Goal: Task Accomplishment & Management: Manage account settings

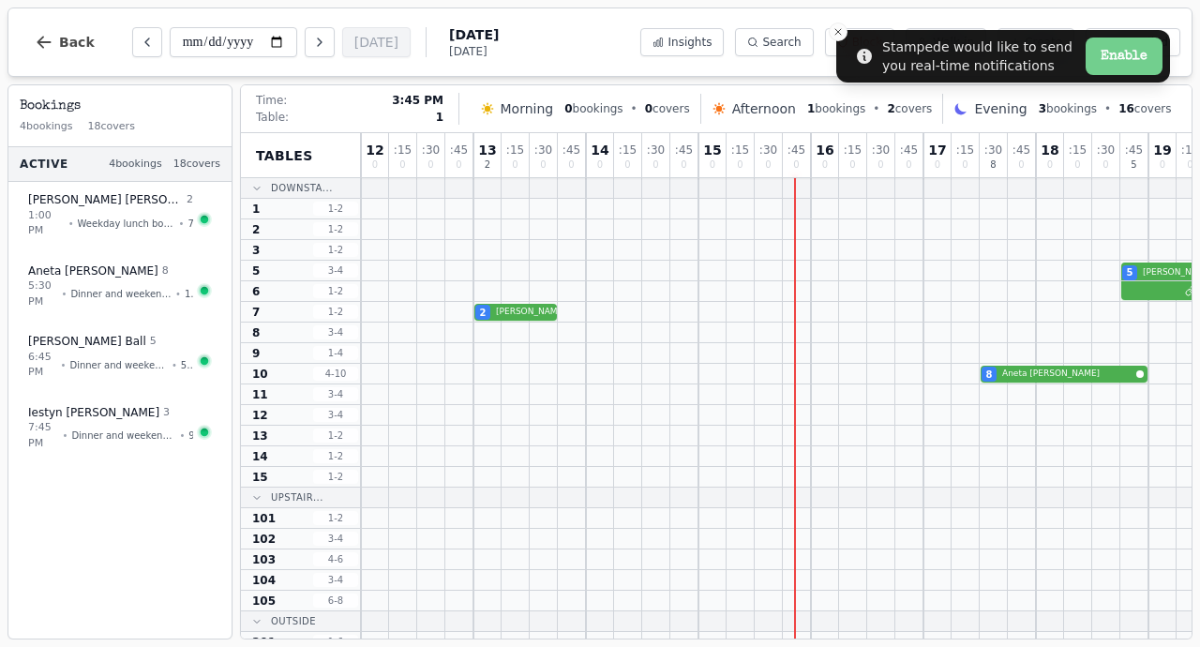
click at [800, 205] on div at bounding box center [797, 209] width 28 height 20
select select "****"
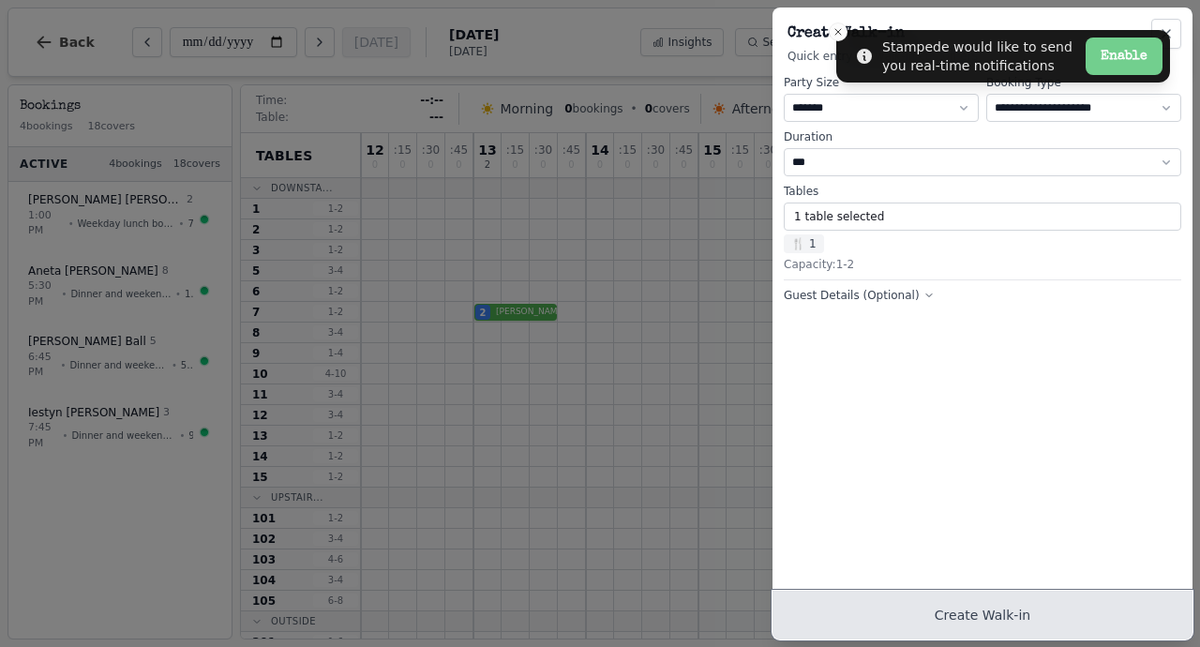
click at [878, 614] on button "Create Walk-in" at bounding box center [983, 615] width 420 height 49
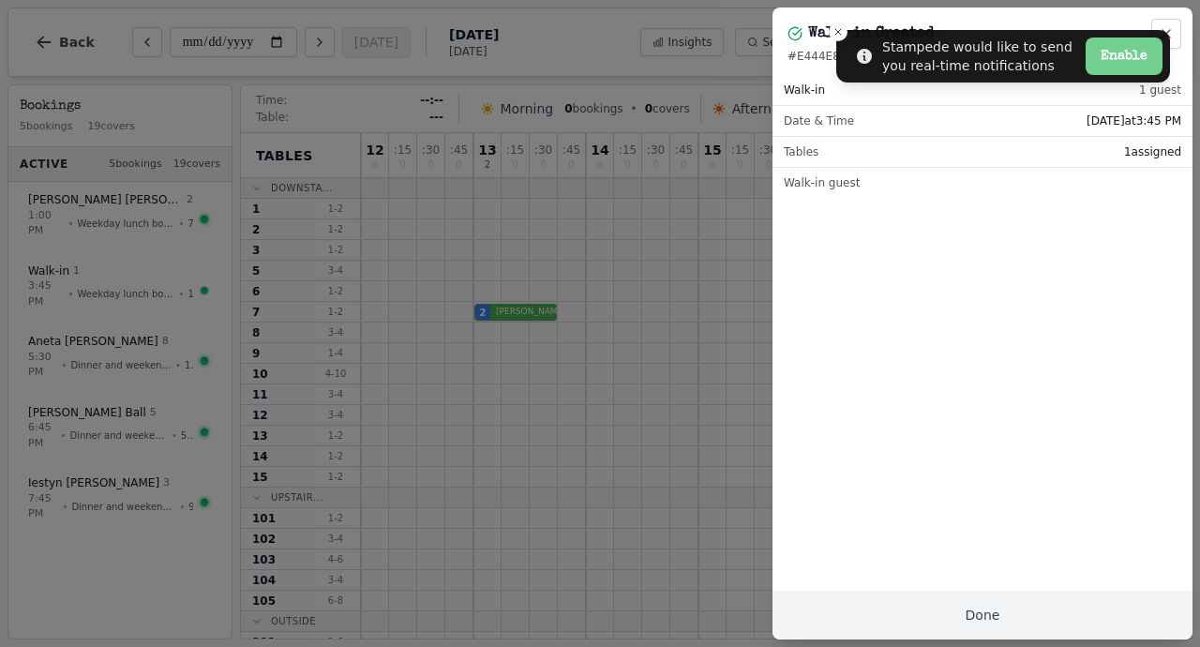
click at [838, 31] on h2 "Walk-in Created" at bounding box center [871, 34] width 127 height 23
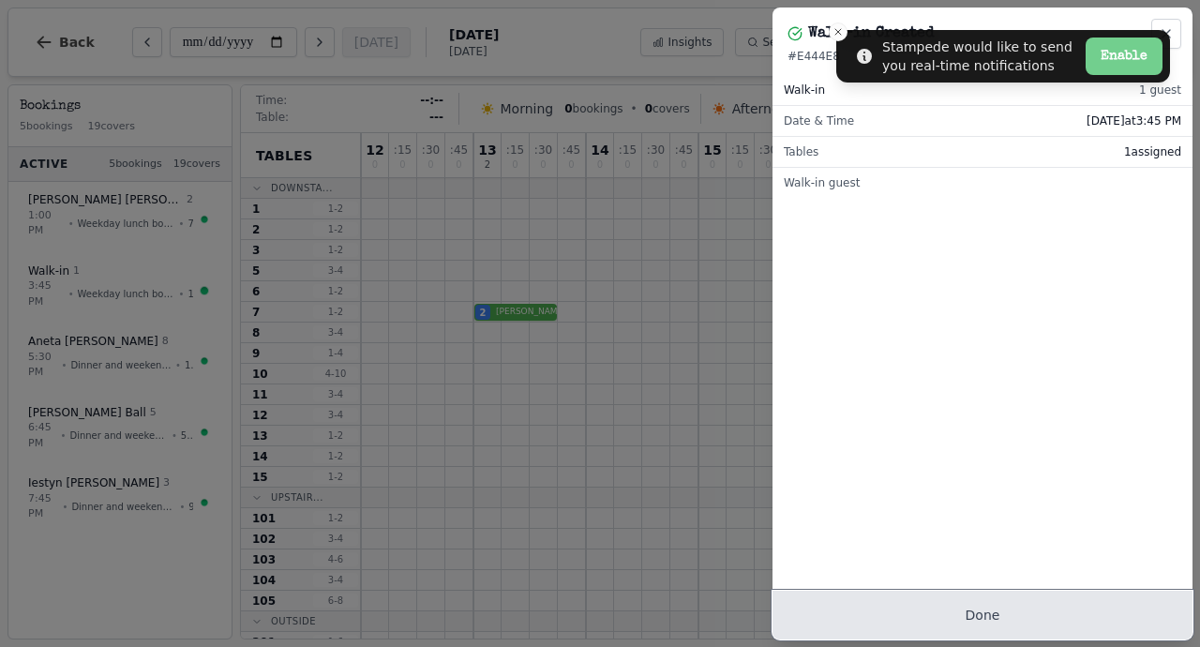
click at [923, 604] on button "Done" at bounding box center [983, 615] width 420 height 49
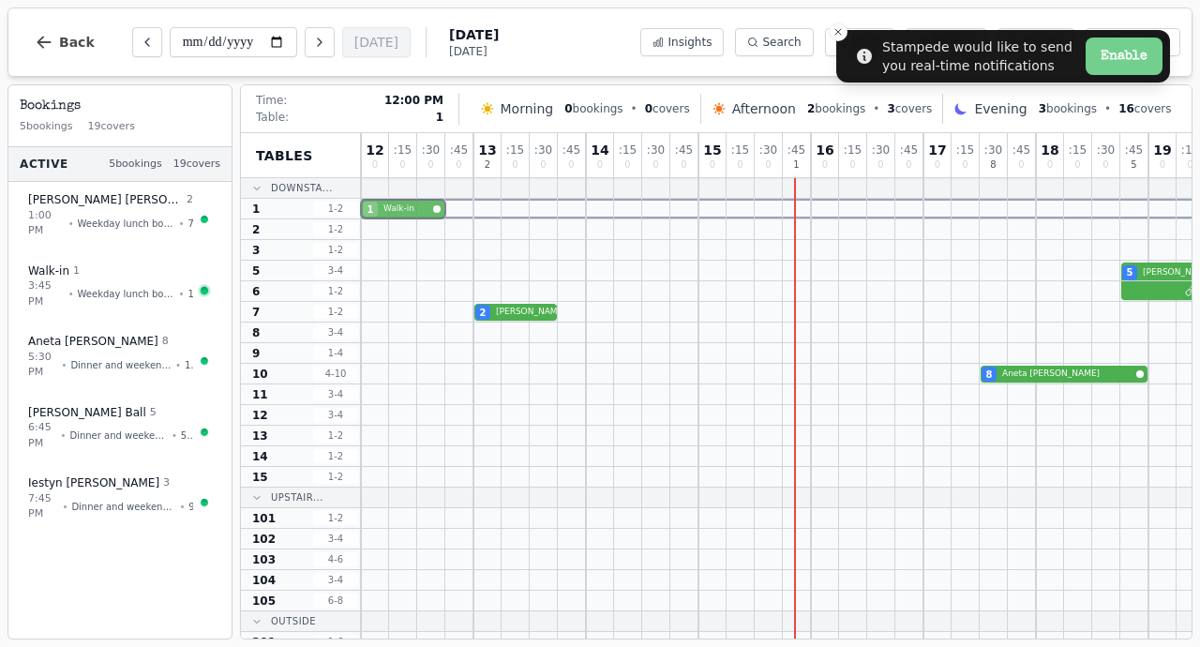
drag, startPoint x: 363, startPoint y: 203, endPoint x: 379, endPoint y: 205, distance: 16.2
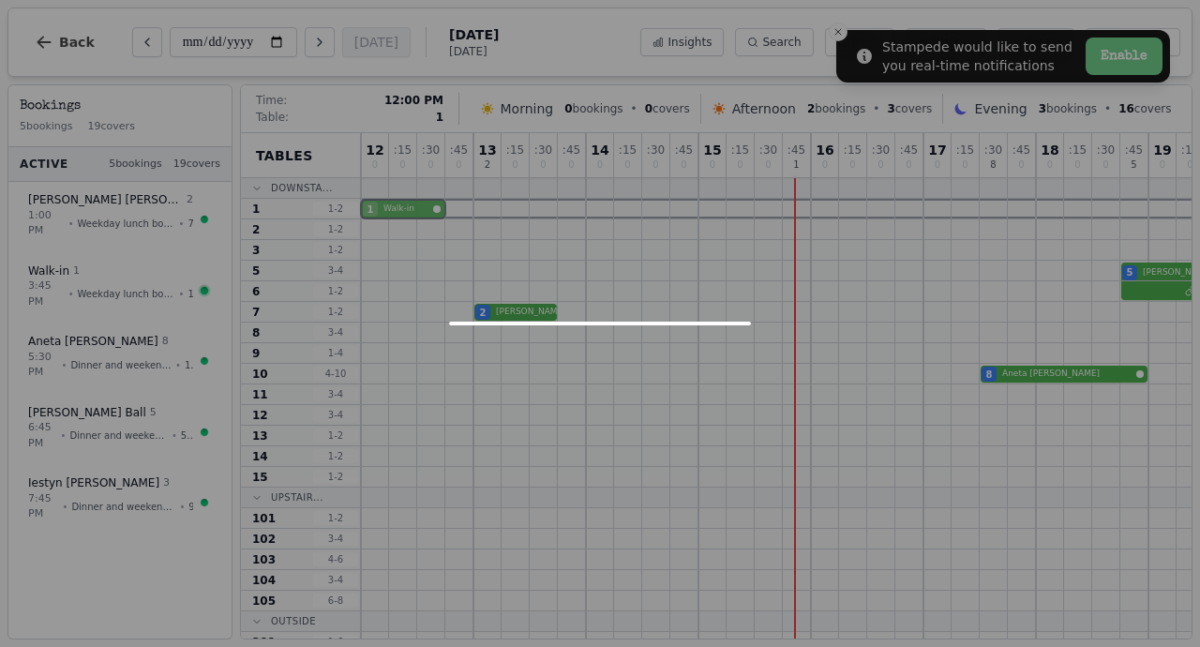
click at [379, 205] on div "1 Walk-in" at bounding box center [952, 209] width 1182 height 21
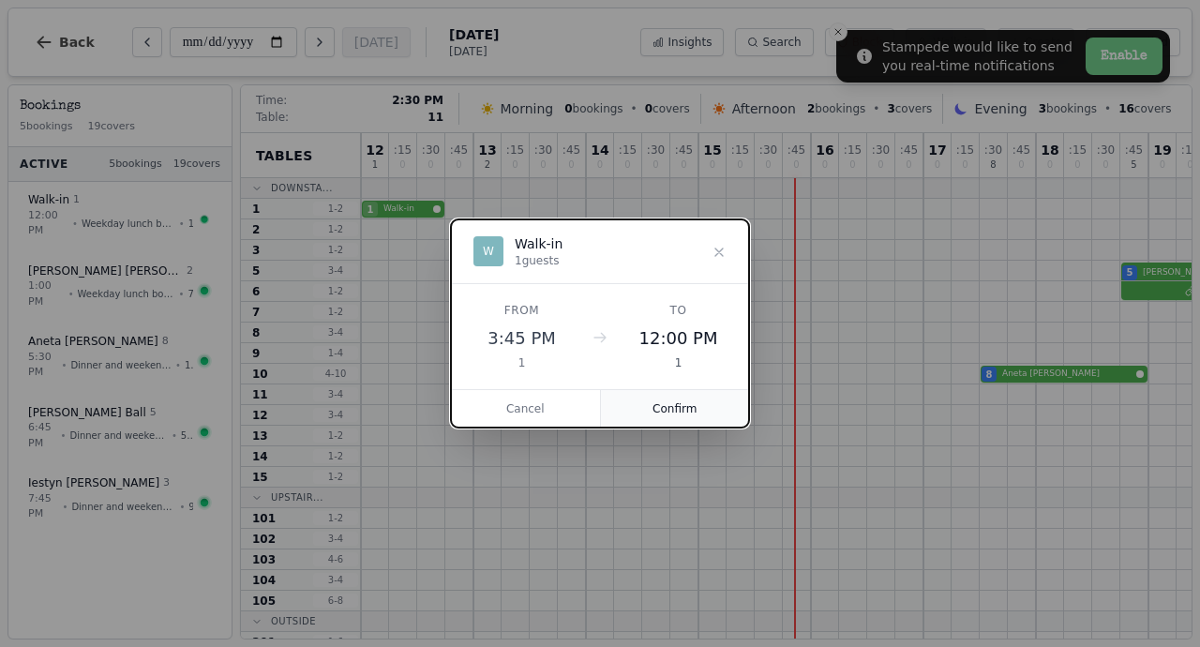
click at [655, 407] on button "Confirm" at bounding box center [675, 409] width 149 height 38
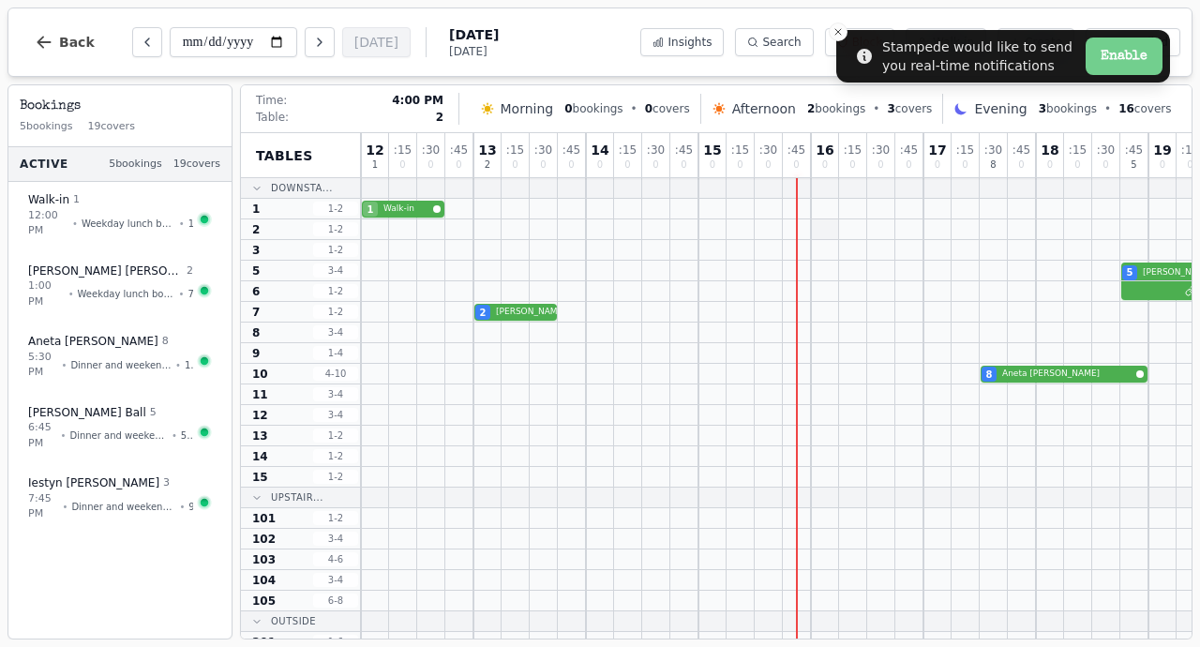
click at [830, 227] on div at bounding box center [825, 229] width 28 height 20
select select "****"
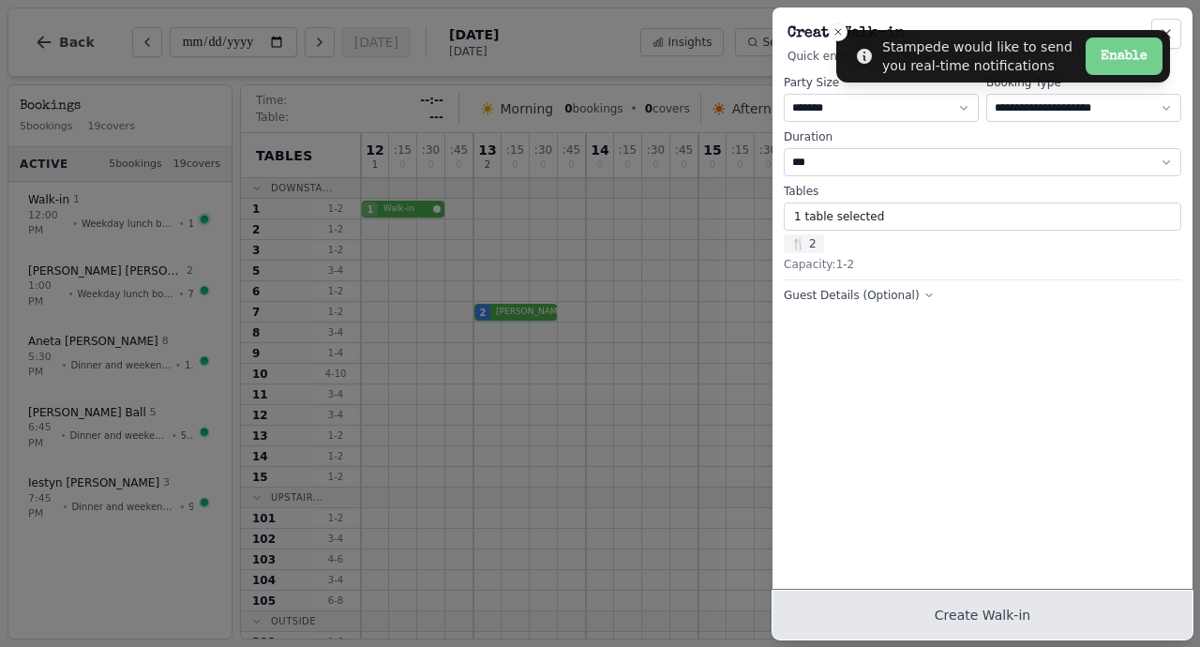
click at [886, 610] on button "Create Walk-in" at bounding box center [983, 615] width 420 height 49
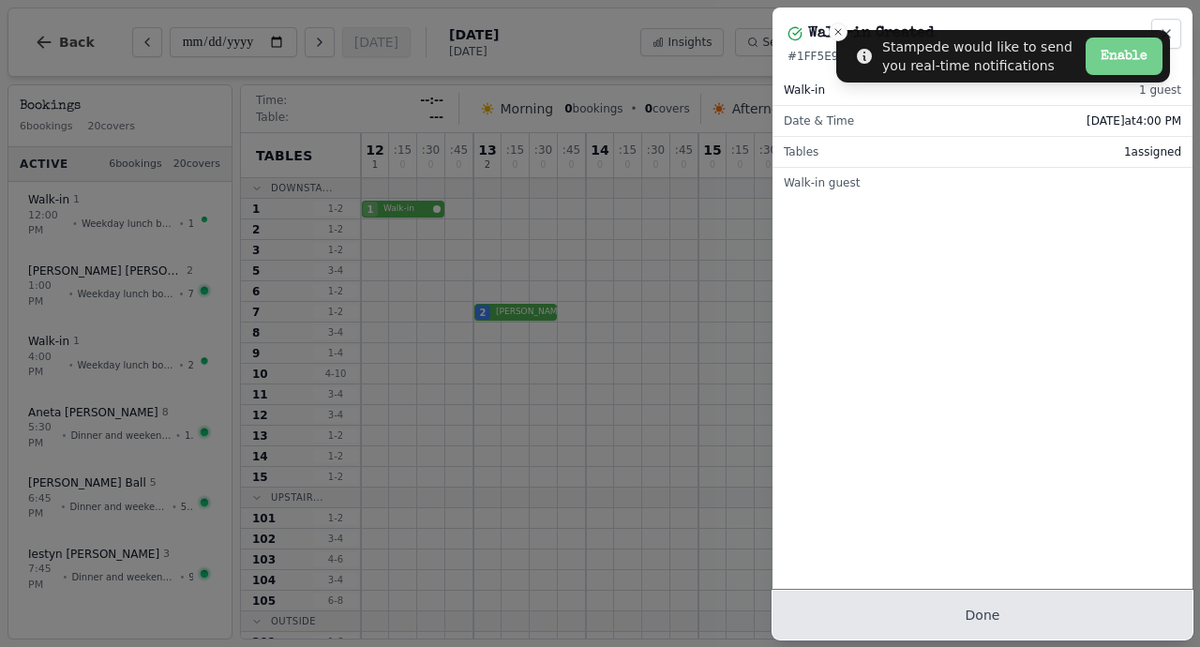
click at [1020, 622] on button "Done" at bounding box center [983, 615] width 420 height 49
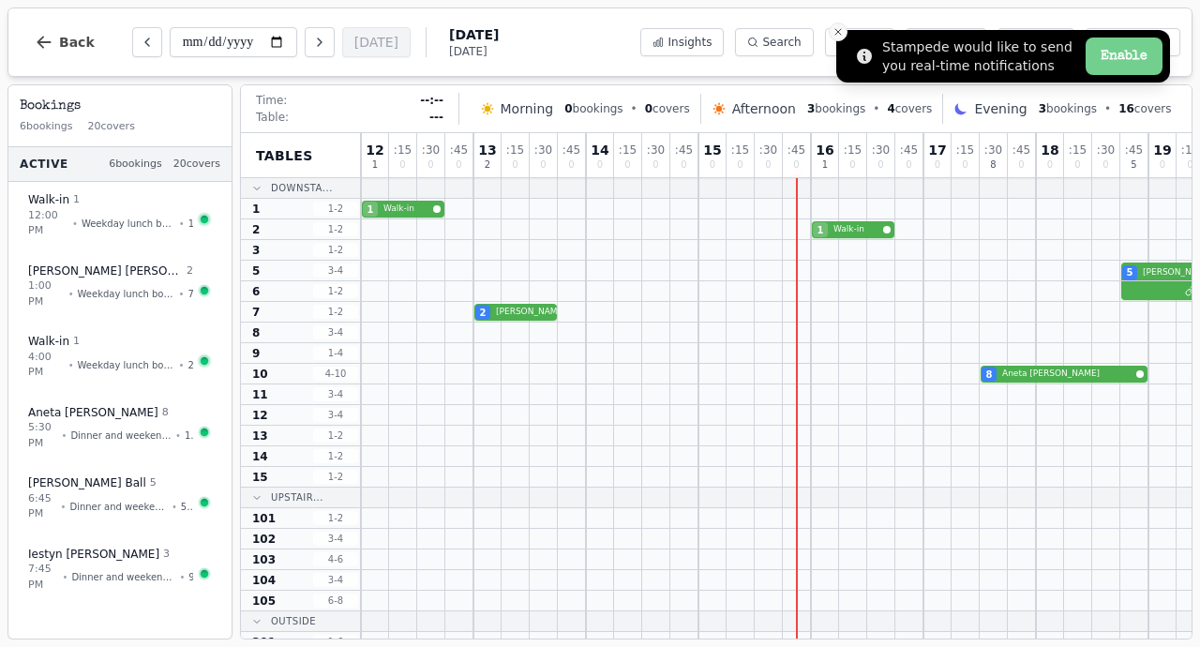
click at [836, 33] on line "Close toast" at bounding box center [839, 32] width 6 height 6
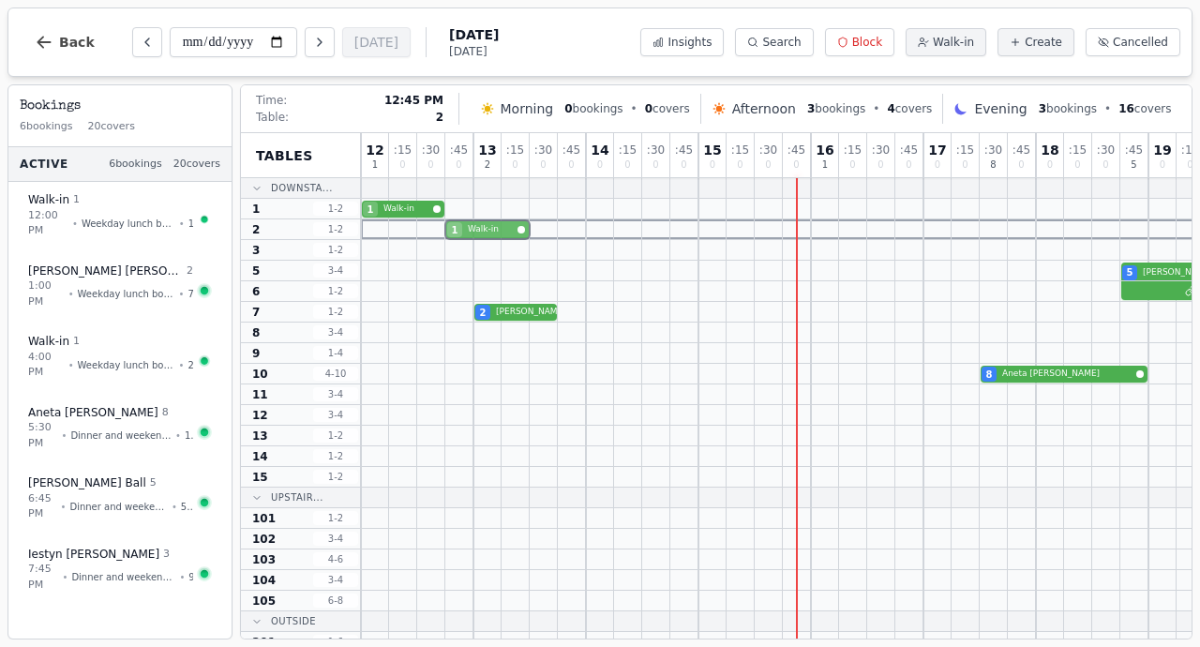
drag, startPoint x: 820, startPoint y: 228, endPoint x: 456, endPoint y: 226, distance: 363.8
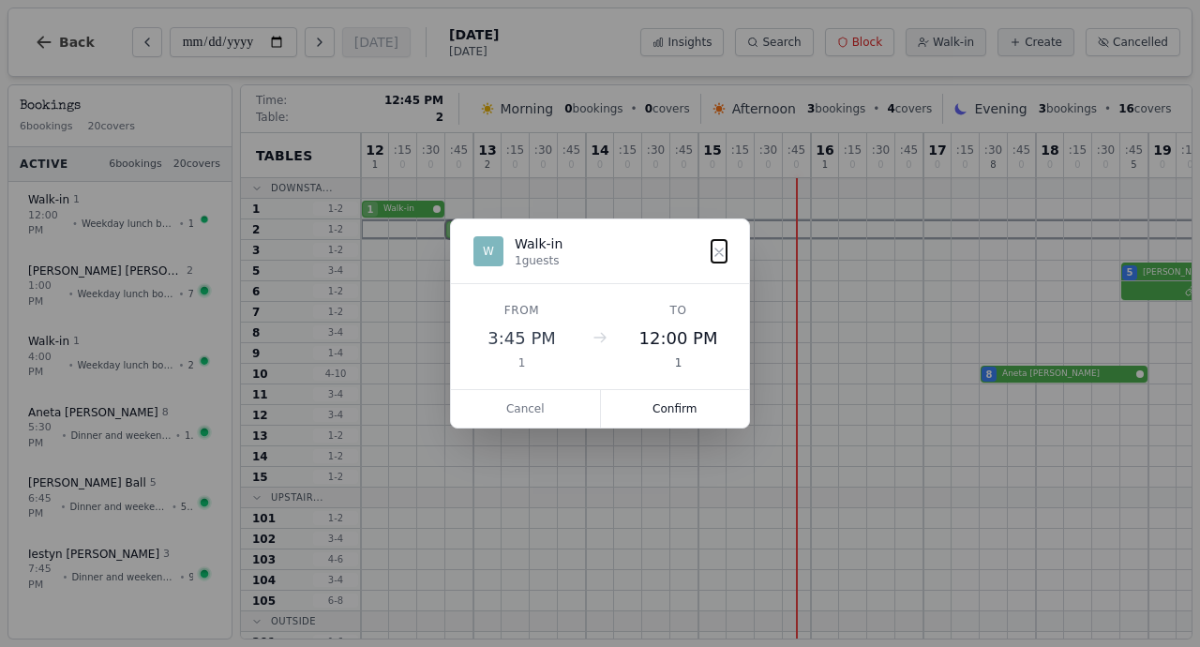
click at [456, 226] on div "1 Walk-in" at bounding box center [952, 229] width 1182 height 21
click at [670, 413] on button "Confirm" at bounding box center [675, 409] width 149 height 38
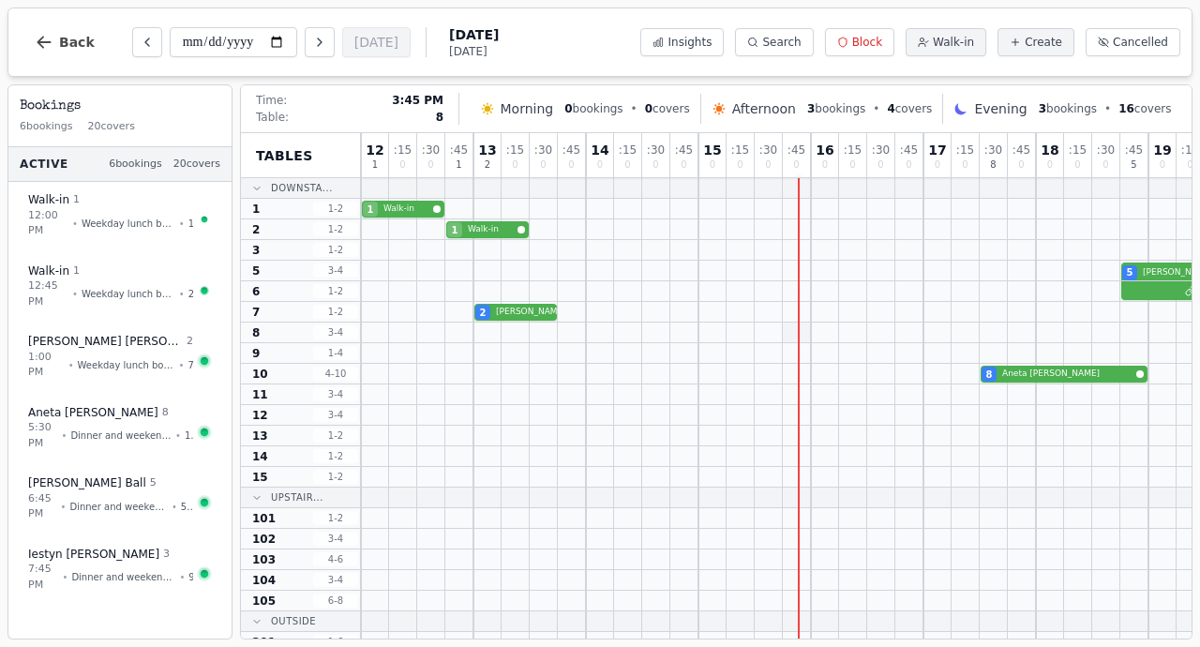
click at [808, 330] on div at bounding box center [797, 333] width 28 height 20
select select "****"
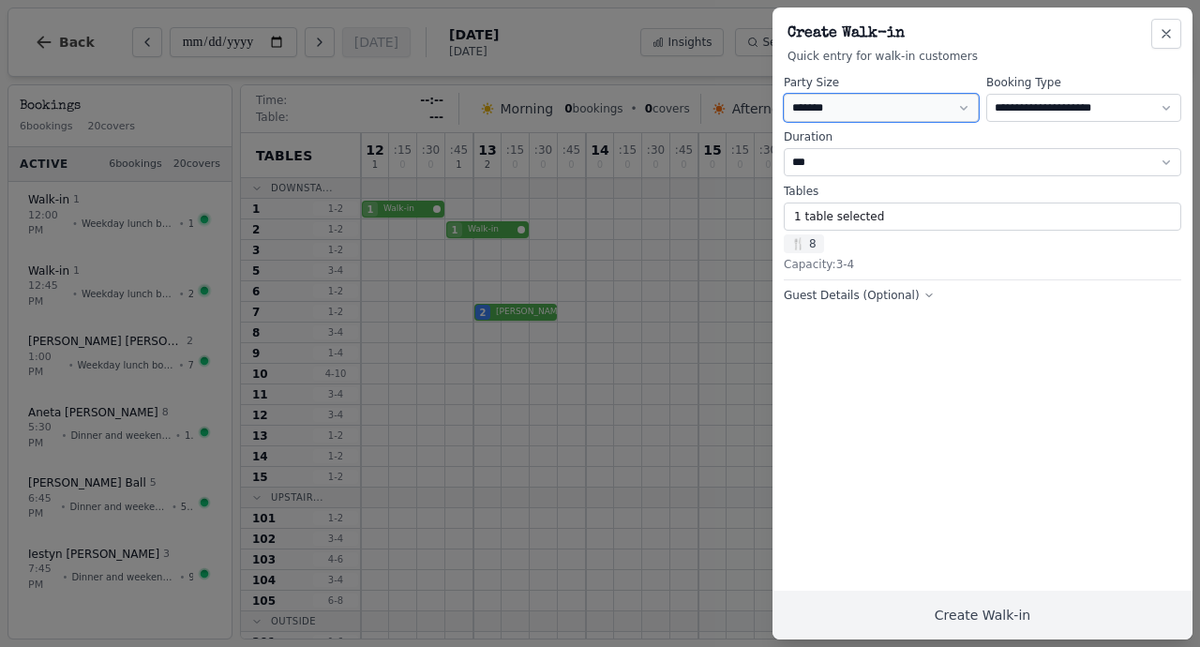
click at [837, 114] on select "* ***** * ****** * ****** * ****** * ****** * ****** * ****** * ****** * ******…" at bounding box center [881, 108] width 195 height 28
select select "*"
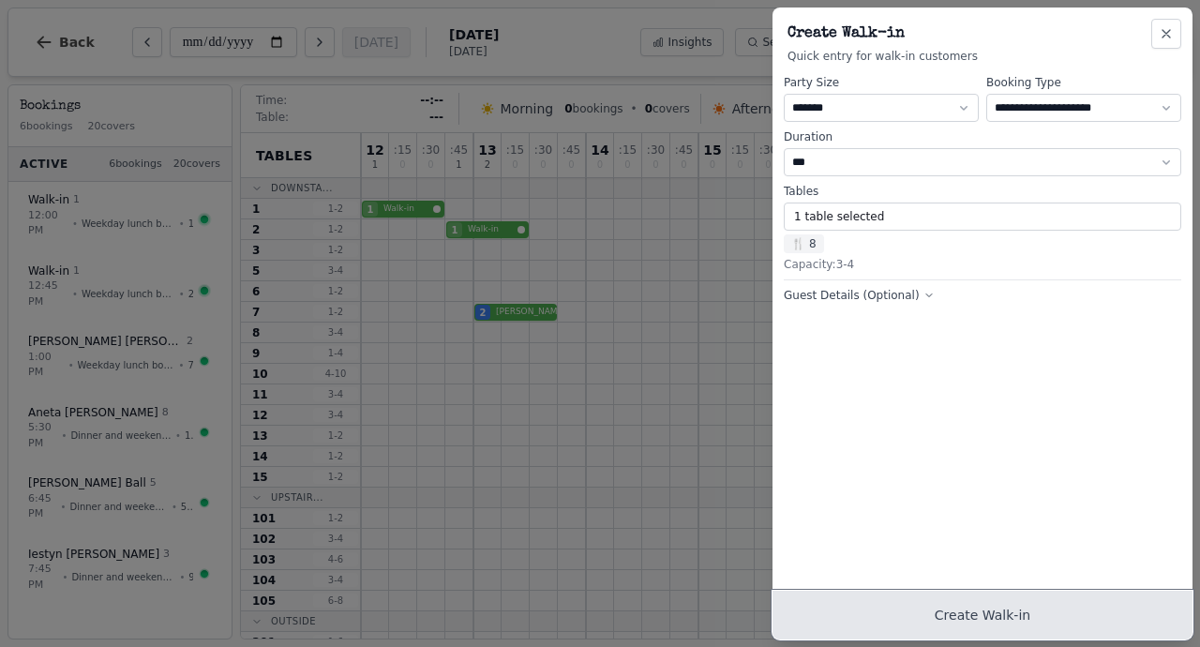
click at [904, 613] on button "Create Walk-in" at bounding box center [983, 615] width 420 height 49
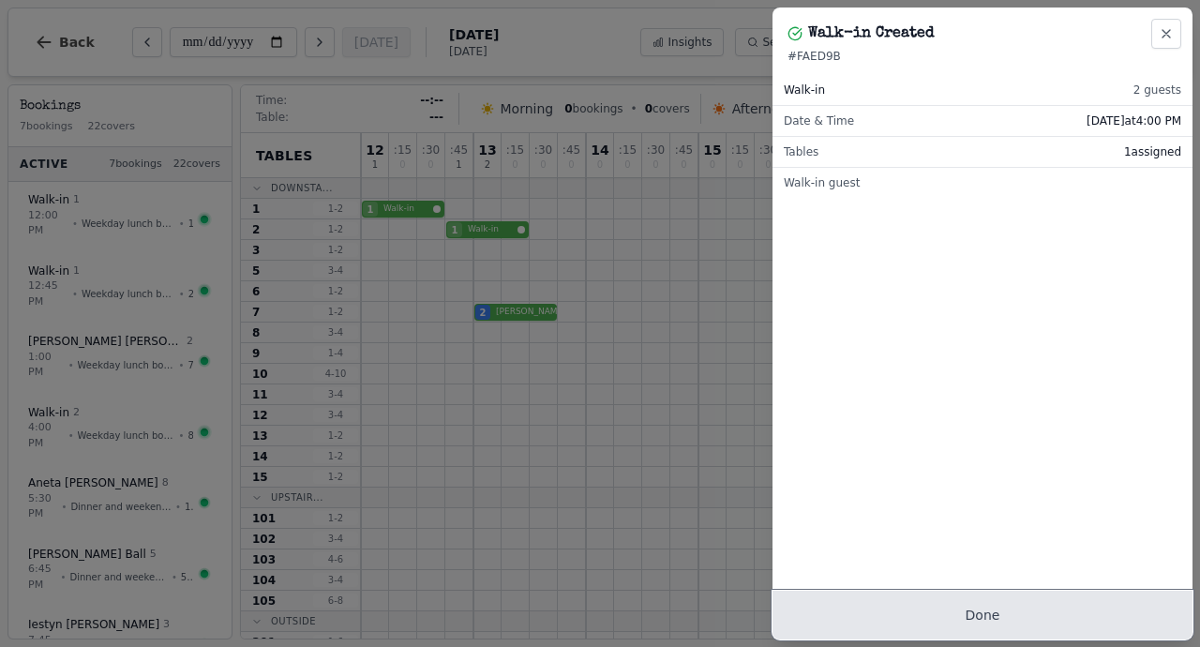
click at [1006, 628] on button "Done" at bounding box center [983, 615] width 420 height 49
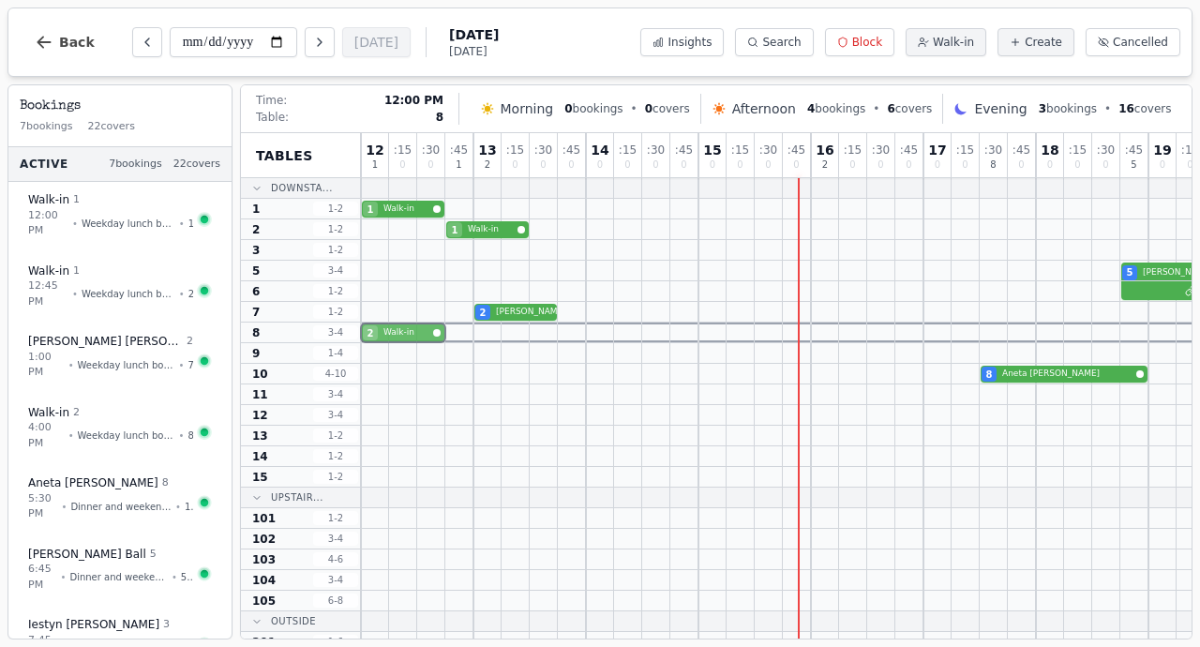
drag, startPoint x: 820, startPoint y: 334, endPoint x: 372, endPoint y: 327, distance: 447.3
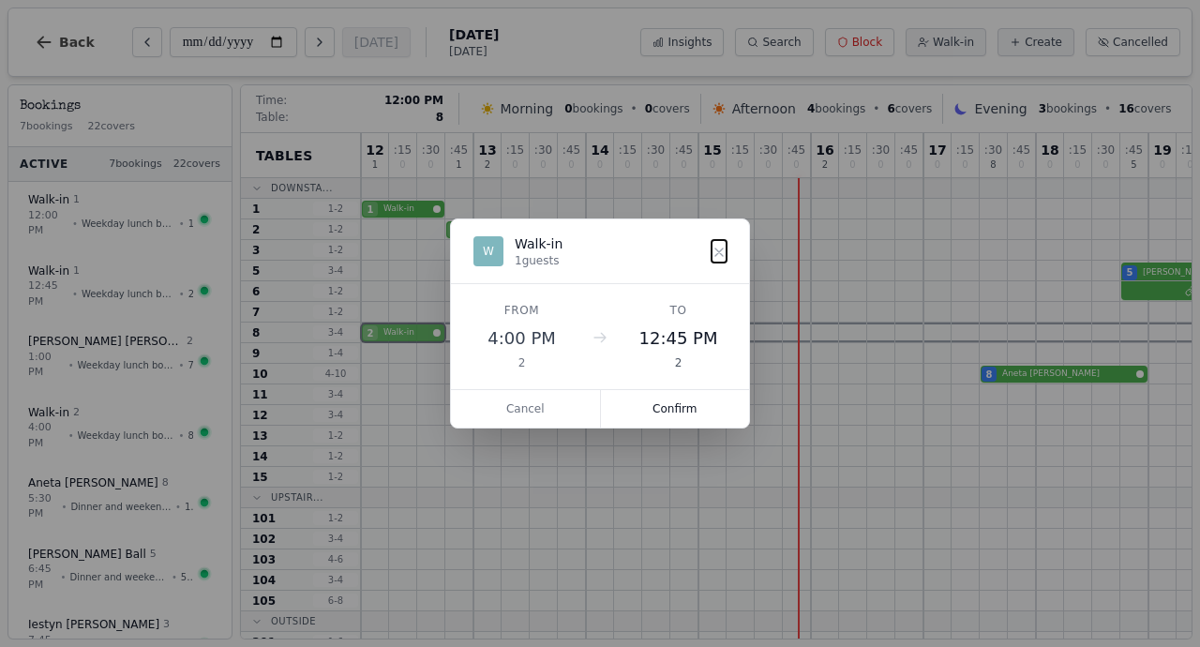
click at [372, 327] on div "2 Walk-in" at bounding box center [952, 333] width 1182 height 21
click at [656, 402] on button "Confirm" at bounding box center [675, 409] width 149 height 38
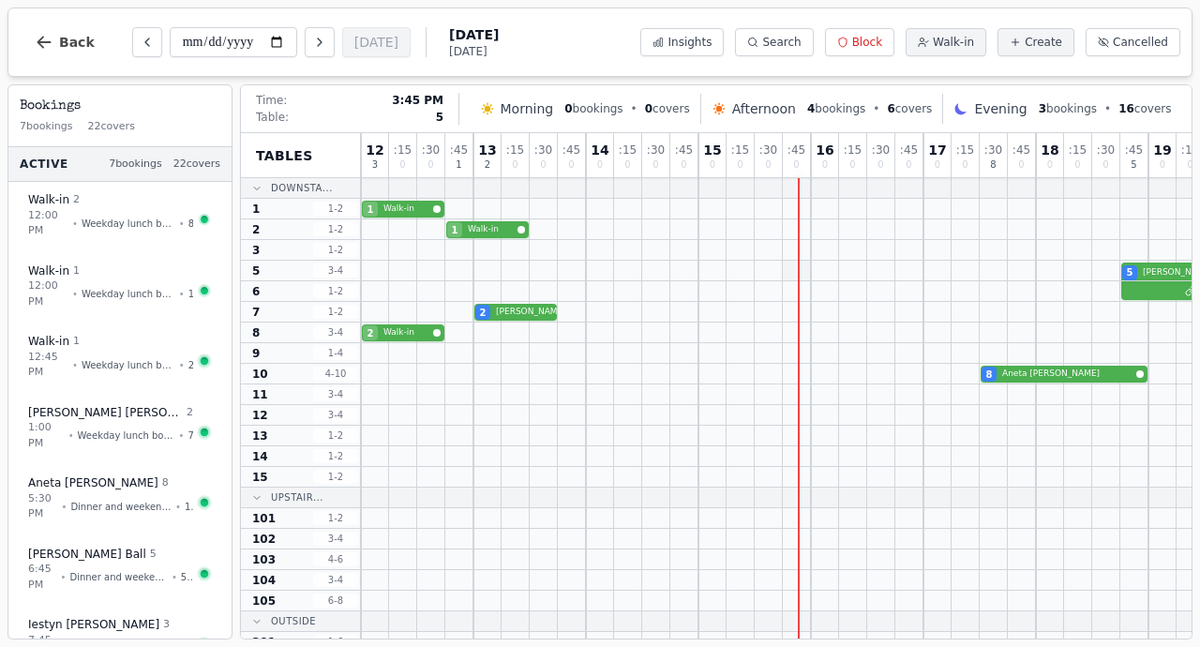
click at [806, 272] on div at bounding box center [797, 271] width 28 height 20
select select "****"
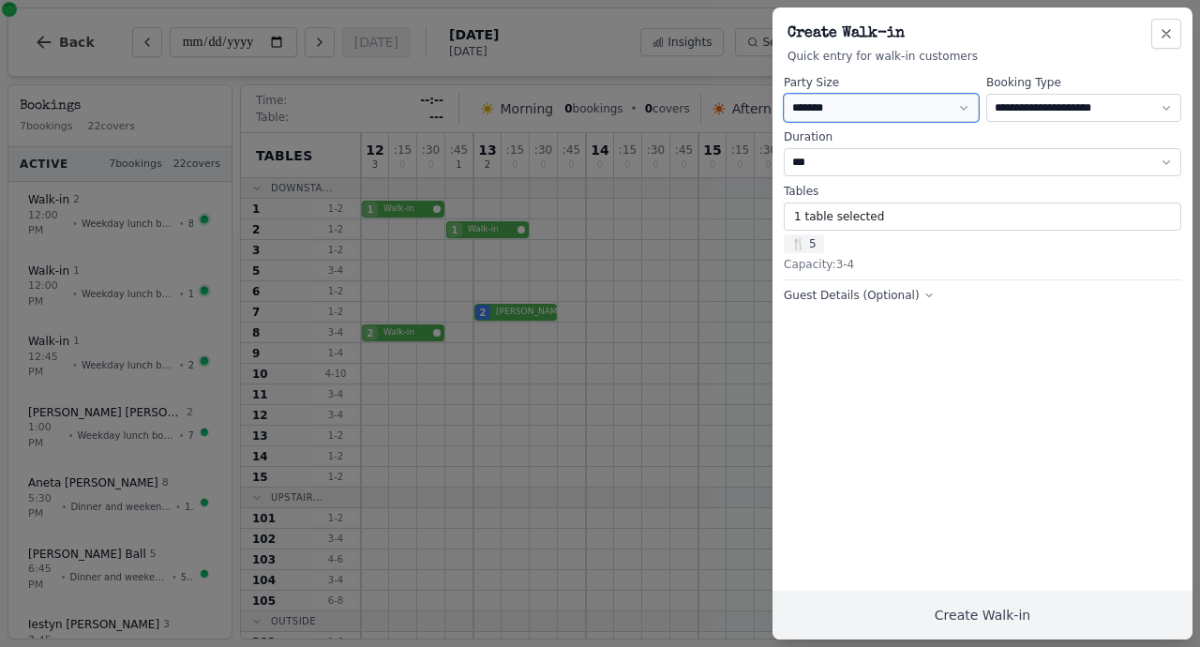
click at [855, 113] on select "* ***** * ****** * ****** * ****** * ****** * ****** * ****** * ****** * ******…" at bounding box center [881, 108] width 195 height 28
select select "*"
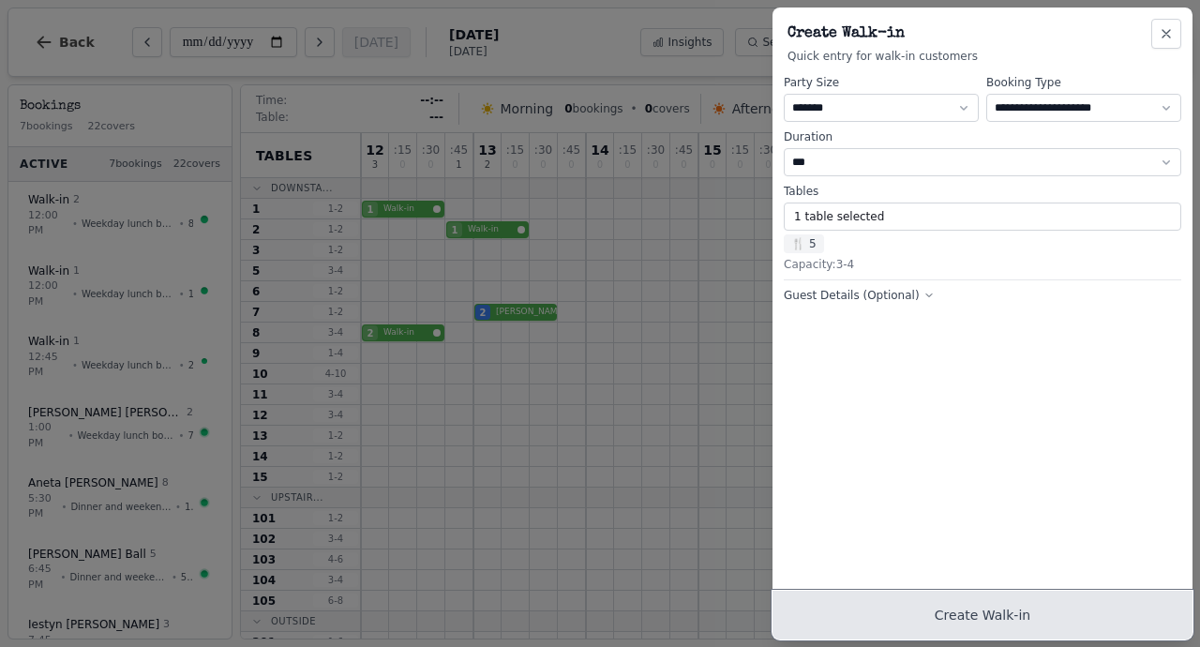
click at [960, 622] on button "Create Walk-in" at bounding box center [983, 615] width 420 height 49
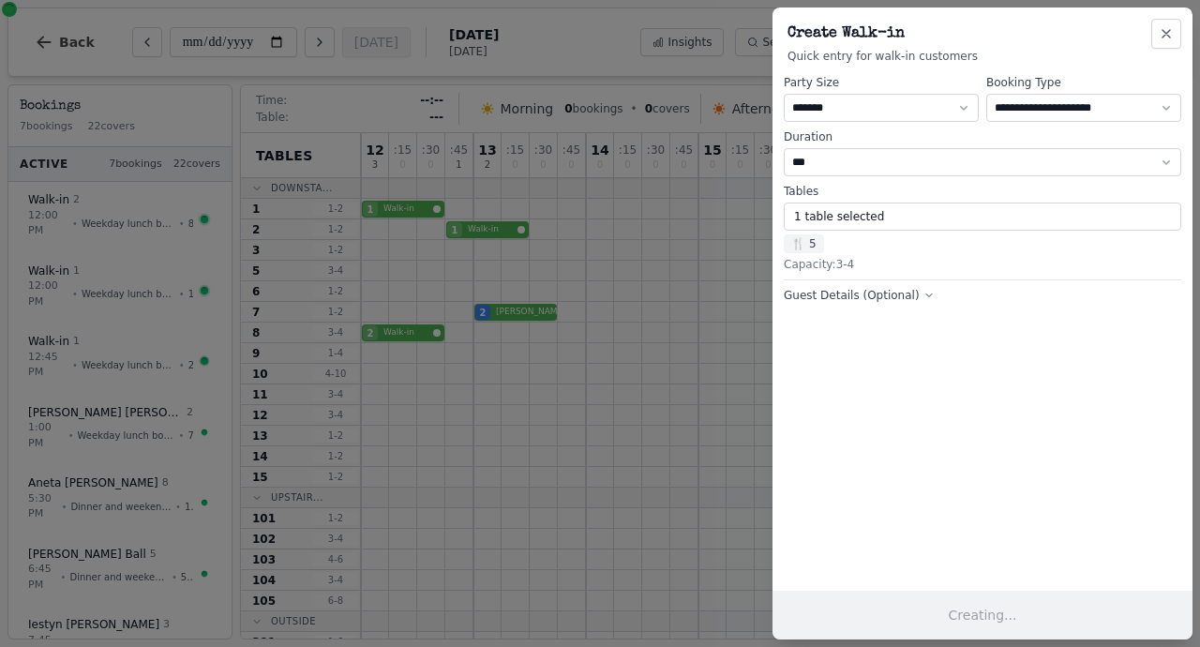
click at [960, 622] on button "Creating..." at bounding box center [983, 615] width 420 height 49
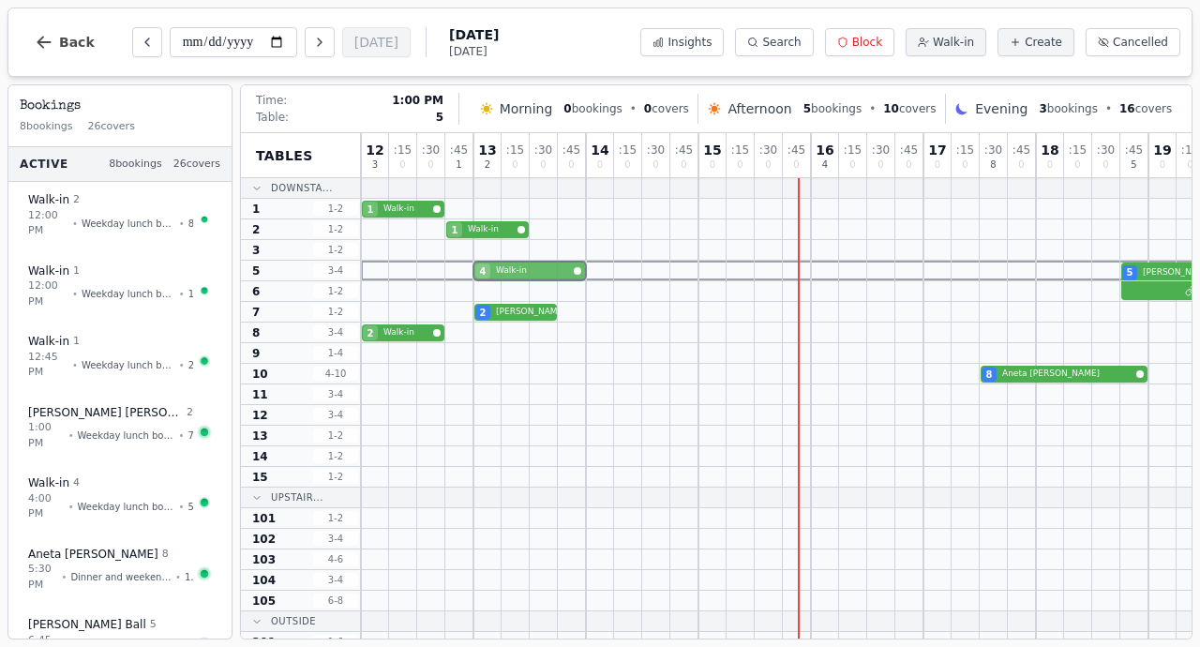
drag, startPoint x: 821, startPoint y: 271, endPoint x: 486, endPoint y: 271, distance: 334.8
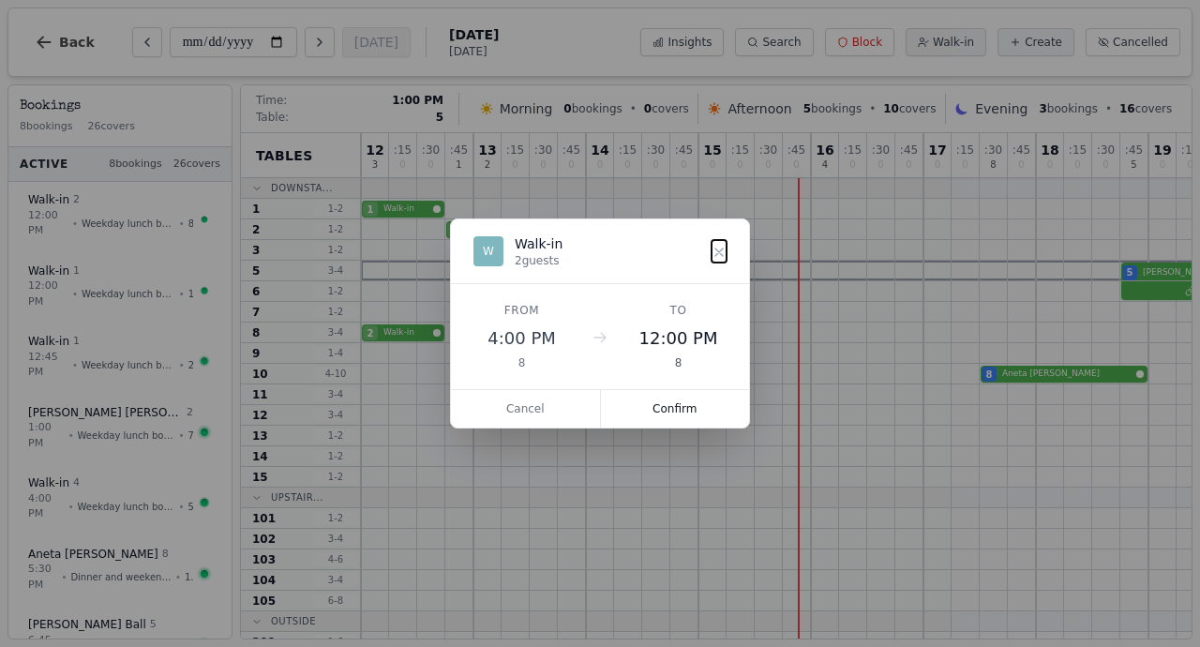
click at [486, 271] on div "4 Walk-in 5 [PERSON_NAME] 2" at bounding box center [952, 271] width 1182 height 21
click at [672, 402] on button "Confirm" at bounding box center [675, 409] width 149 height 38
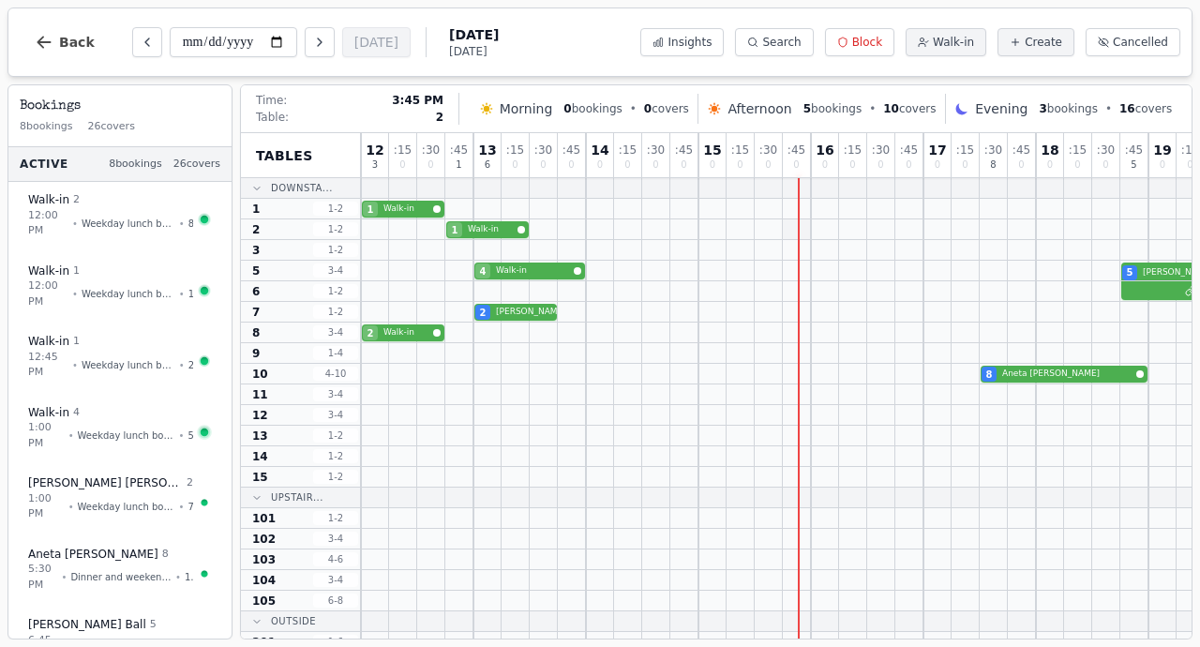
click at [805, 231] on div at bounding box center [797, 229] width 28 height 20
select select "****"
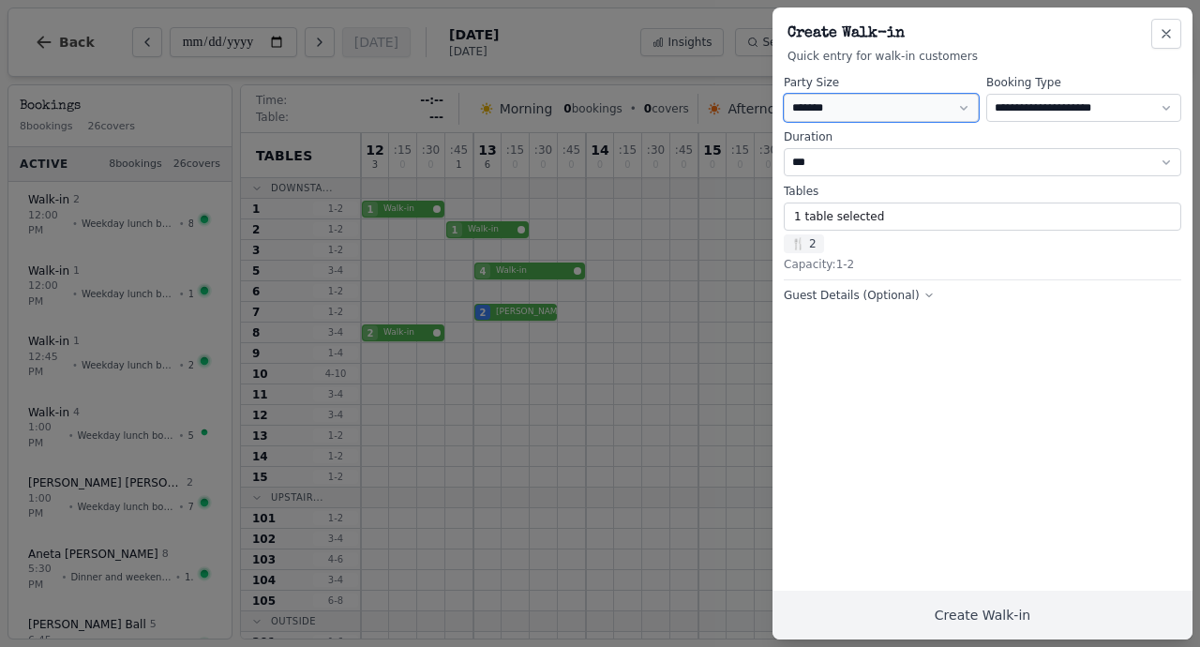
click at [843, 114] on select "* ***** * ****** * ****** * ****** * ****** * ****** * ****** * ****** * ******…" at bounding box center [881, 108] width 195 height 28
select select "*"
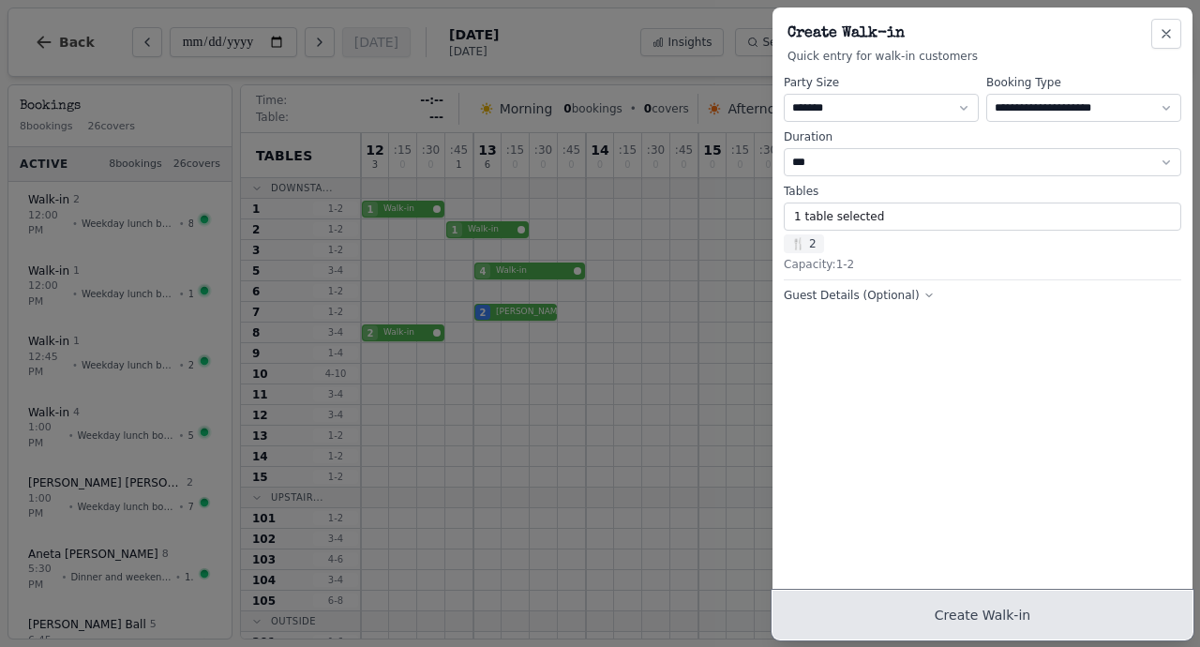
click at [974, 622] on button "Create Walk-in" at bounding box center [983, 615] width 420 height 49
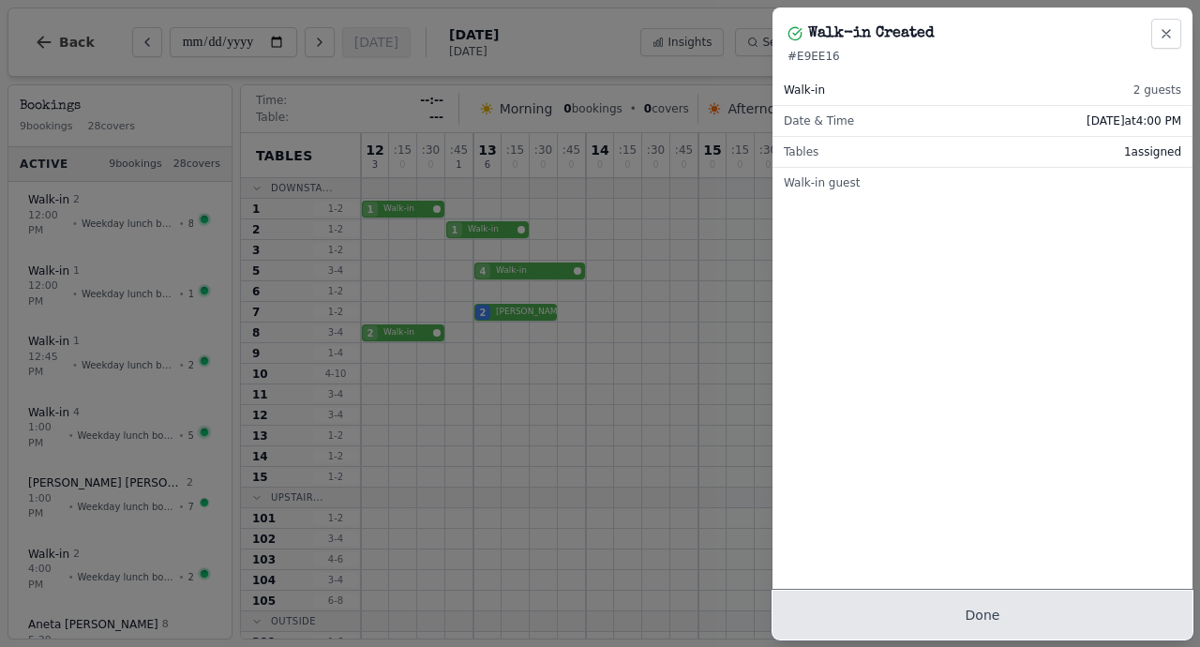
click at [998, 611] on button "Done" at bounding box center [983, 615] width 420 height 49
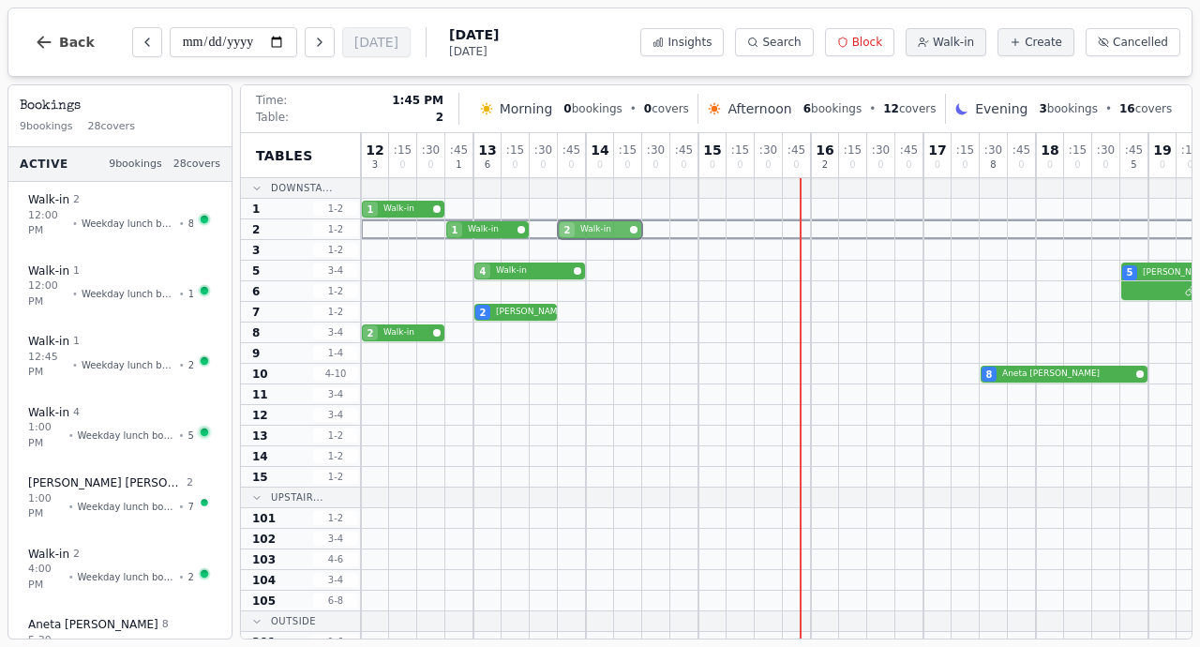
drag, startPoint x: 821, startPoint y: 229, endPoint x: 573, endPoint y: 229, distance: 248.5
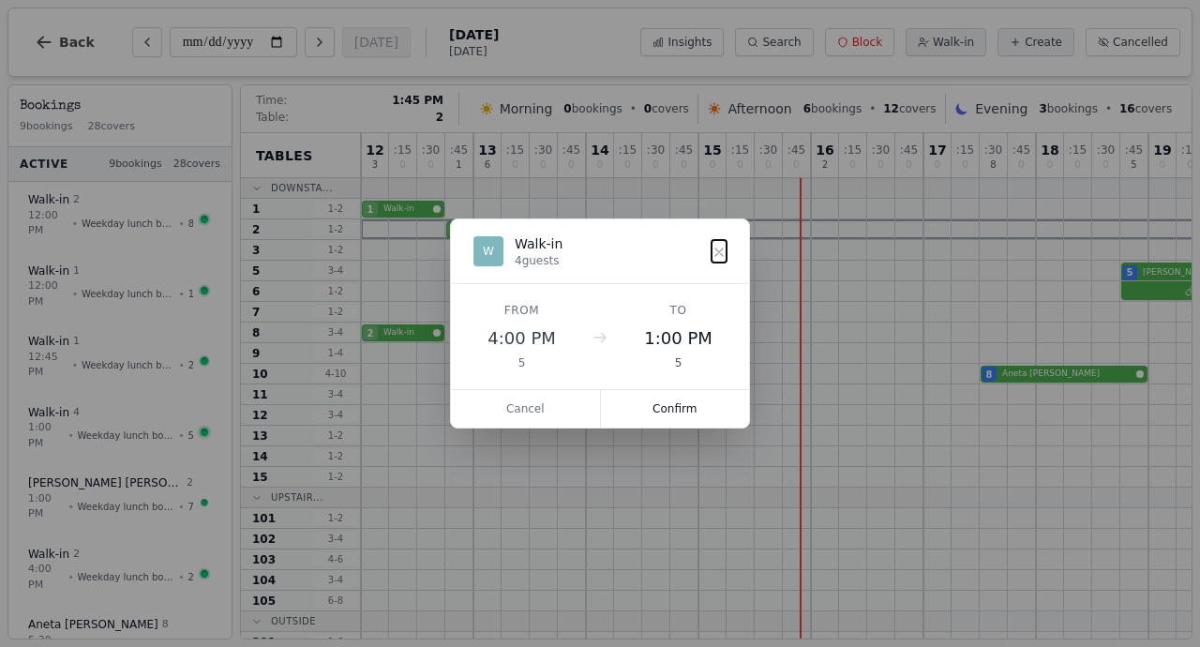
click at [573, 229] on div "1 Walk-in 2 Walk-in" at bounding box center [952, 229] width 1182 height 21
click at [672, 407] on button "Confirm" at bounding box center [675, 409] width 149 height 38
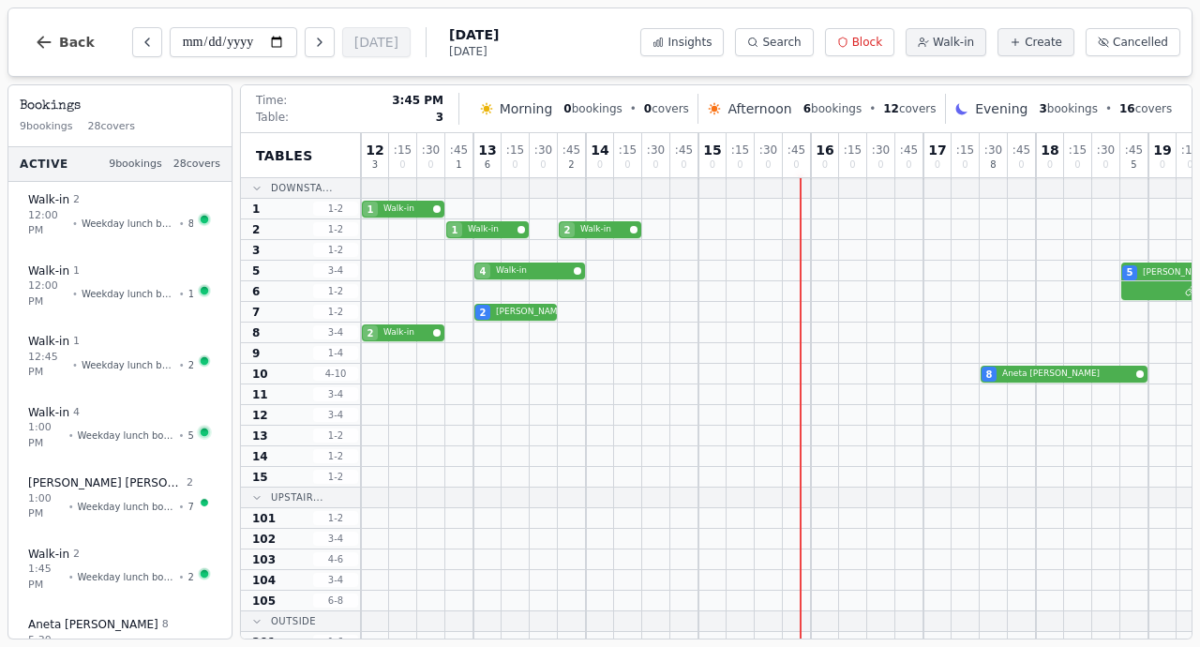
click at [806, 244] on div at bounding box center [797, 250] width 28 height 20
select select "****"
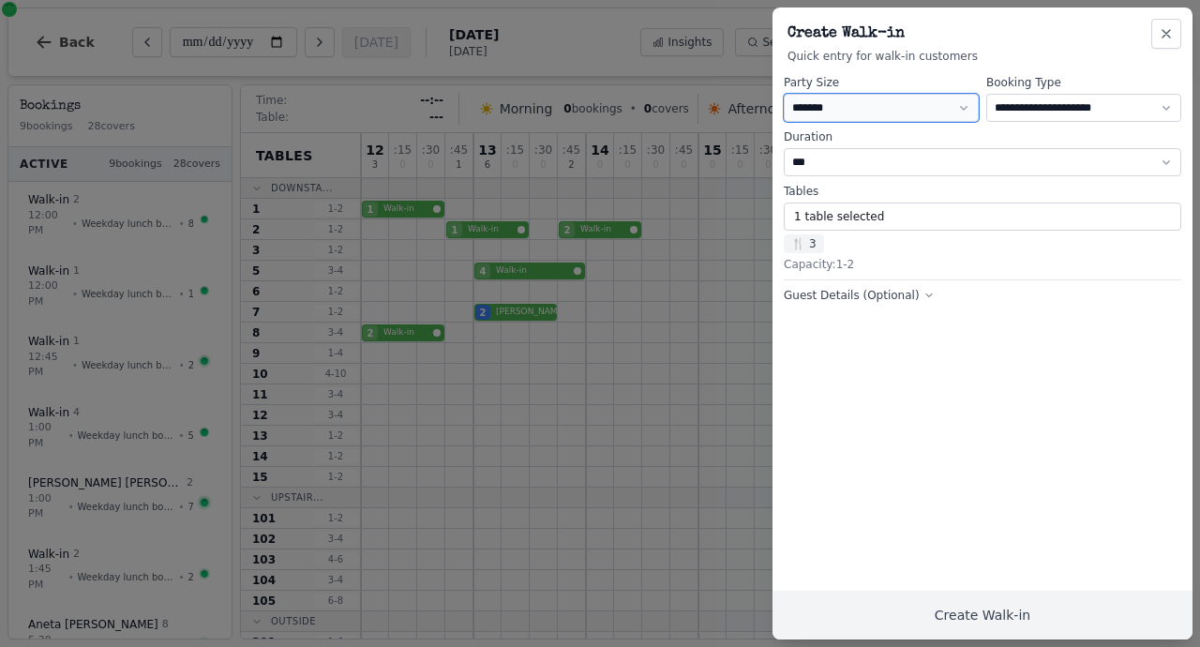
click at [848, 110] on select "* ***** * ****** * ****** * ****** * ****** * ****** * ****** * ****** * ******…" at bounding box center [881, 108] width 195 height 28
select select "*"
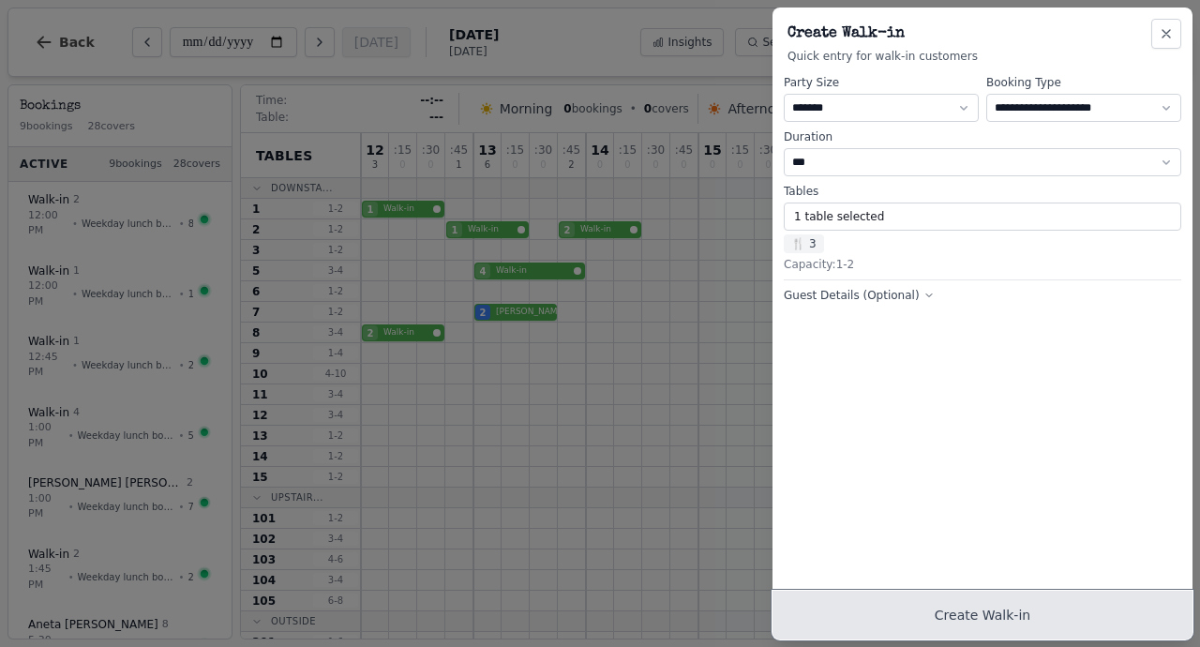
click at [929, 605] on button "Create Walk-in" at bounding box center [983, 615] width 420 height 49
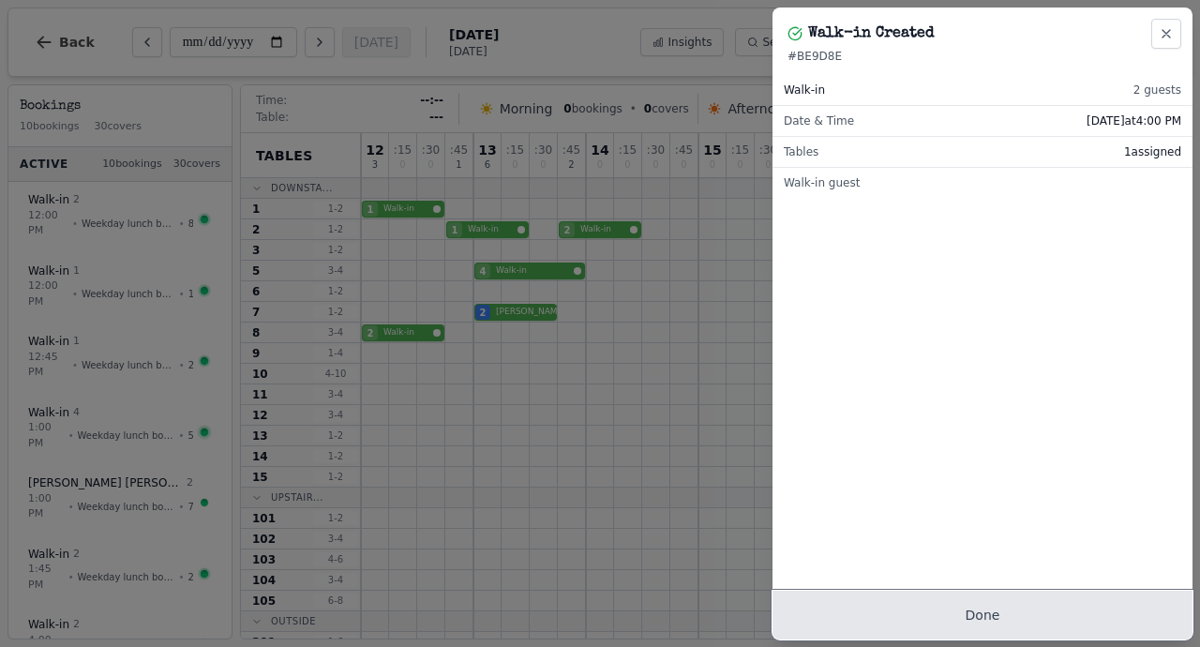
click at [926, 604] on button "Done" at bounding box center [983, 615] width 420 height 49
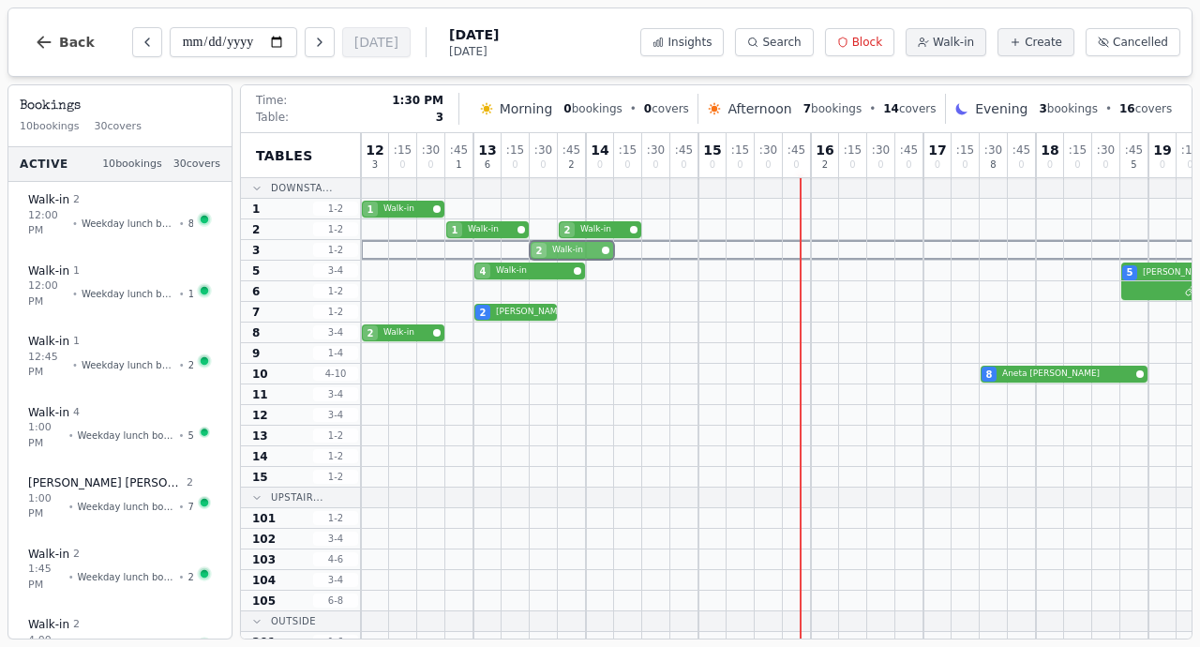
drag, startPoint x: 821, startPoint y: 246, endPoint x: 546, endPoint y: 255, distance: 274.9
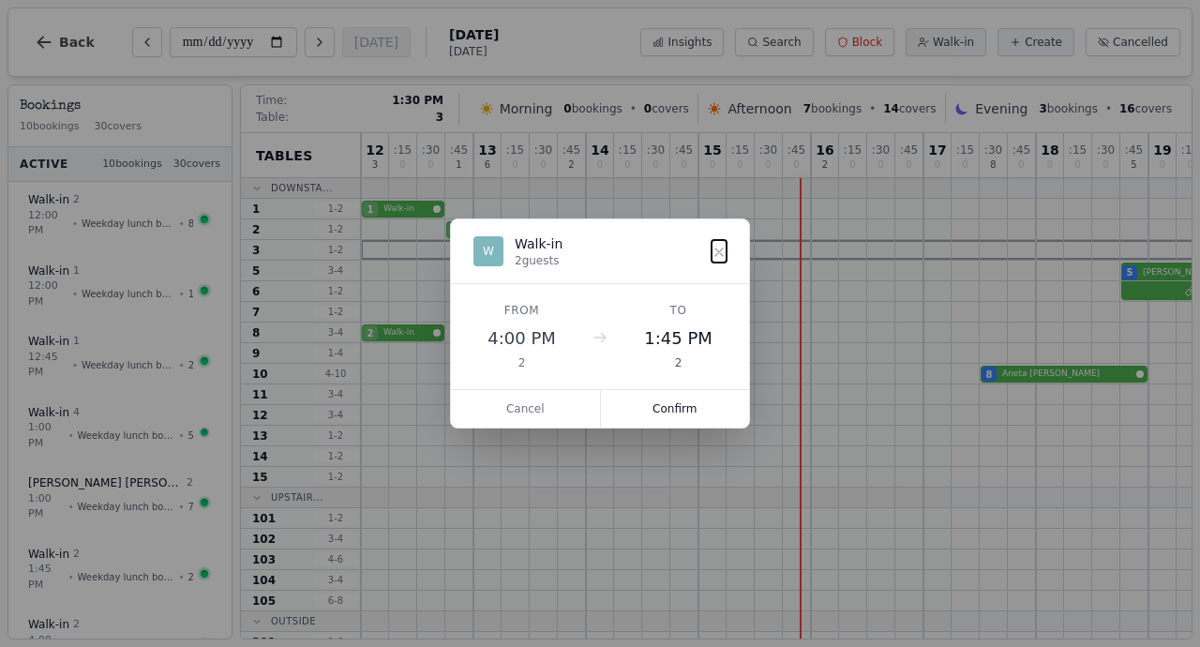
click at [546, 255] on div "2 Walk-in" at bounding box center [952, 250] width 1182 height 21
click at [665, 414] on button "Confirm" at bounding box center [675, 409] width 149 height 38
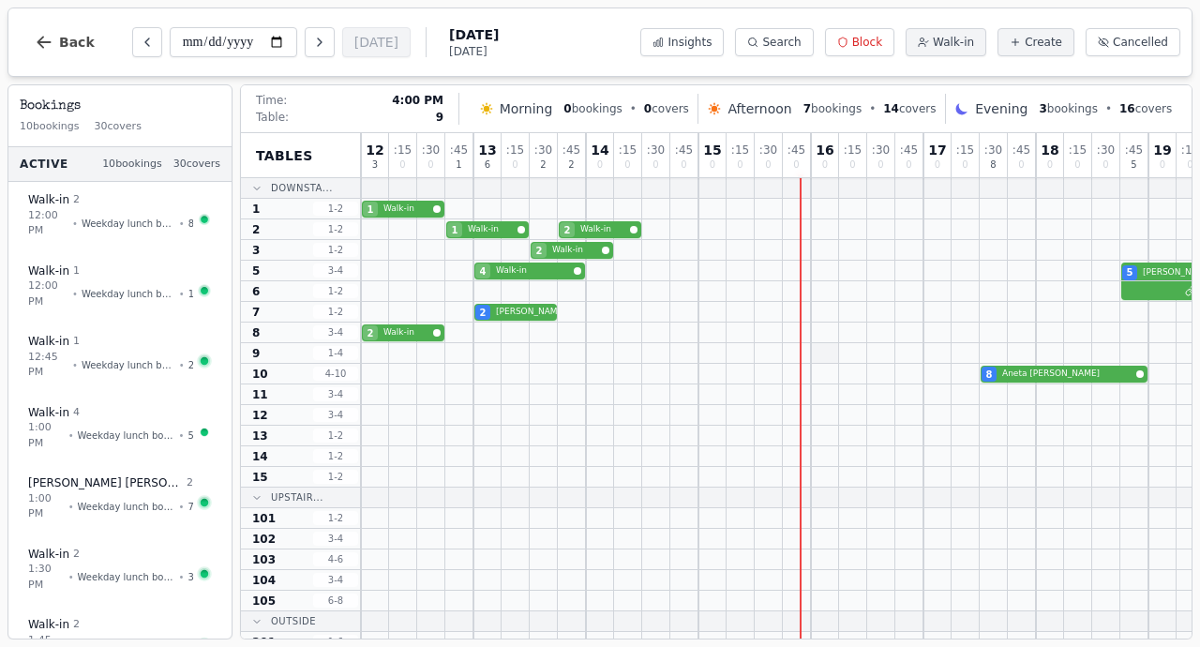
click at [821, 352] on div at bounding box center [825, 353] width 28 height 20
select select "****"
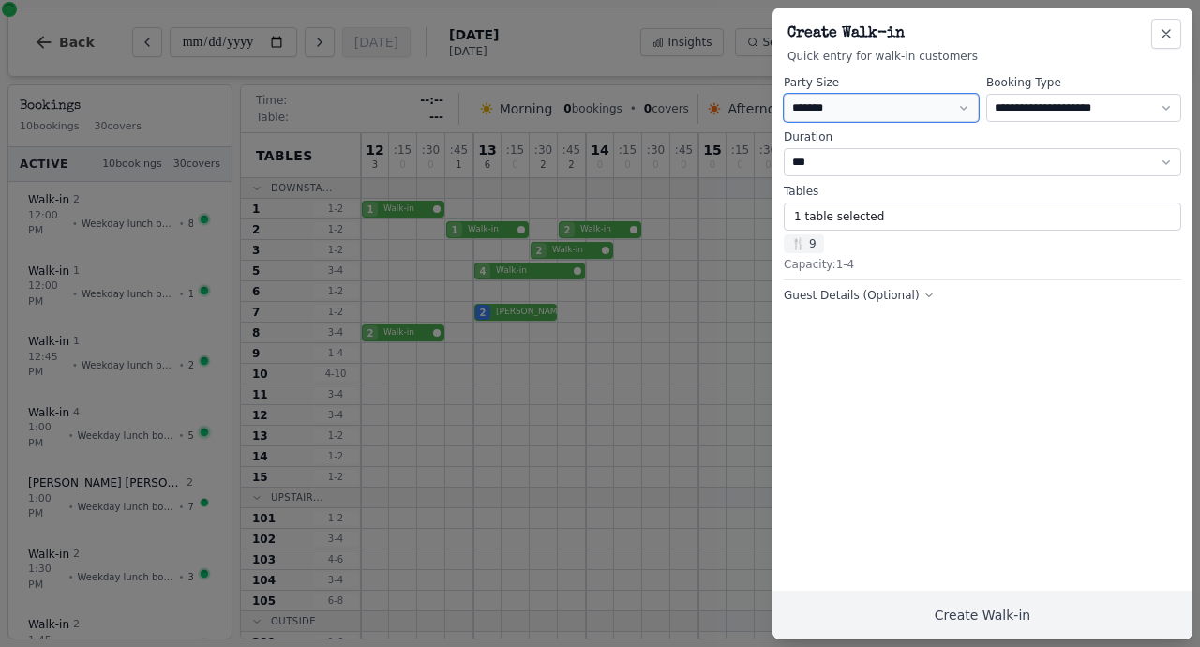
click at [824, 99] on select "* ***** * ****** * ****** * ****** * ****** * ****** * ****** * ****** * ******…" at bounding box center [881, 108] width 195 height 28
select select "*"
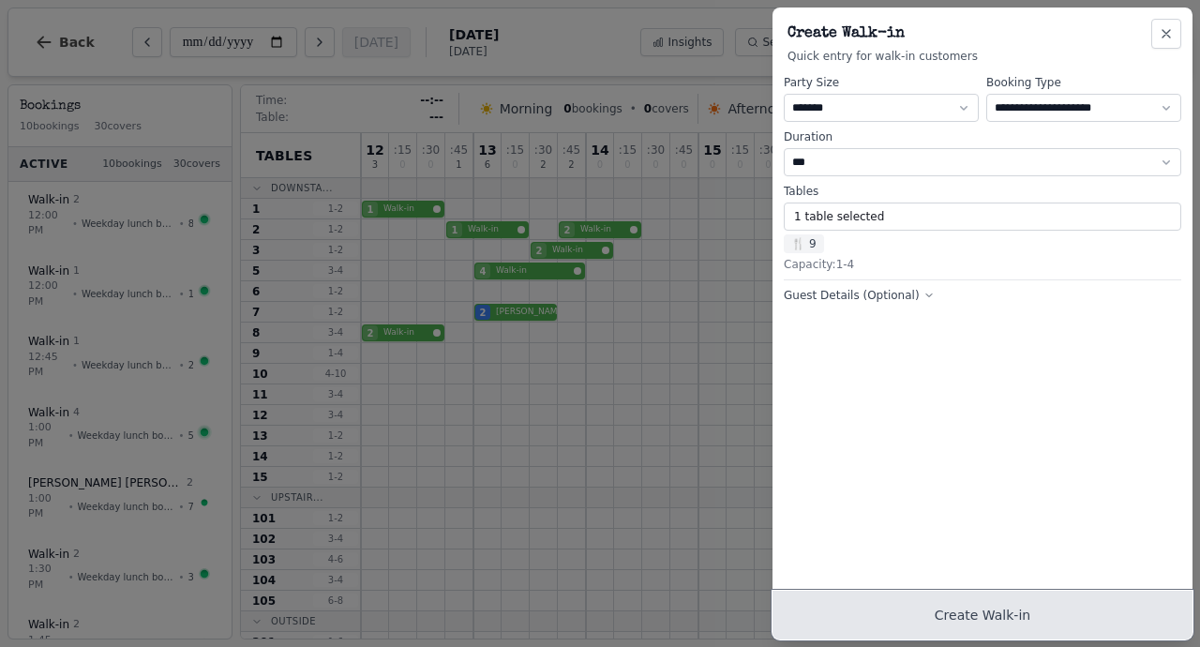
click at [918, 599] on button "Create Walk-in" at bounding box center [983, 615] width 420 height 49
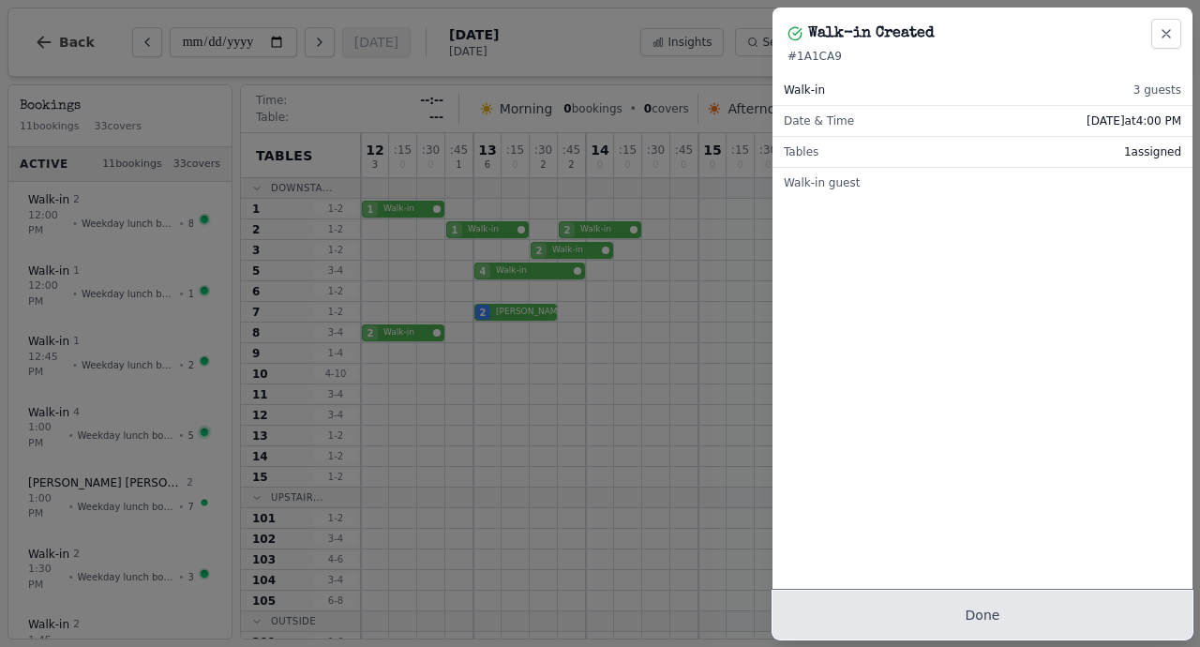
click at [934, 616] on button "Done" at bounding box center [983, 615] width 420 height 49
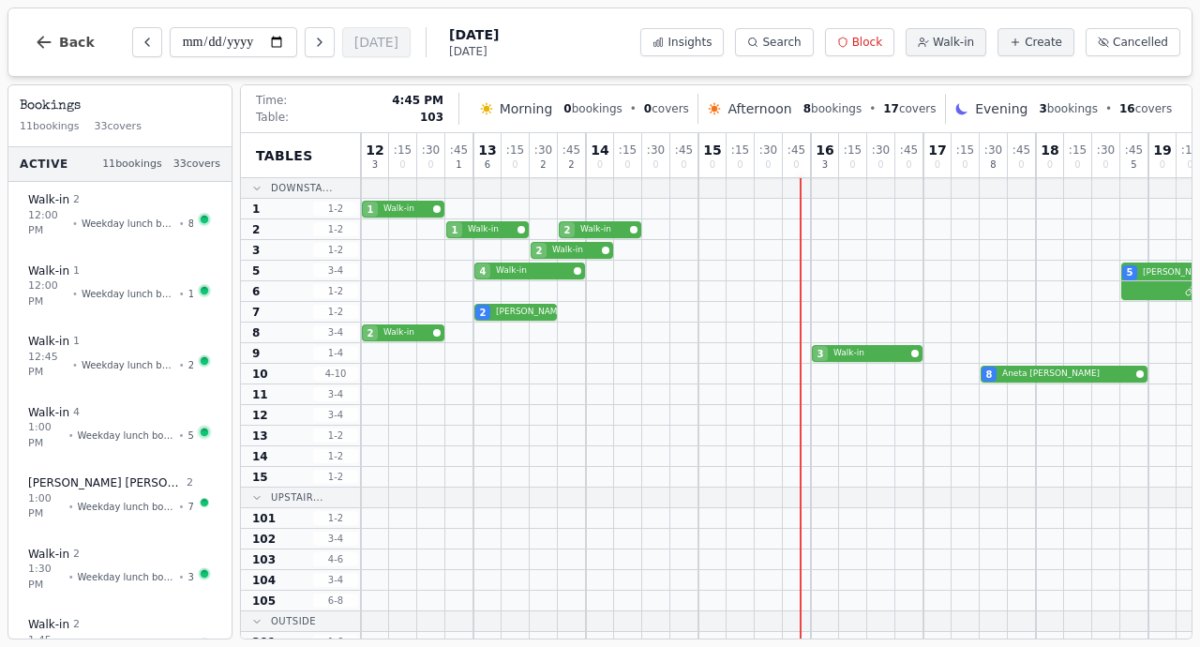
scroll to position [2, 0]
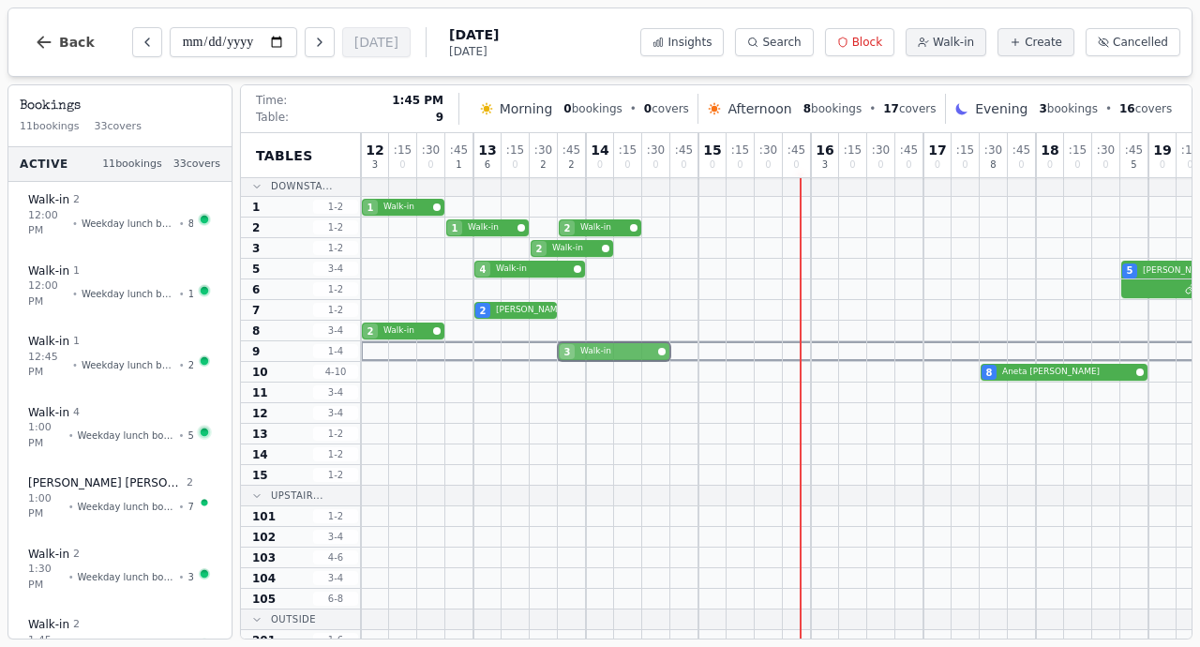
drag, startPoint x: 819, startPoint y: 352, endPoint x: 578, endPoint y: 353, distance: 241.0
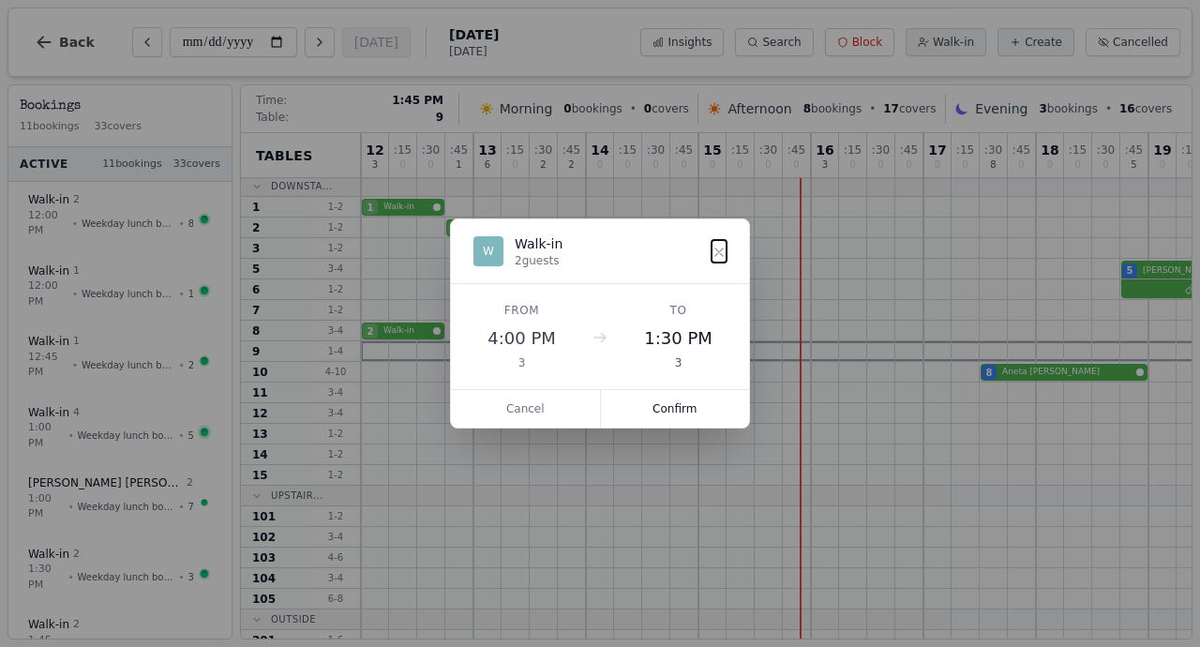
click at [578, 353] on div "3 Walk-in 3 [PERSON_NAME]" at bounding box center [952, 351] width 1182 height 21
click at [643, 406] on button "Confirm" at bounding box center [675, 409] width 149 height 38
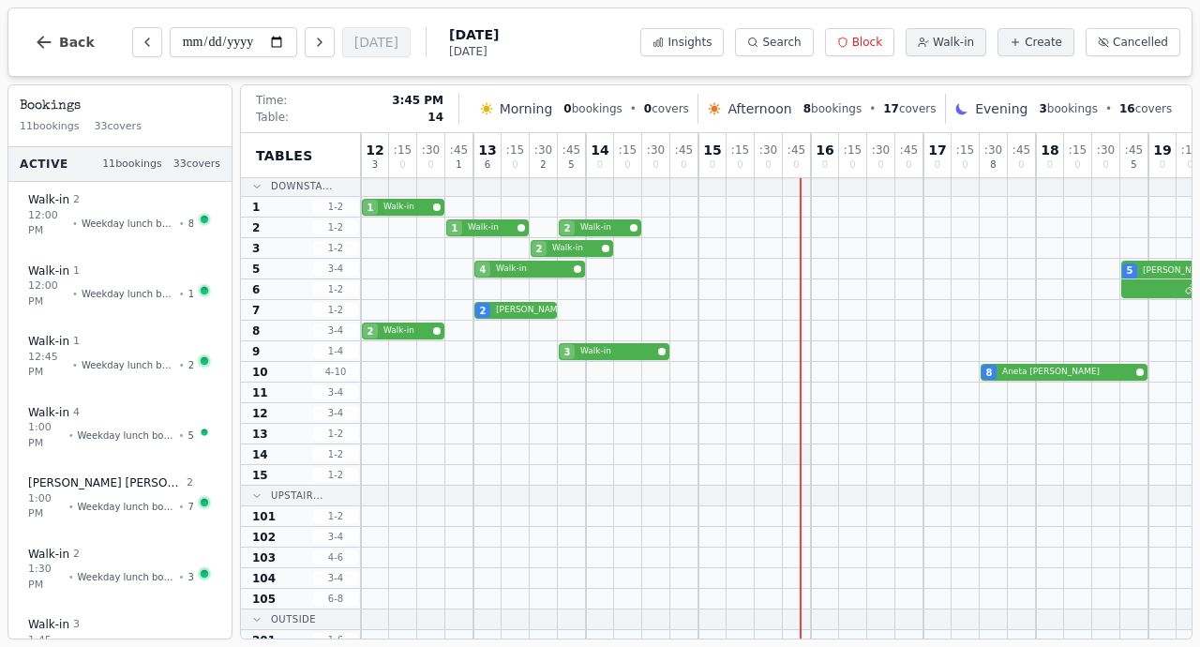
click at [807, 450] on div at bounding box center [797, 454] width 28 height 20
select select "****"
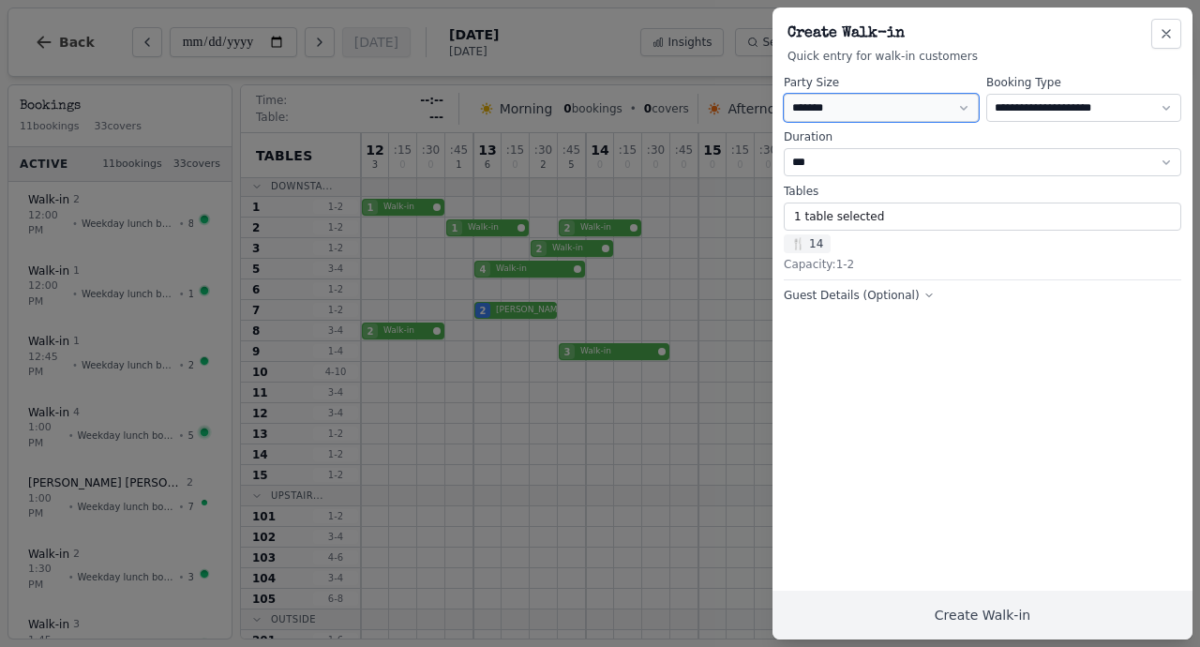
click at [835, 114] on select "* ***** * ****** * ****** * ****** * ****** * ****** * ****** * ****** * ******…" at bounding box center [881, 108] width 195 height 28
select select "*"
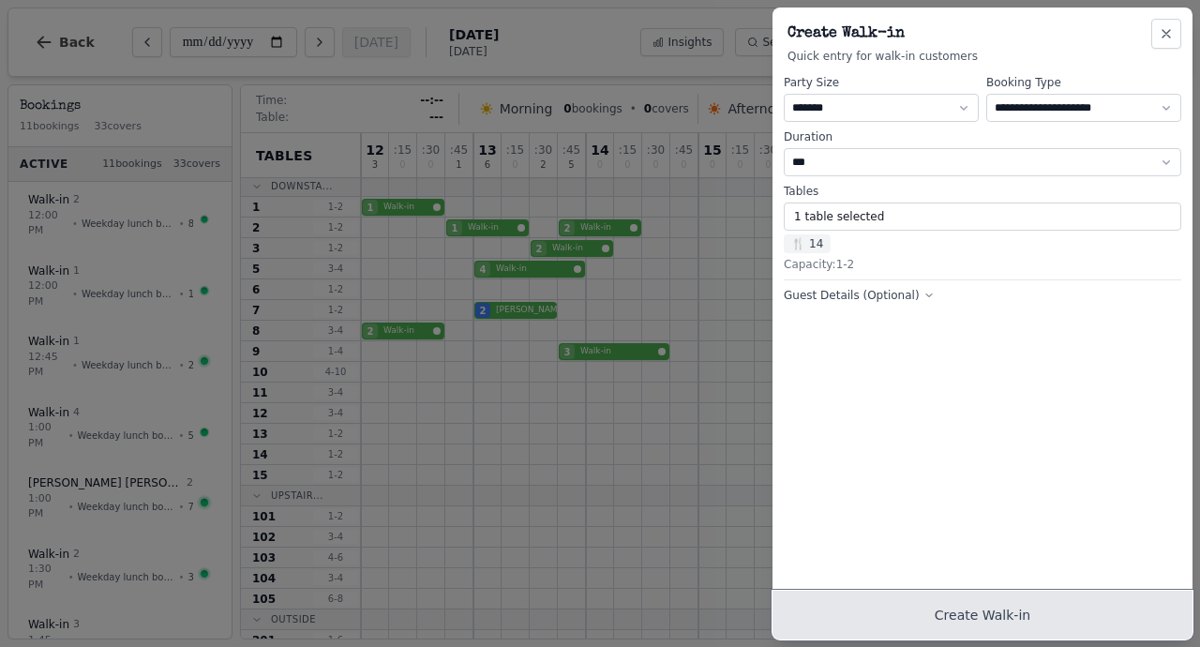
click at [944, 610] on button "Create Walk-in" at bounding box center [983, 615] width 420 height 49
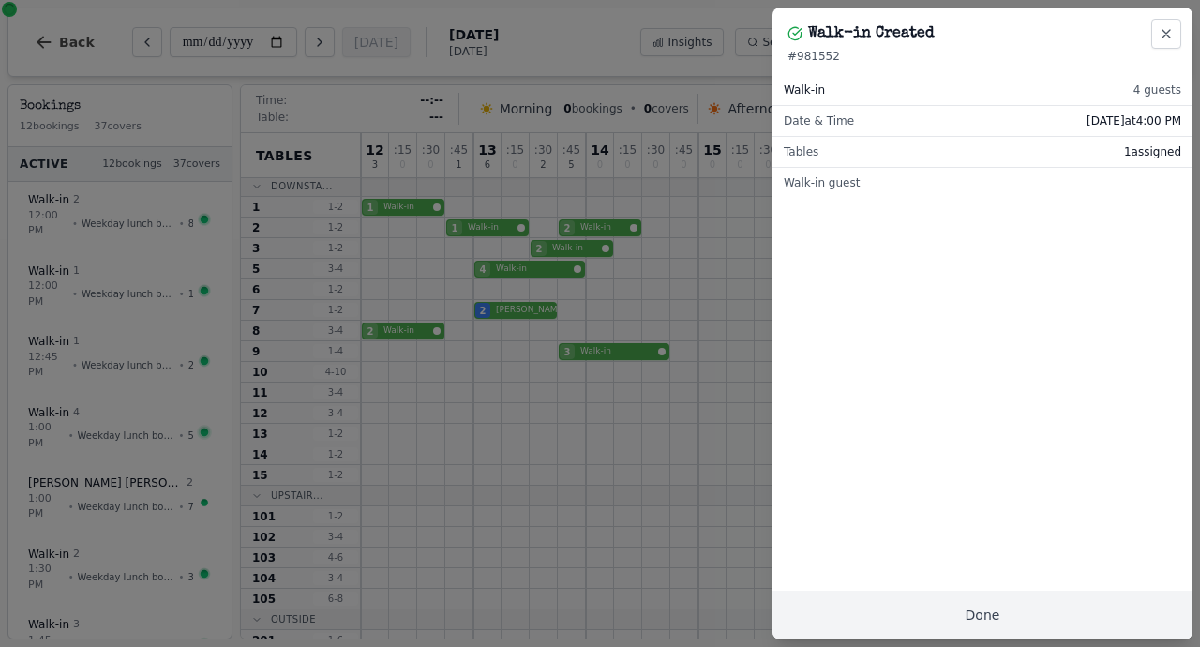
click at [955, 589] on div "Walk-in 4 guests Date & Time [DATE] 4:00 PM Tables 1 assigned Walk-in guest" at bounding box center [983, 352] width 420 height 576
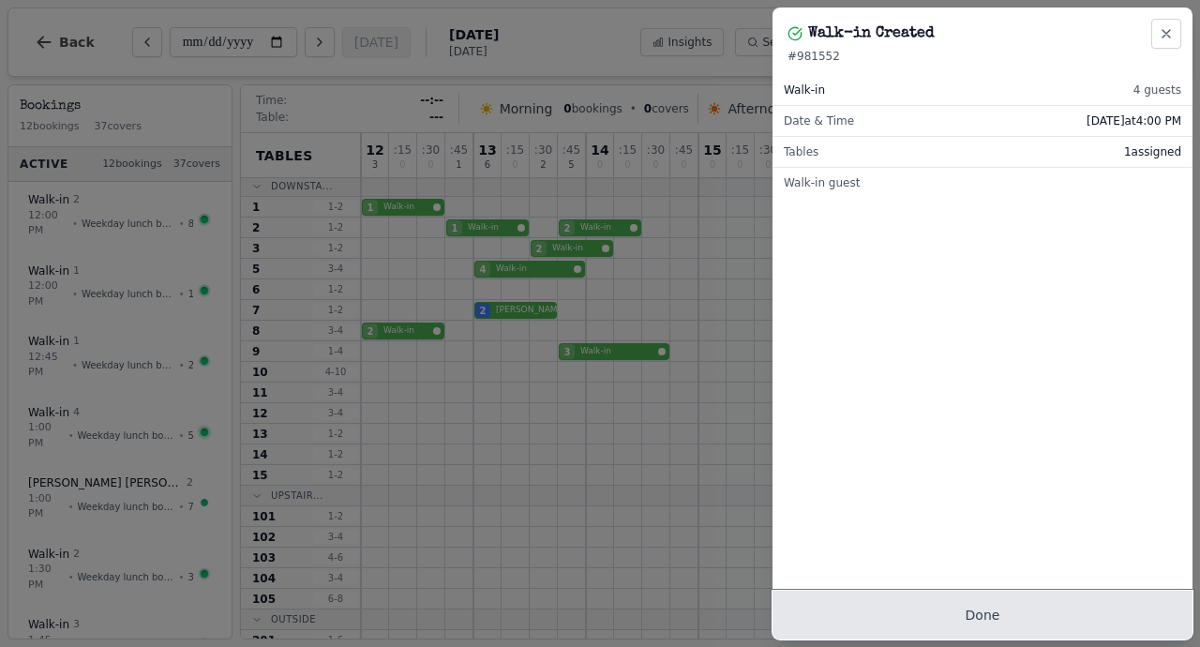
click at [914, 620] on button "Done" at bounding box center [983, 615] width 420 height 49
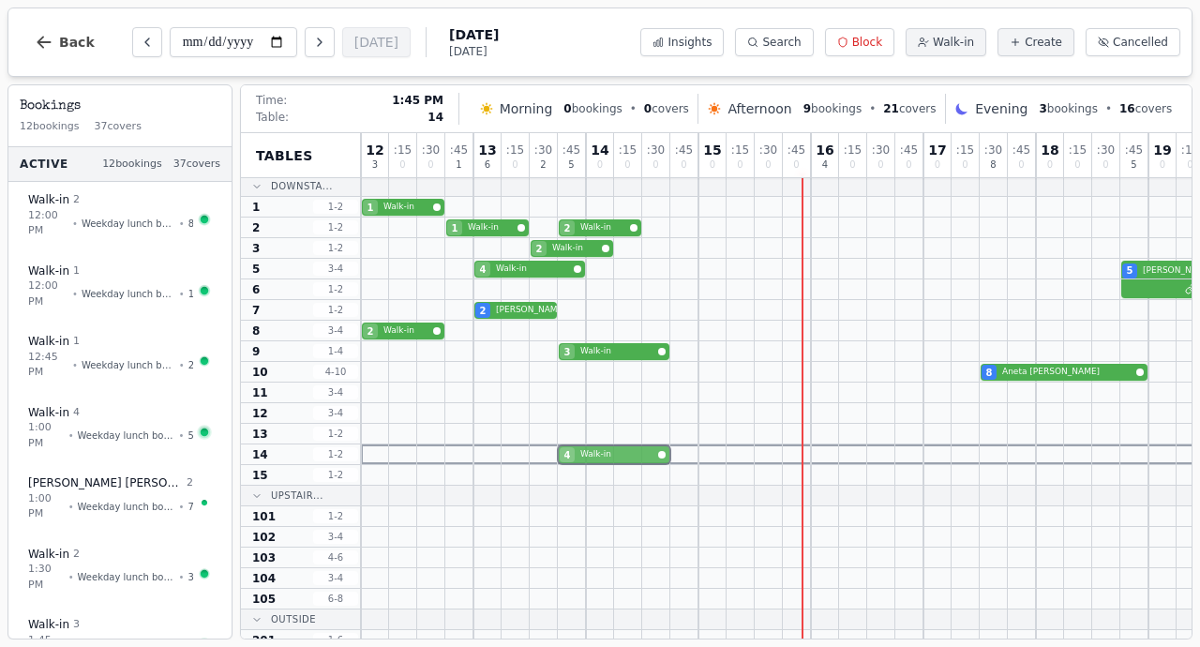
drag, startPoint x: 820, startPoint y: 457, endPoint x: 561, endPoint y: 464, distance: 258.9
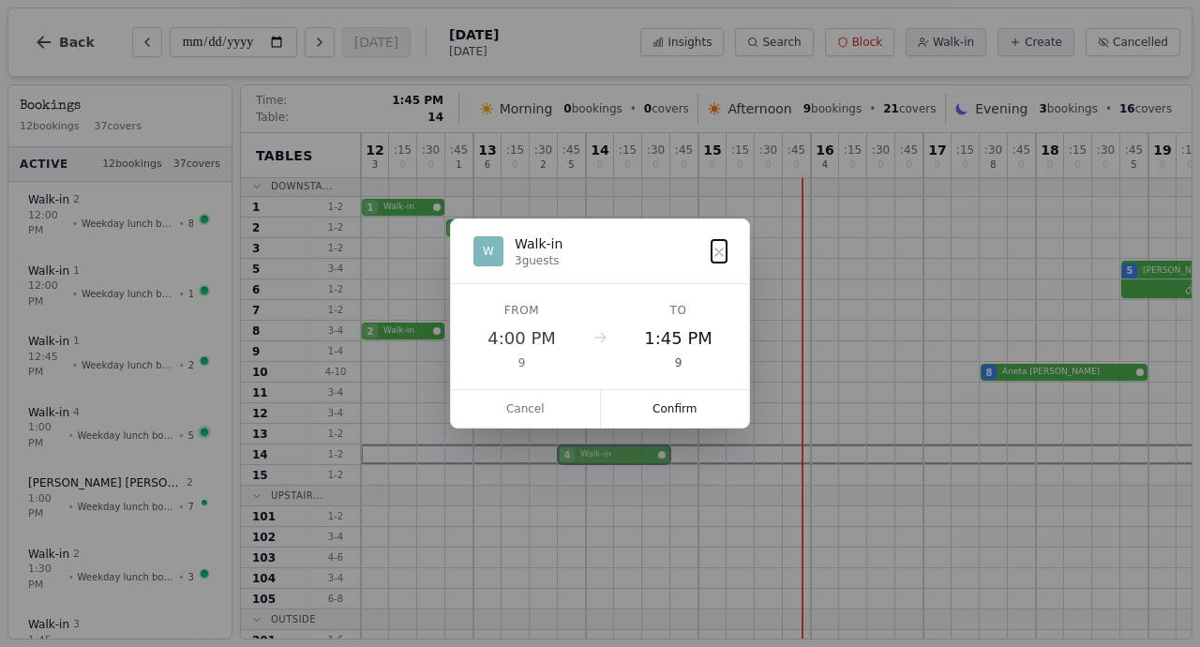
click at [561, 464] on div "12 3 : 15 0 : 30 0 : 45 1 13 6 : 15 0 : 30 2 : 45 5 14 0 : 15 0 : 30 0 : 45 0 1…" at bounding box center [952, 473] width 1182 height 685
click at [660, 402] on button "Confirm" at bounding box center [675, 409] width 149 height 38
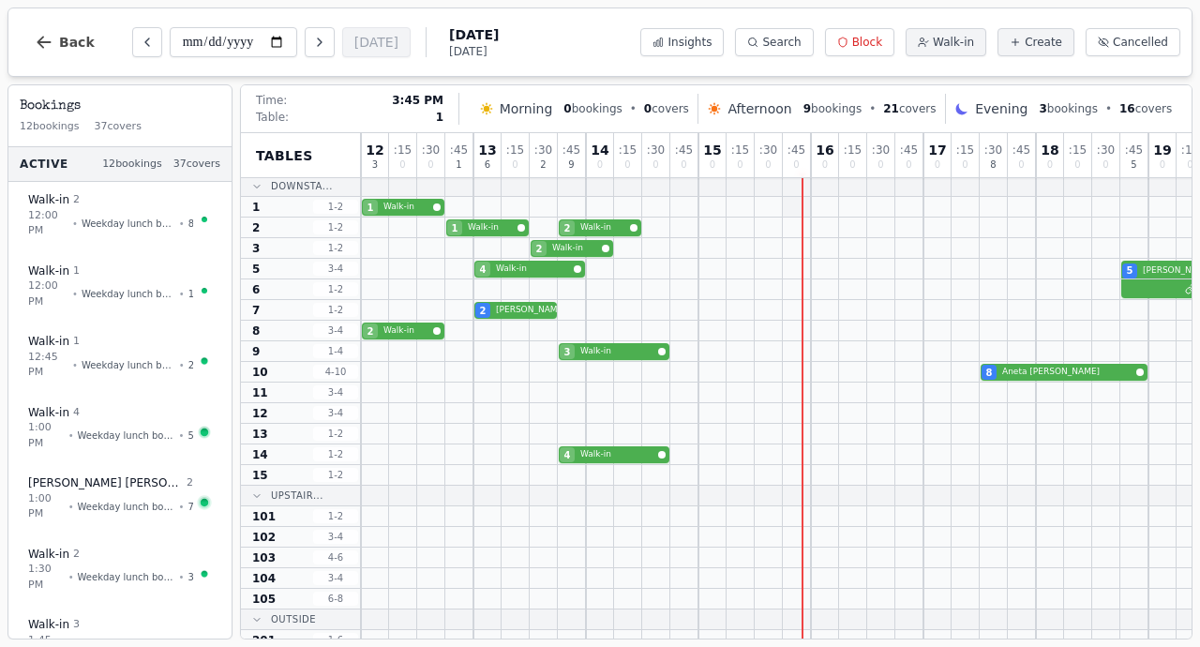
click at [808, 204] on div at bounding box center [797, 207] width 28 height 20
select select "****"
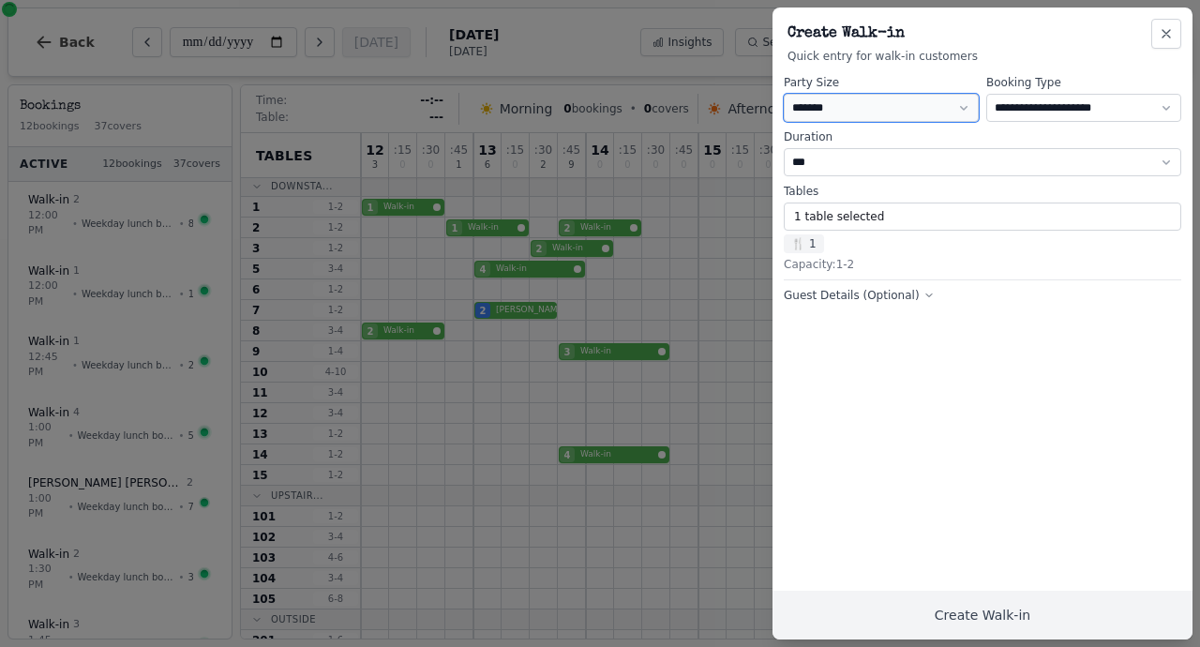
click at [836, 101] on select "* ***** * ****** * ****** * ****** * ****** * ****** * ****** * ****** * ******…" at bounding box center [881, 108] width 195 height 28
select select "*"
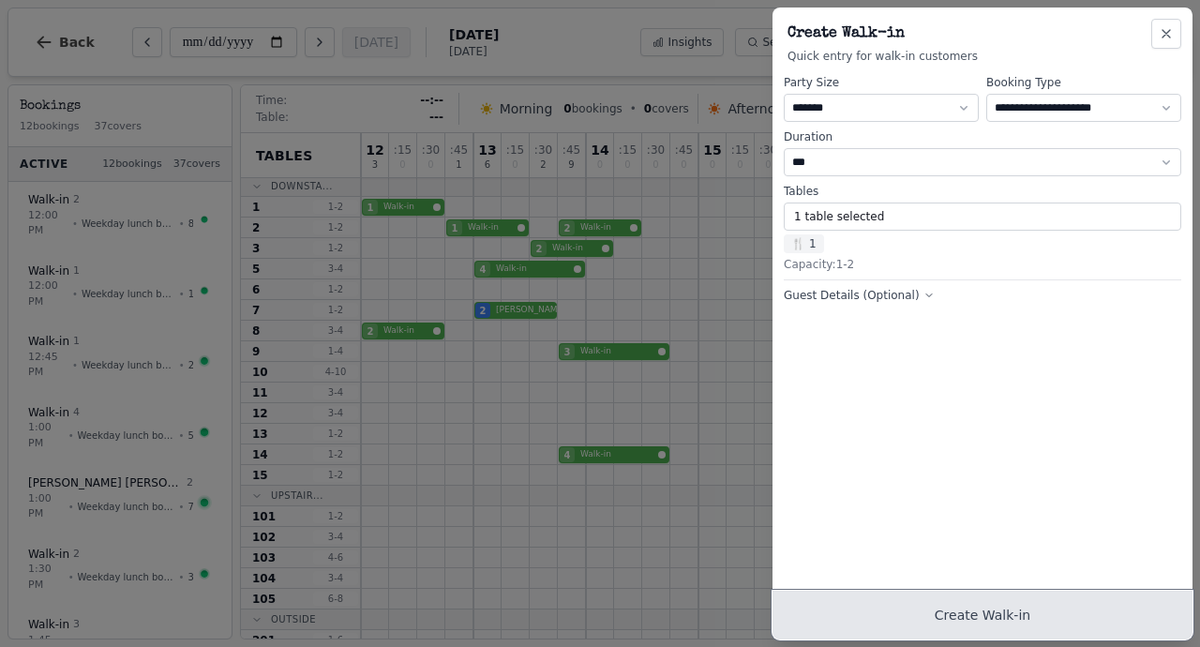
click at [974, 620] on button "Create Walk-in" at bounding box center [983, 615] width 420 height 49
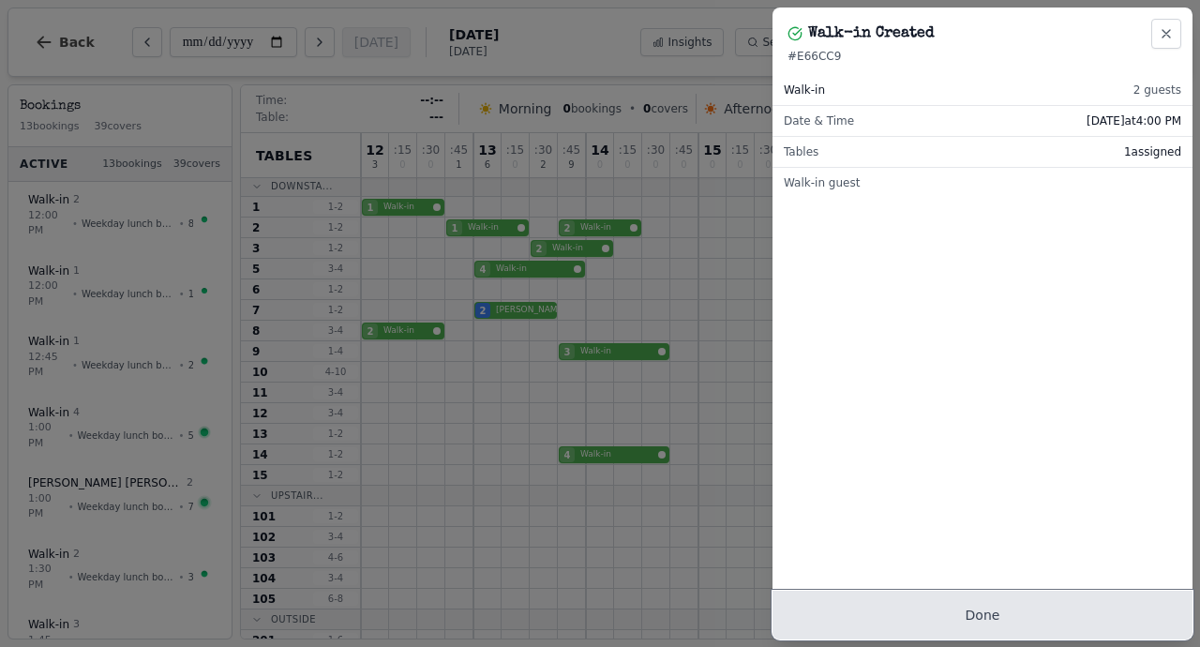
click at [922, 605] on button "Done" at bounding box center [983, 615] width 420 height 49
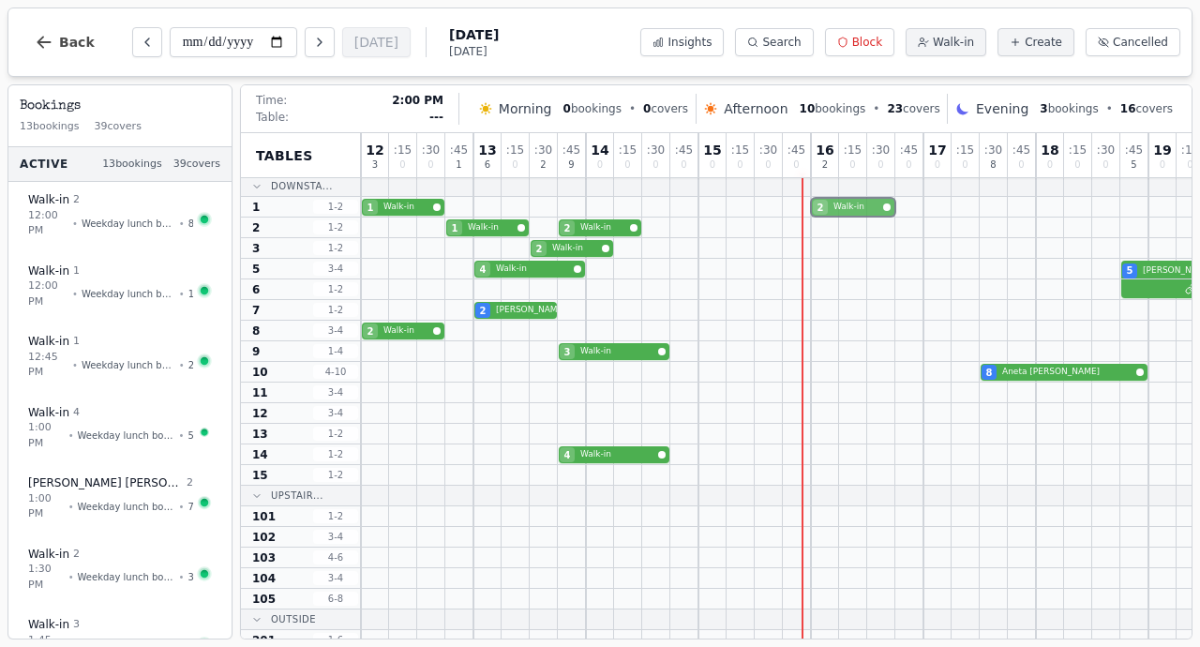
scroll to position [0, 0]
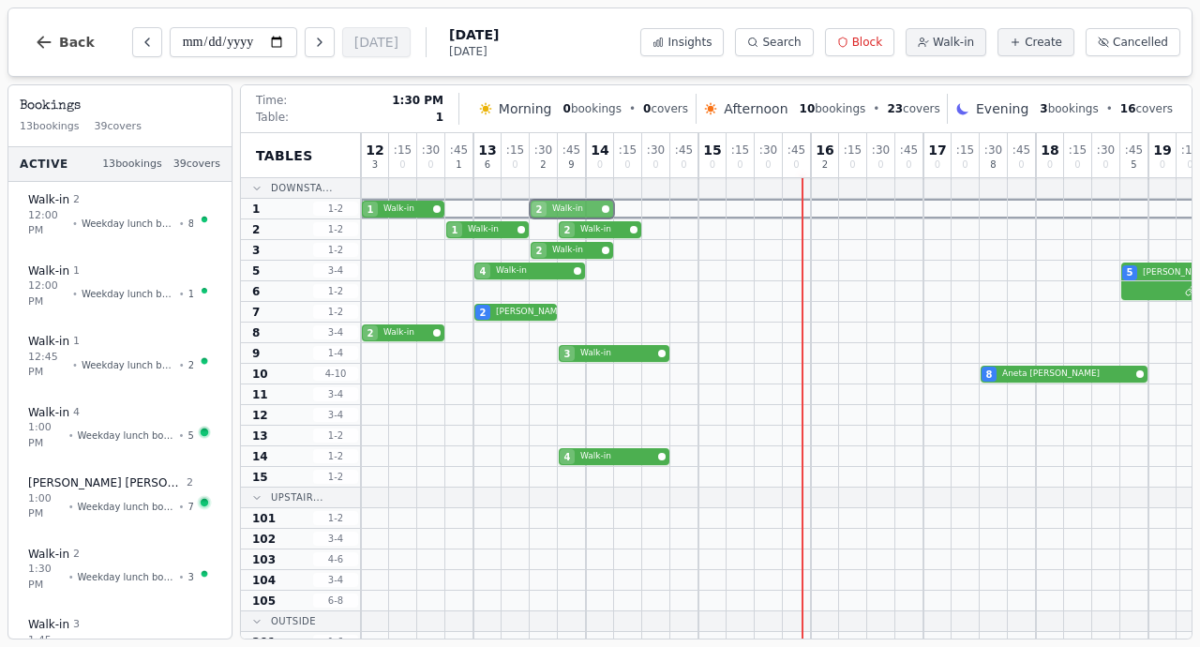
drag, startPoint x: 821, startPoint y: 204, endPoint x: 548, endPoint y: 208, distance: 272.9
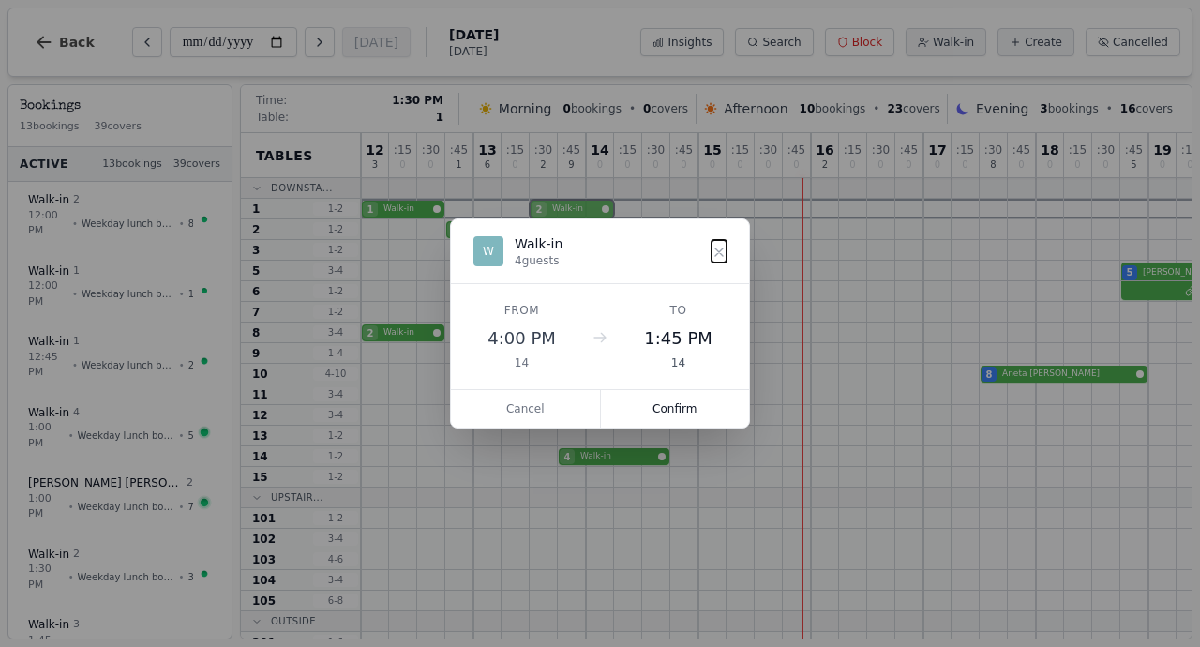
click at [548, 208] on div "1 Walk-in 2 Walk-in" at bounding box center [952, 209] width 1182 height 21
click at [659, 402] on button "Confirm" at bounding box center [675, 409] width 149 height 38
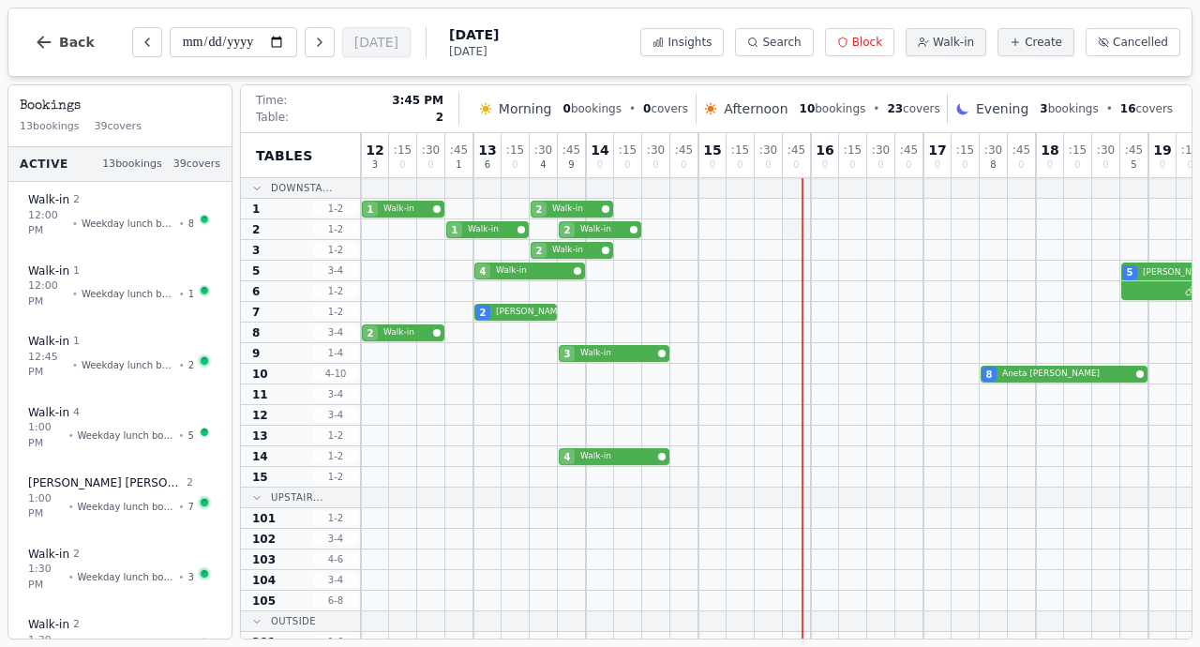
click at [808, 230] on div at bounding box center [797, 229] width 28 height 20
select select "****"
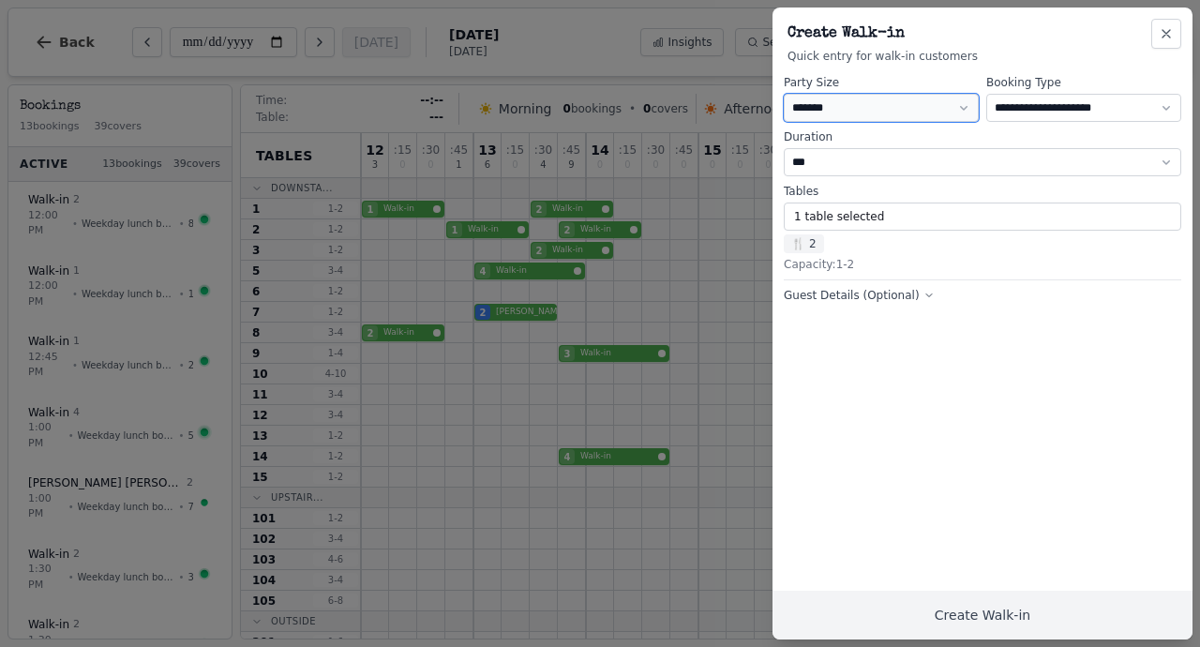
click at [818, 117] on select "* ***** * ****** * ****** * ****** * ****** * ****** * ****** * ****** * ******…" at bounding box center [881, 108] width 195 height 28
select select "*"
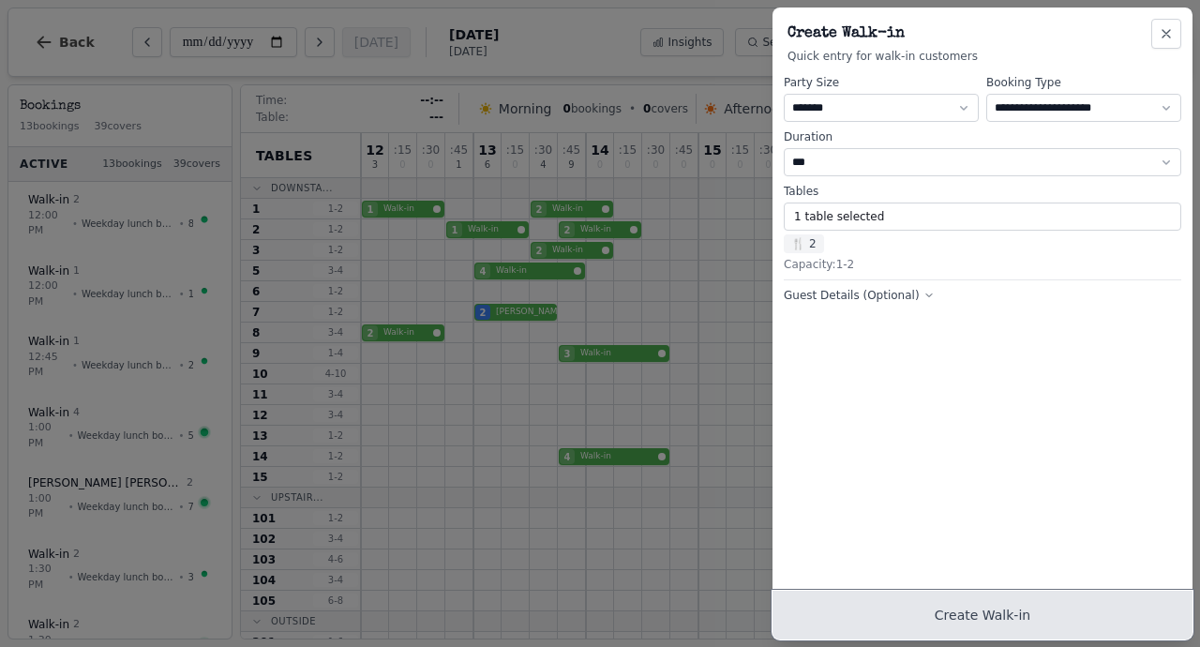
click at [928, 620] on button "Create Walk-in" at bounding box center [983, 615] width 420 height 49
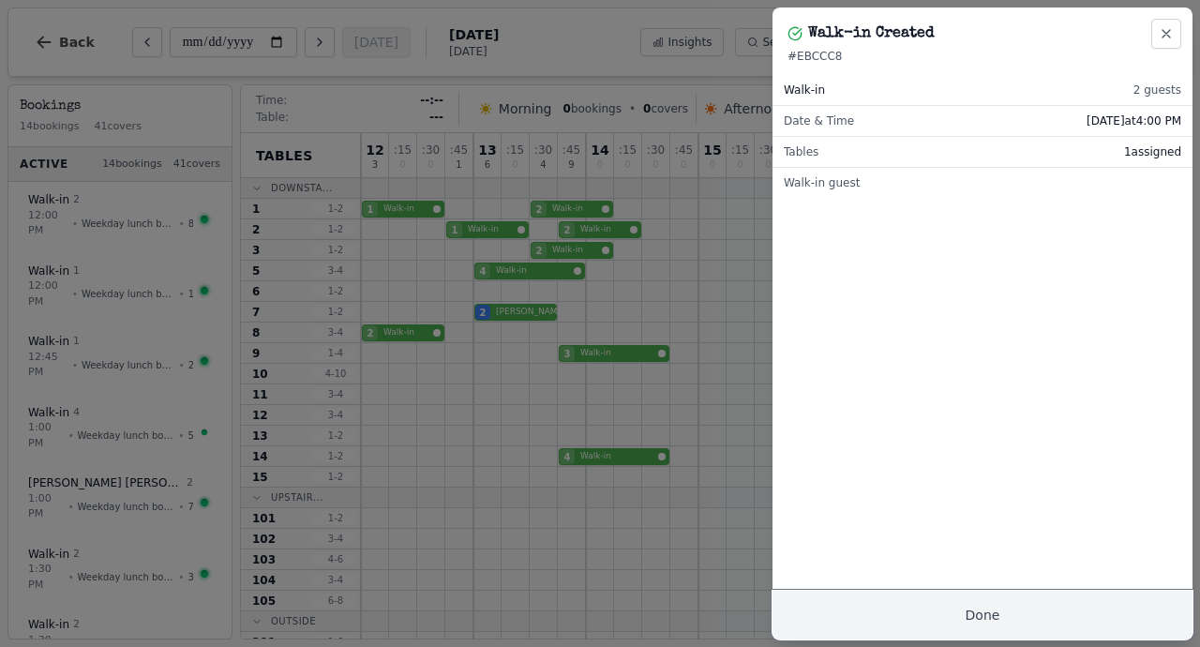
click at [911, 592] on button "Done" at bounding box center [983, 615] width 420 height 49
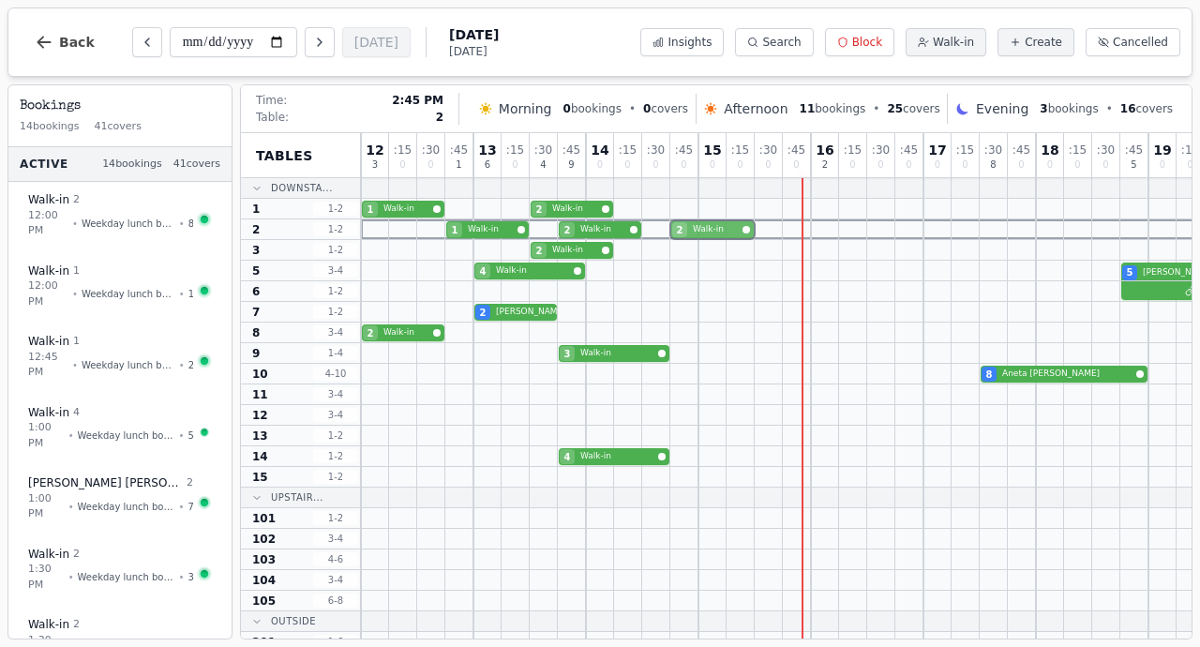
drag, startPoint x: 820, startPoint y: 230, endPoint x: 686, endPoint y: 232, distance: 133.2
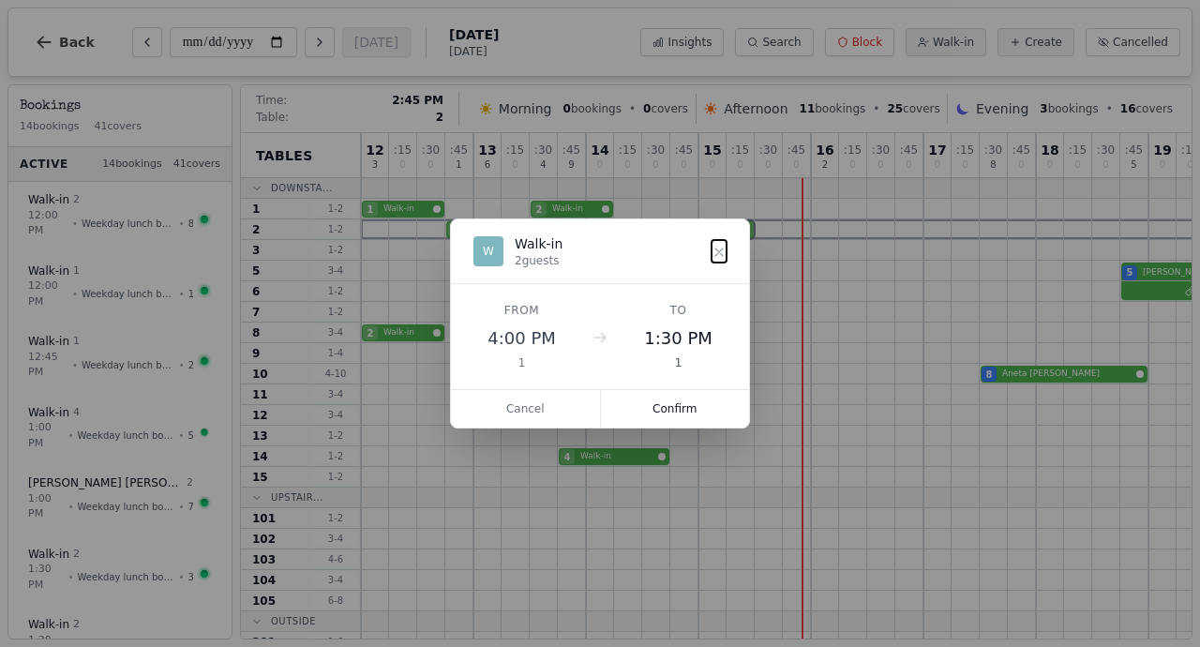
click at [686, 232] on div "1 Walk-in 2 Walk-in 2 Walk-in" at bounding box center [952, 229] width 1182 height 21
click at [667, 405] on button "Confirm" at bounding box center [675, 409] width 149 height 38
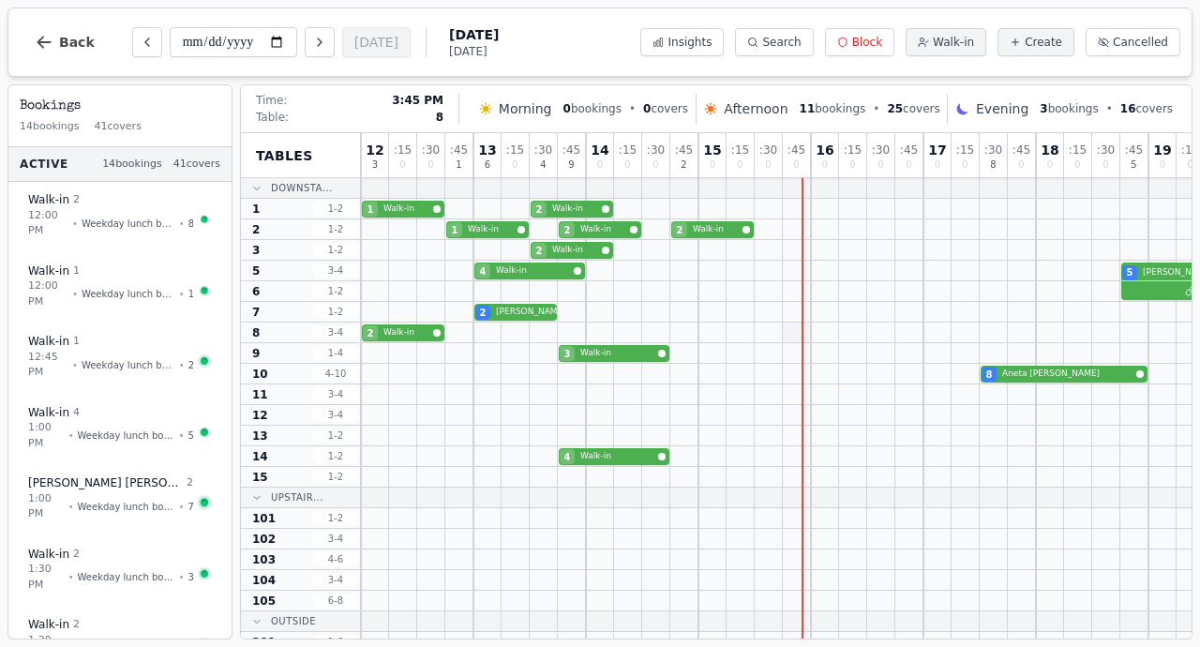
click at [805, 326] on div at bounding box center [797, 333] width 28 height 20
select select "****"
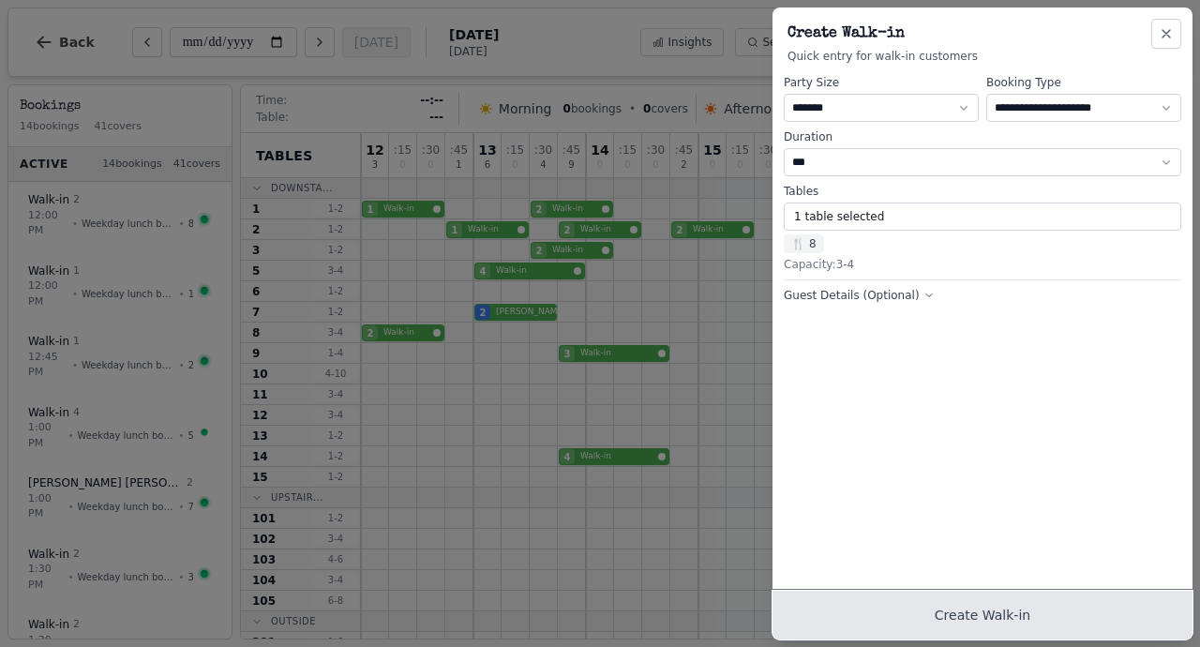
click at [924, 639] on button "Create Walk-in" at bounding box center [983, 615] width 420 height 49
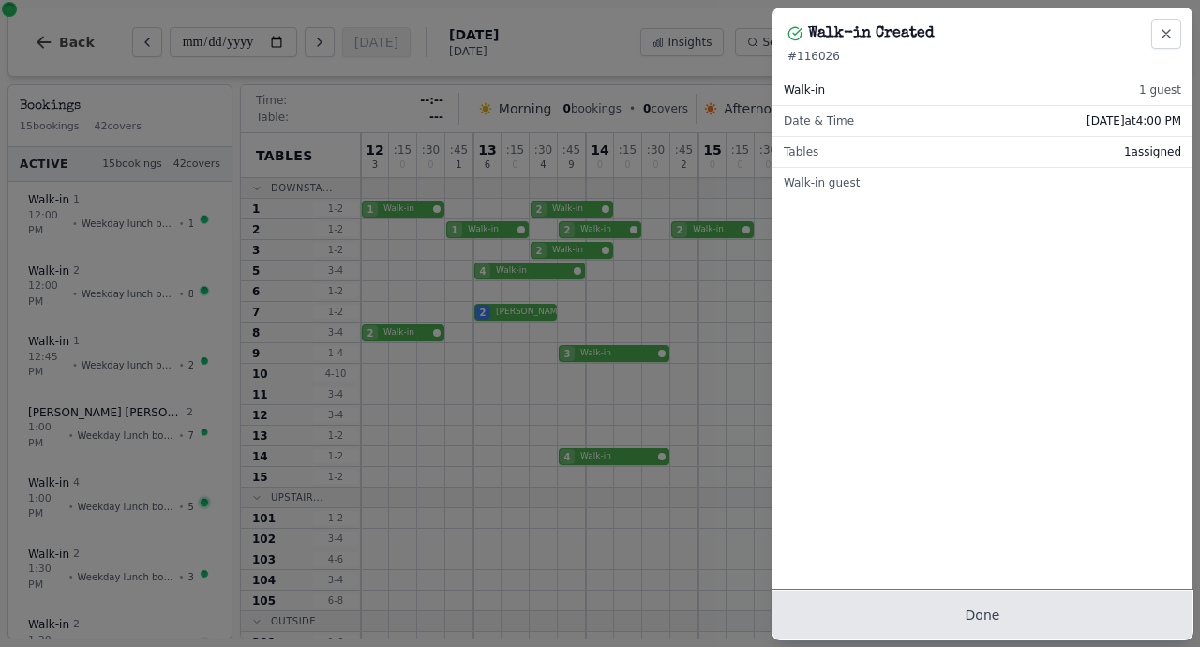
click at [927, 615] on button "Done" at bounding box center [983, 615] width 420 height 49
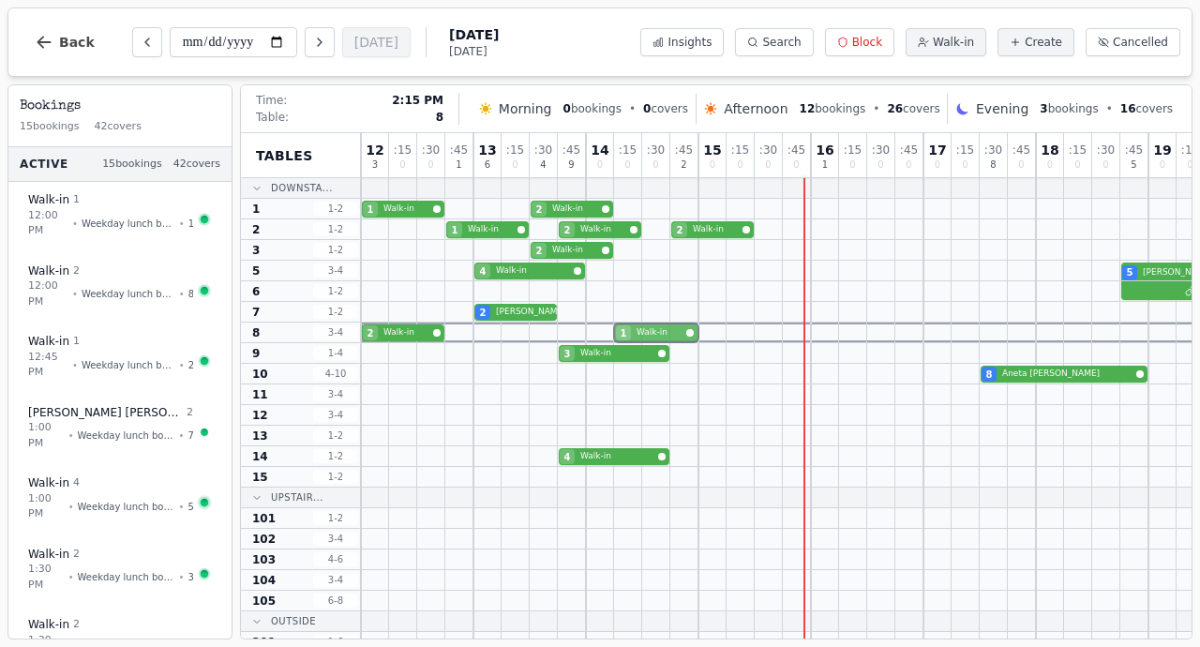
drag, startPoint x: 817, startPoint y: 328, endPoint x: 627, endPoint y: 329, distance: 189.4
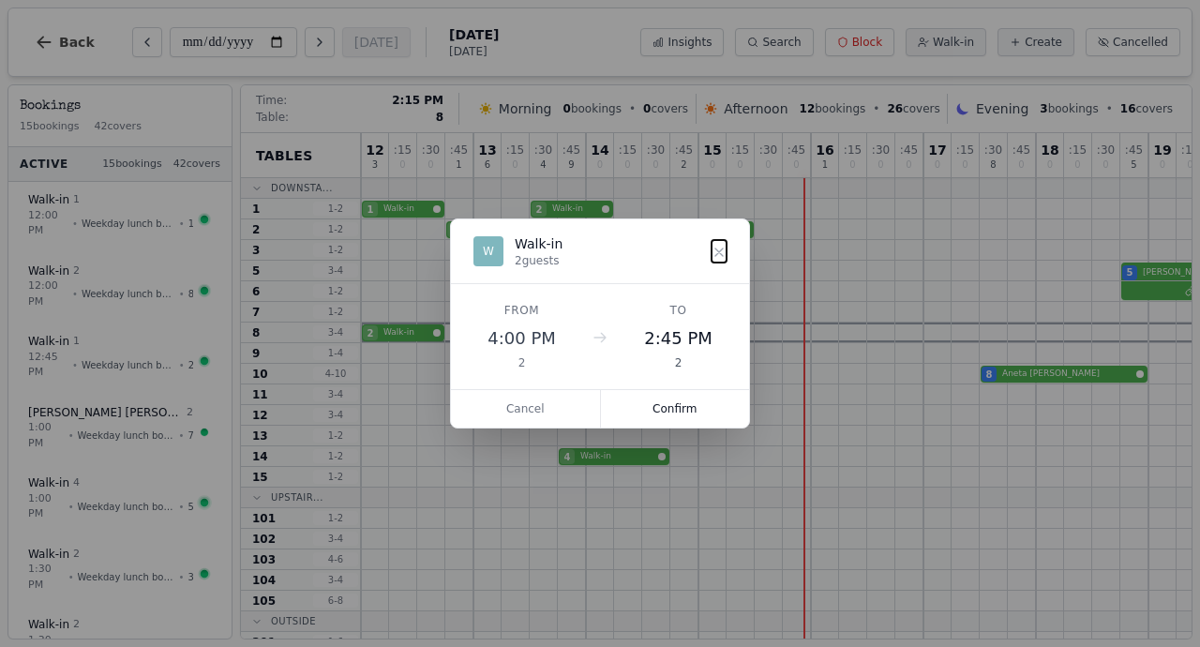
click at [627, 329] on div "2 Walk-in 1 Walk-in" at bounding box center [952, 333] width 1182 height 21
click at [661, 414] on button "Confirm" at bounding box center [675, 409] width 149 height 38
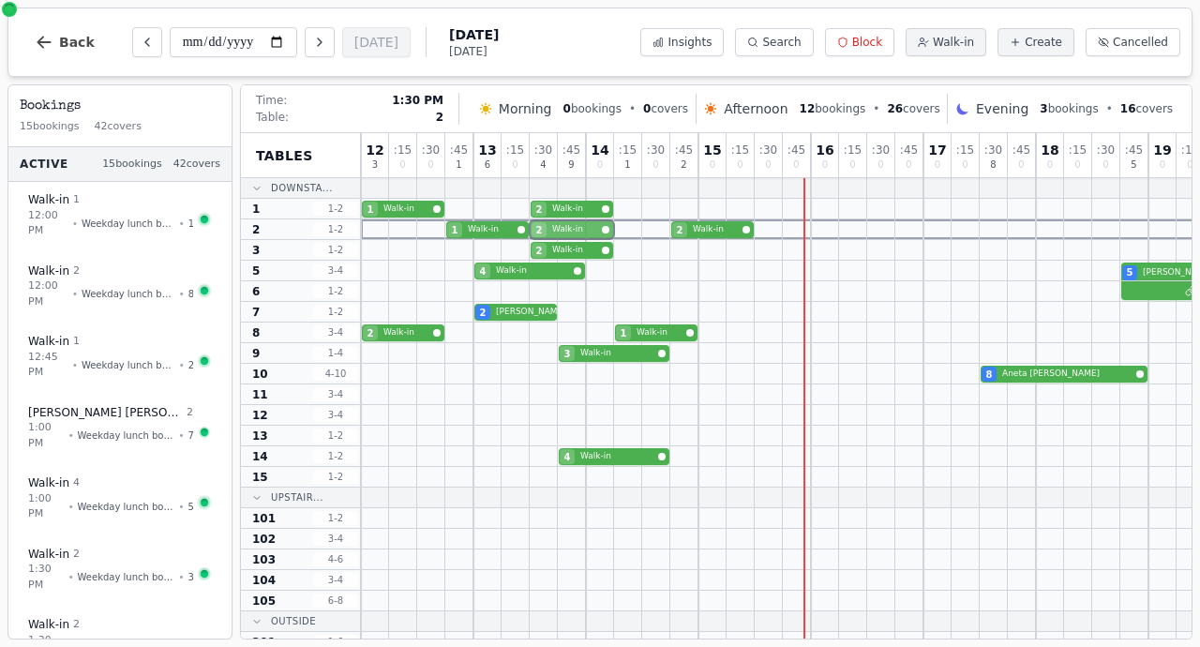
drag, startPoint x: 564, startPoint y: 227, endPoint x: 538, endPoint y: 227, distance: 25.3
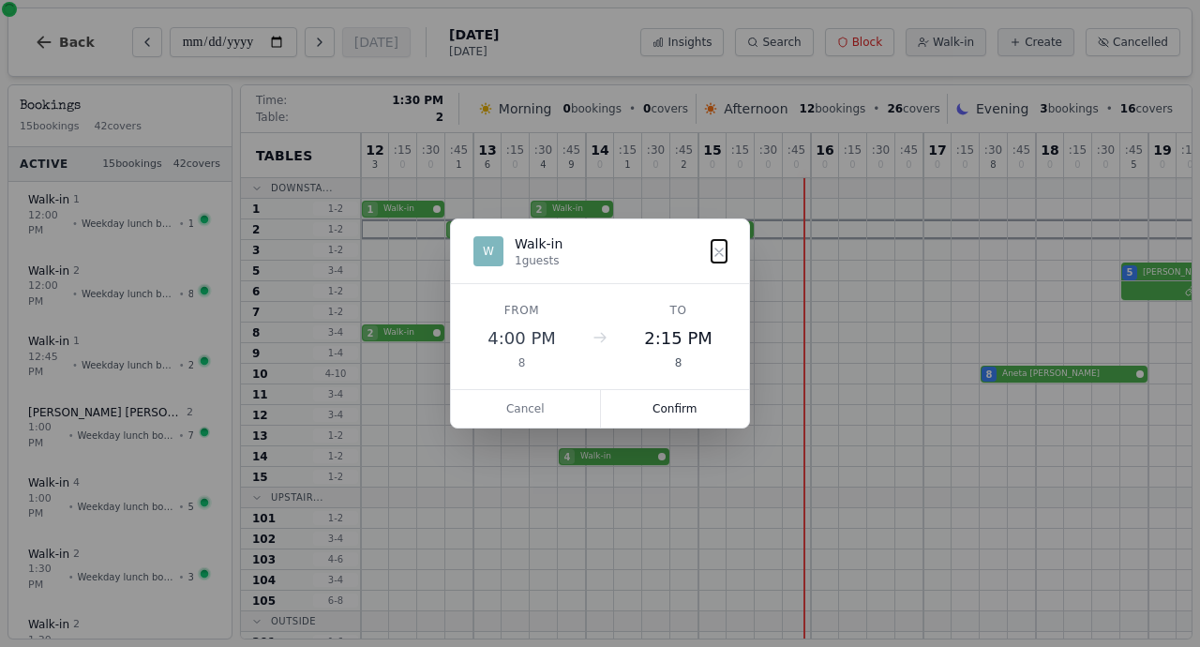
click at [538, 227] on div "1 Walk-in 2 Walk-in 2 Walk-in" at bounding box center [952, 229] width 1182 height 21
click at [670, 404] on button "Confirm" at bounding box center [675, 409] width 149 height 38
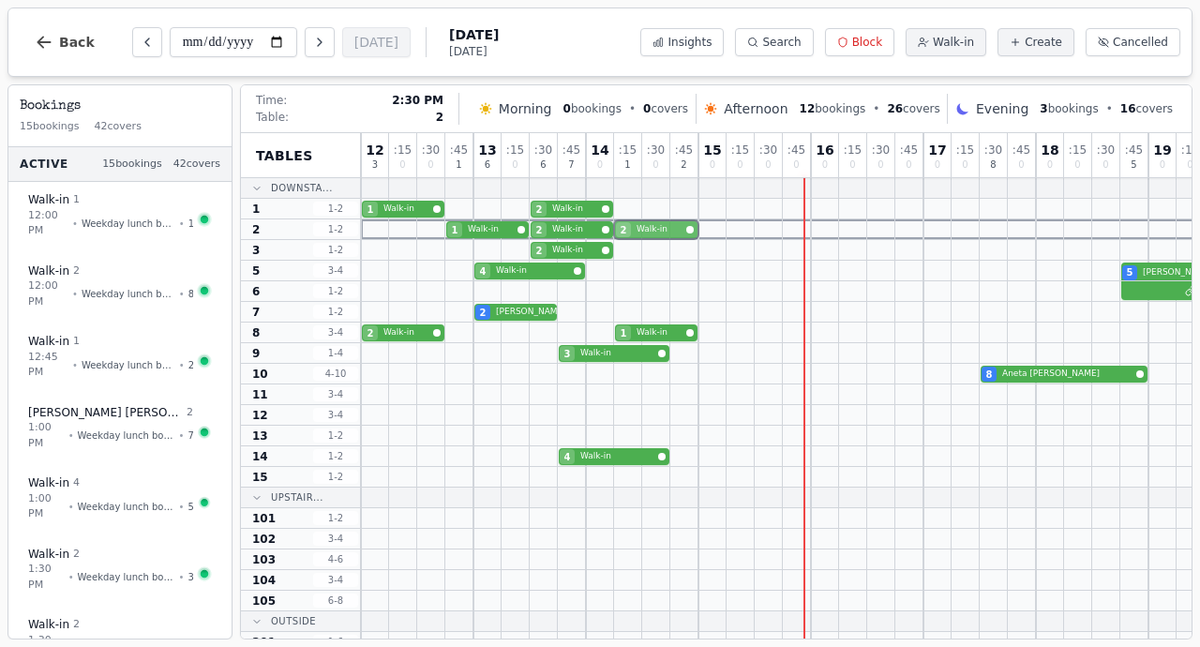
drag, startPoint x: 682, startPoint y: 227, endPoint x: 637, endPoint y: 227, distance: 45.0
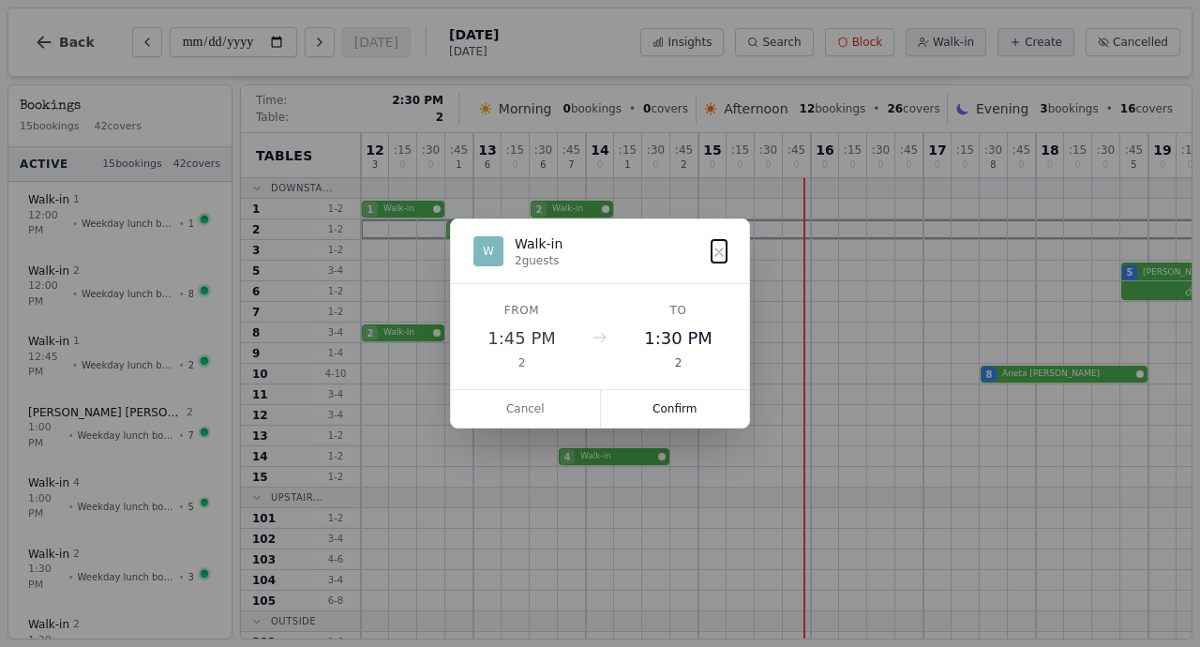
click at [637, 227] on div "1 Walk-in 2 Walk-in 2 Walk-in" at bounding box center [952, 229] width 1182 height 21
click at [666, 396] on button "Confirm" at bounding box center [675, 409] width 149 height 38
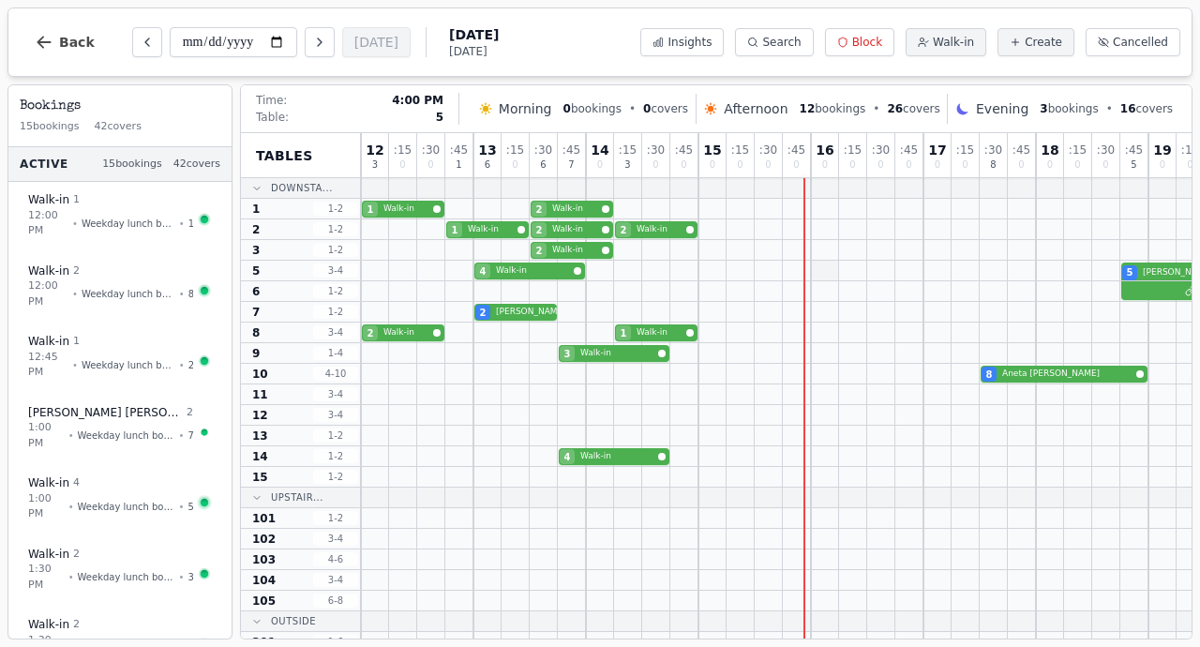
click at [820, 266] on div at bounding box center [825, 271] width 28 height 20
select select "****"
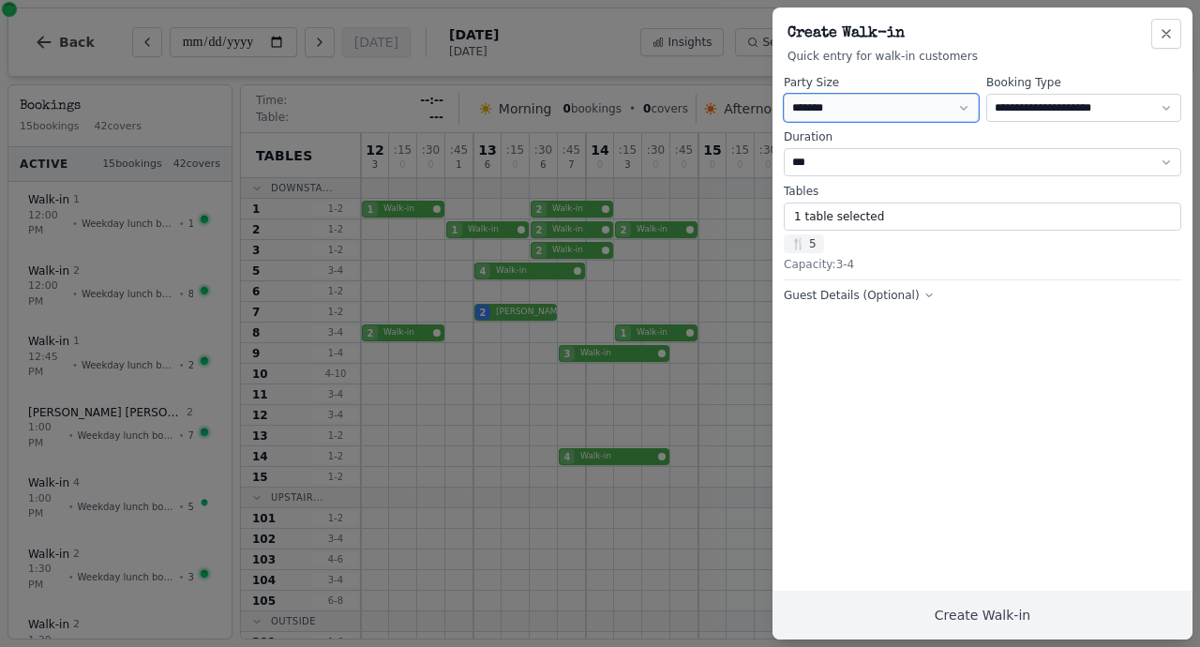
click at [823, 109] on select "* ***** * ****** * ****** * ****** * ****** * ****** * ****** * ****** * ******…" at bounding box center [881, 108] width 195 height 28
select select "*"
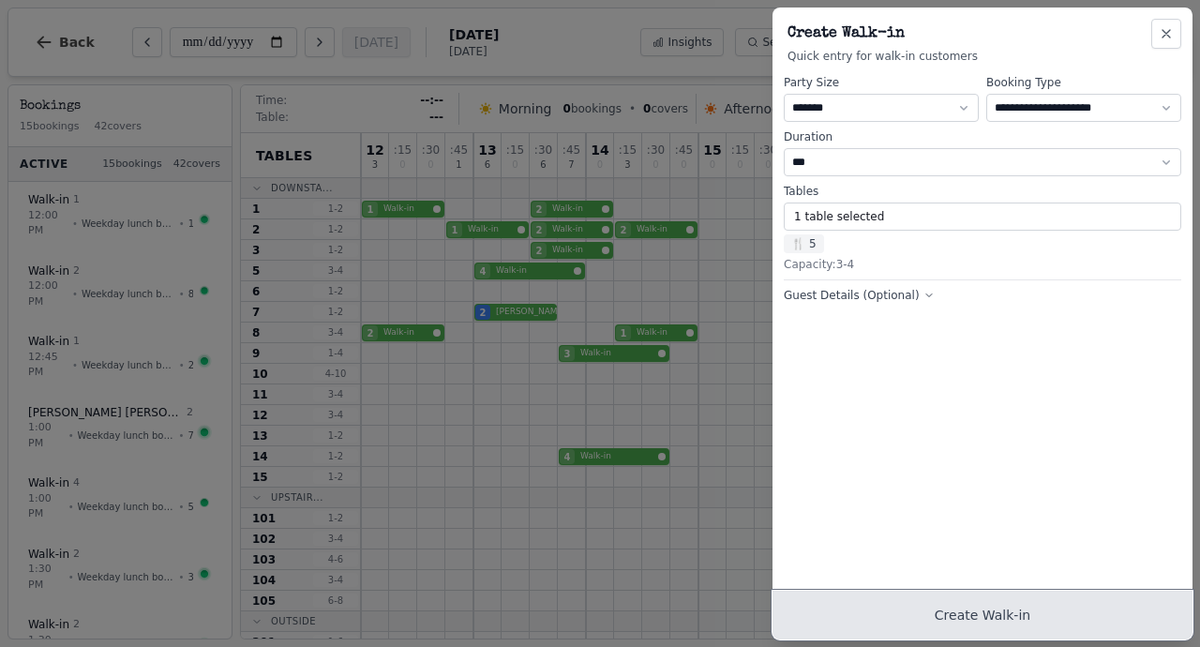
click at [904, 607] on button "Create Walk-in" at bounding box center [983, 615] width 420 height 49
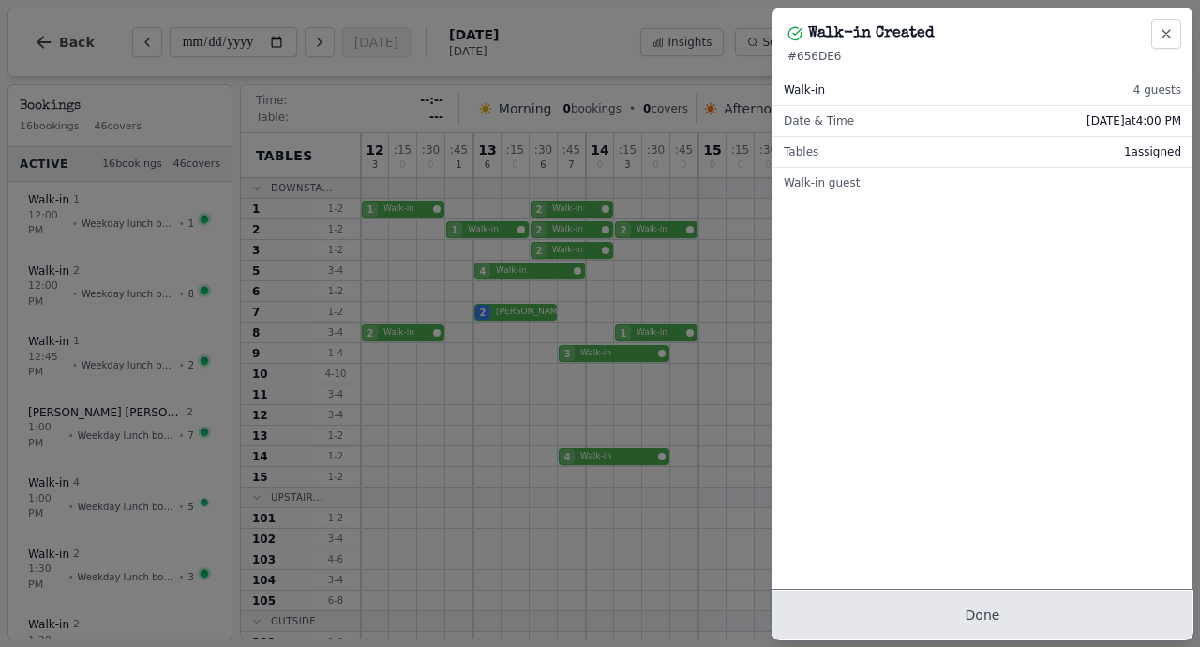
click at [974, 618] on button "Done" at bounding box center [983, 615] width 420 height 49
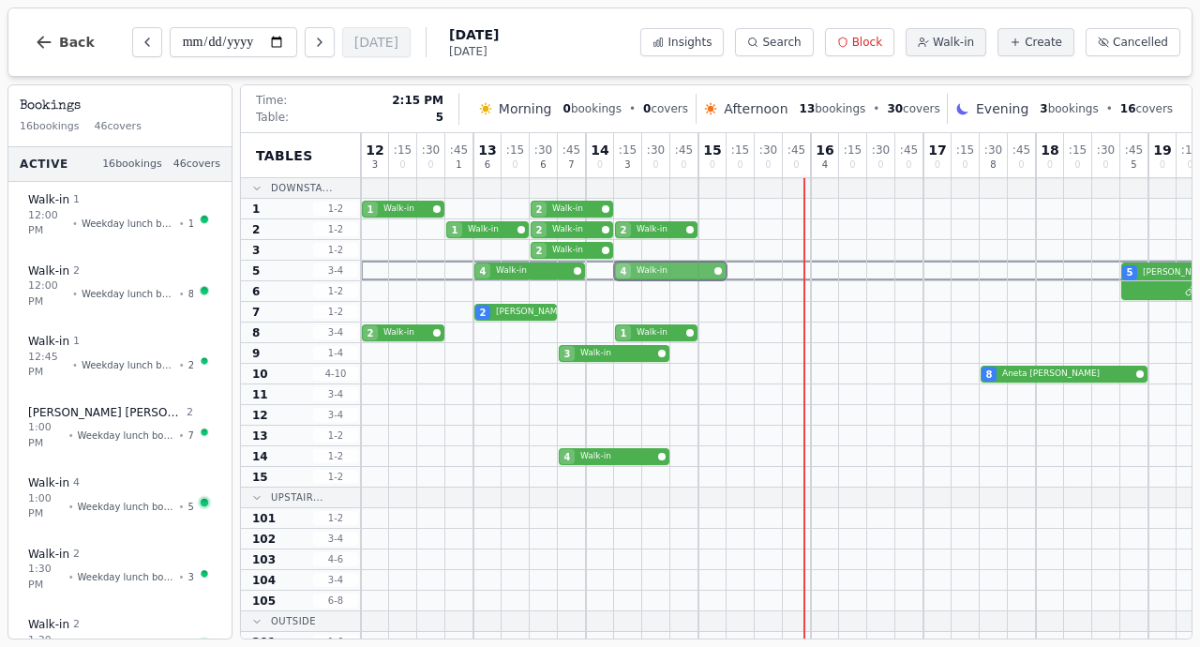
drag, startPoint x: 820, startPoint y: 269, endPoint x: 619, endPoint y: 262, distance: 200.8
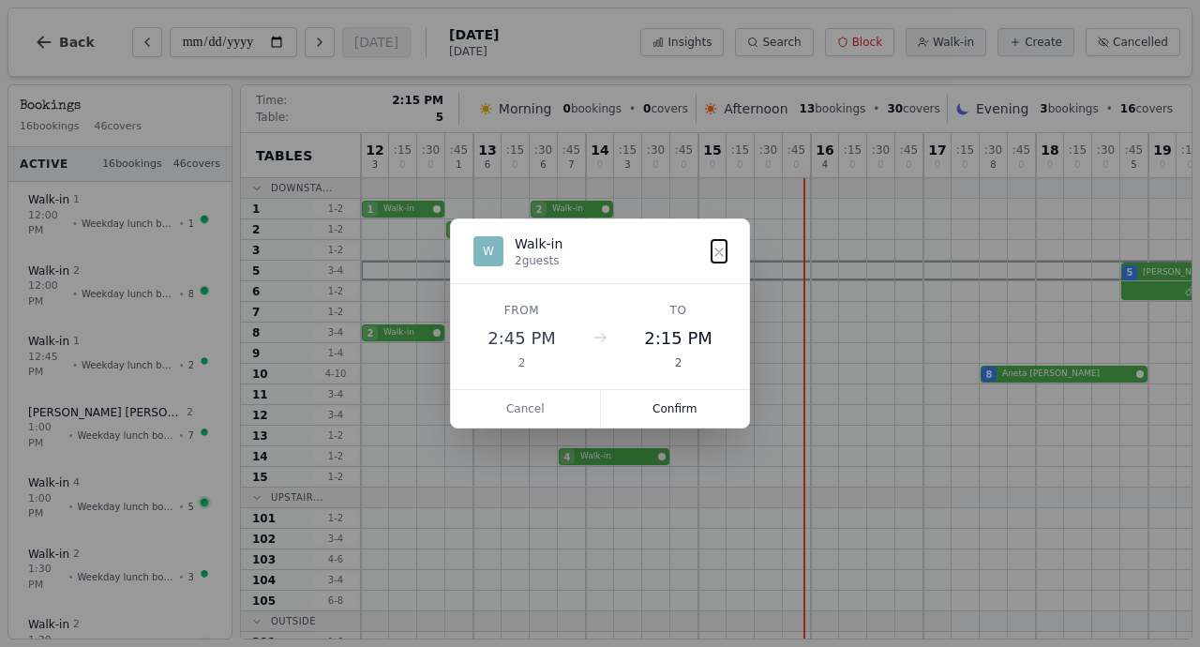
click at [619, 262] on div "4 Walk-in 4 Walk-in 5 [PERSON_NAME] 2" at bounding box center [952, 271] width 1182 height 21
click at [676, 412] on button "Confirm" at bounding box center [675, 409] width 149 height 38
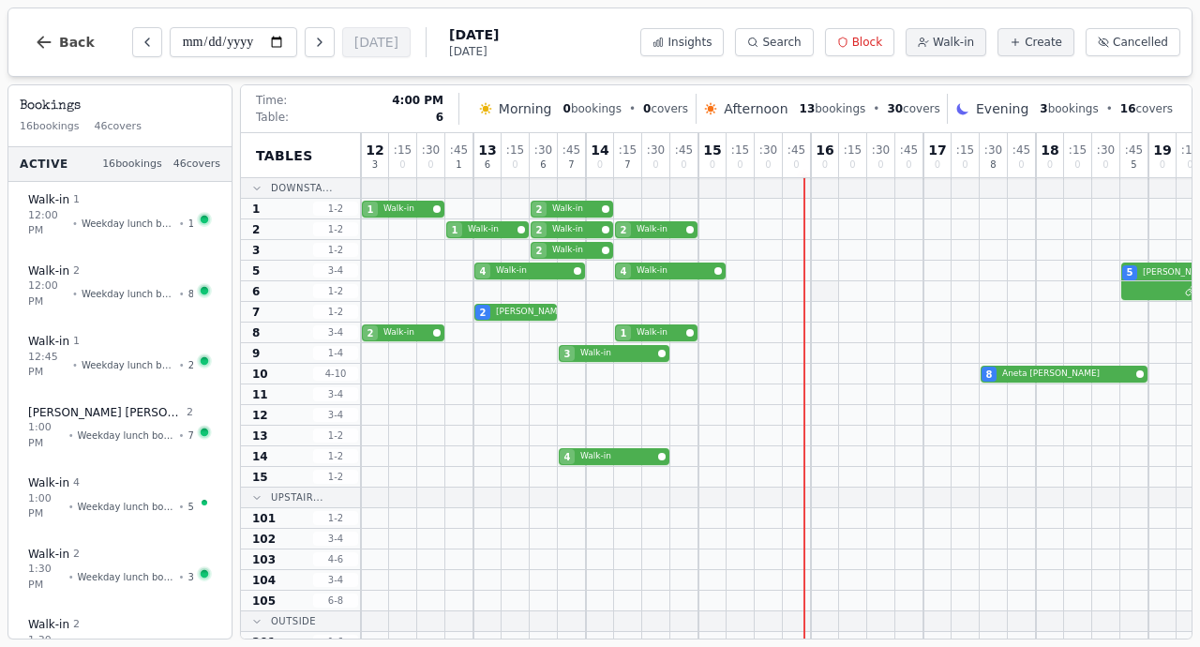
click at [821, 291] on div at bounding box center [825, 291] width 28 height 20
select select "****"
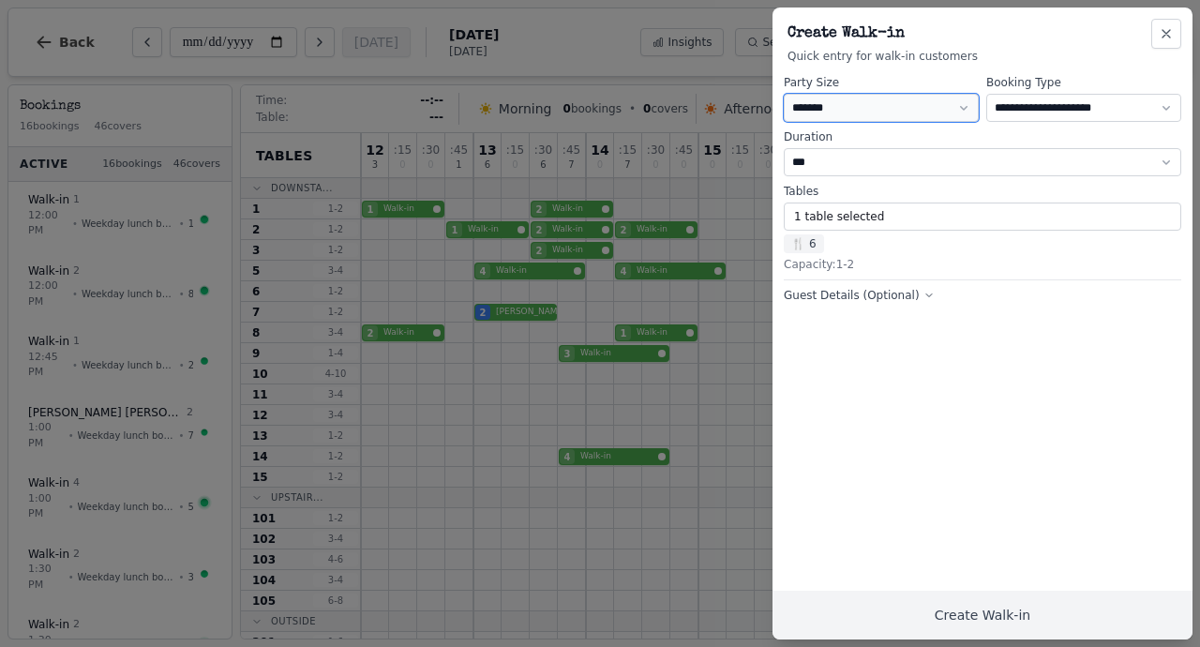
click at [824, 115] on select "* ***** * ****** * ****** * ****** * ****** * ****** * ****** * ****** * ******…" at bounding box center [881, 108] width 195 height 28
select select "*"
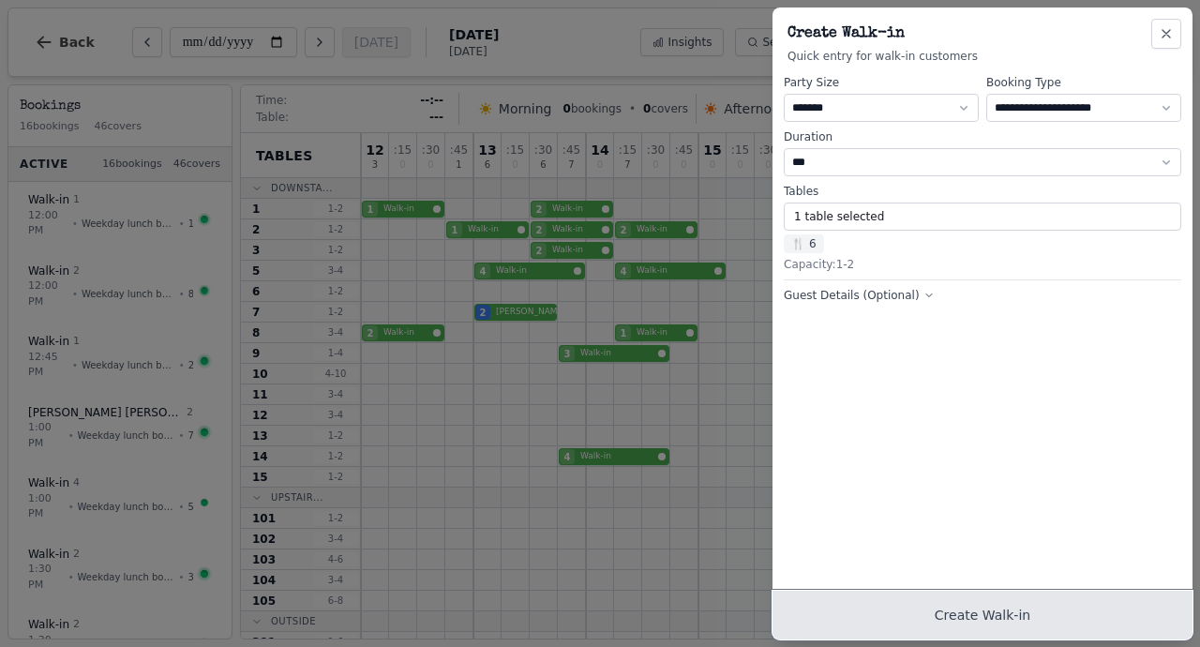
click at [875, 608] on button "Create Walk-in" at bounding box center [983, 615] width 420 height 49
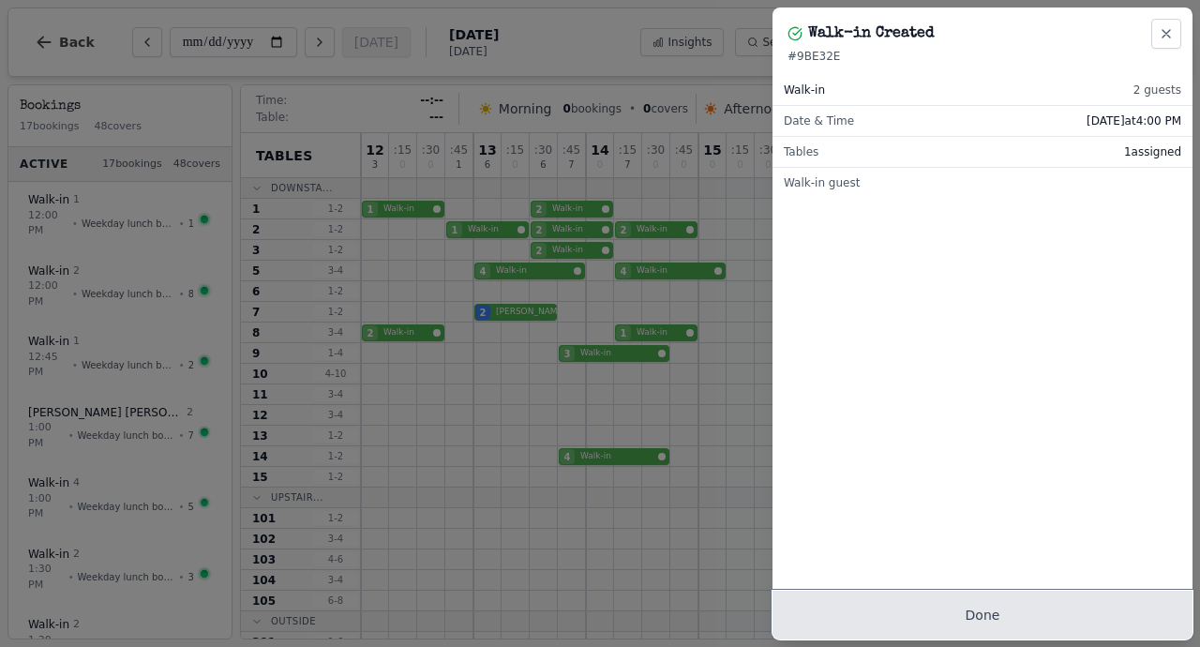
click at [951, 627] on button "Done" at bounding box center [983, 615] width 420 height 49
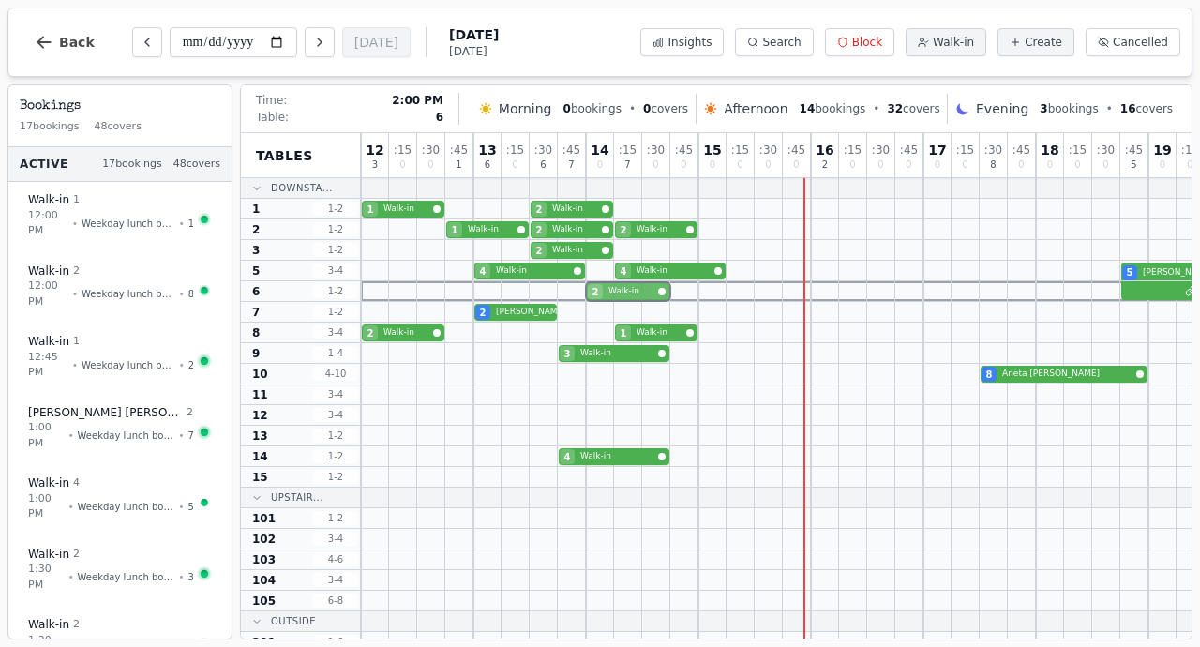
drag, startPoint x: 821, startPoint y: 295, endPoint x: 608, endPoint y: 294, distance: 213.8
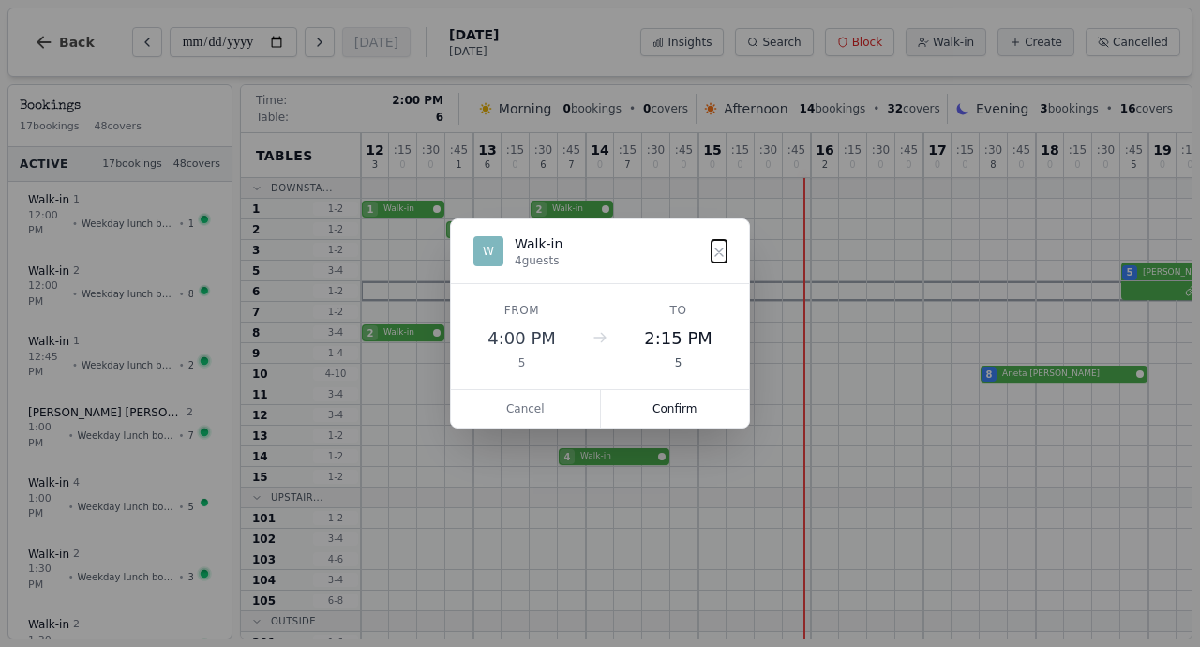
click at [608, 294] on div "2 Walk-in" at bounding box center [952, 291] width 1182 height 21
click at [678, 404] on button "Confirm" at bounding box center [675, 409] width 149 height 38
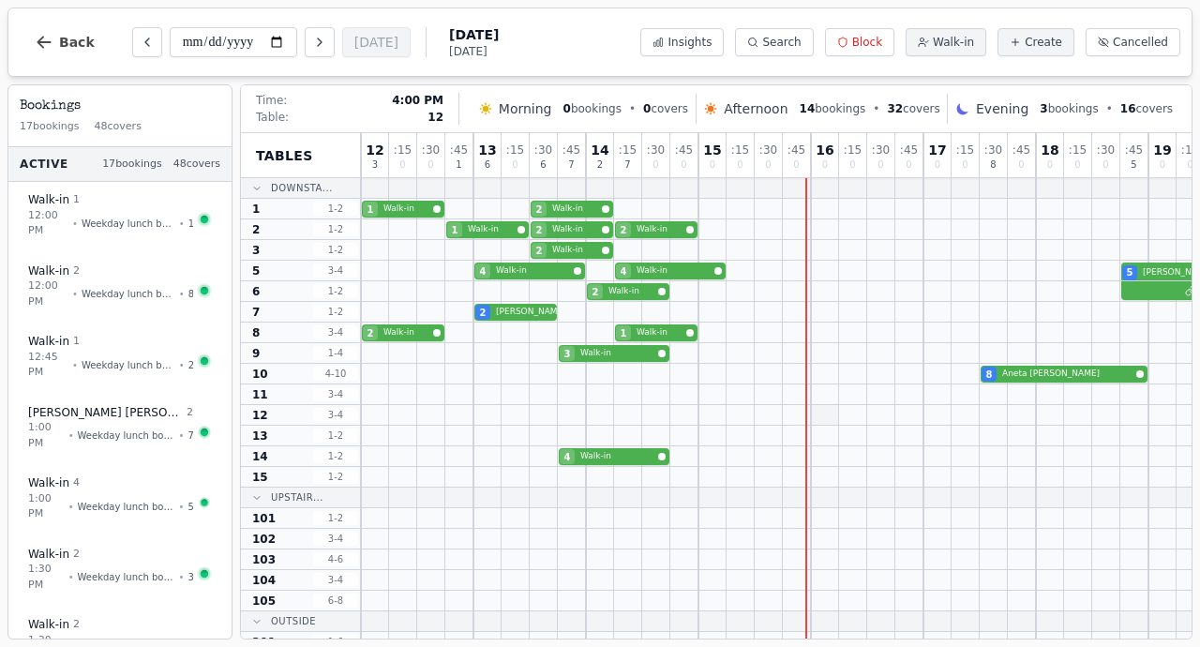
click at [821, 414] on div at bounding box center [825, 415] width 28 height 20
select select "****"
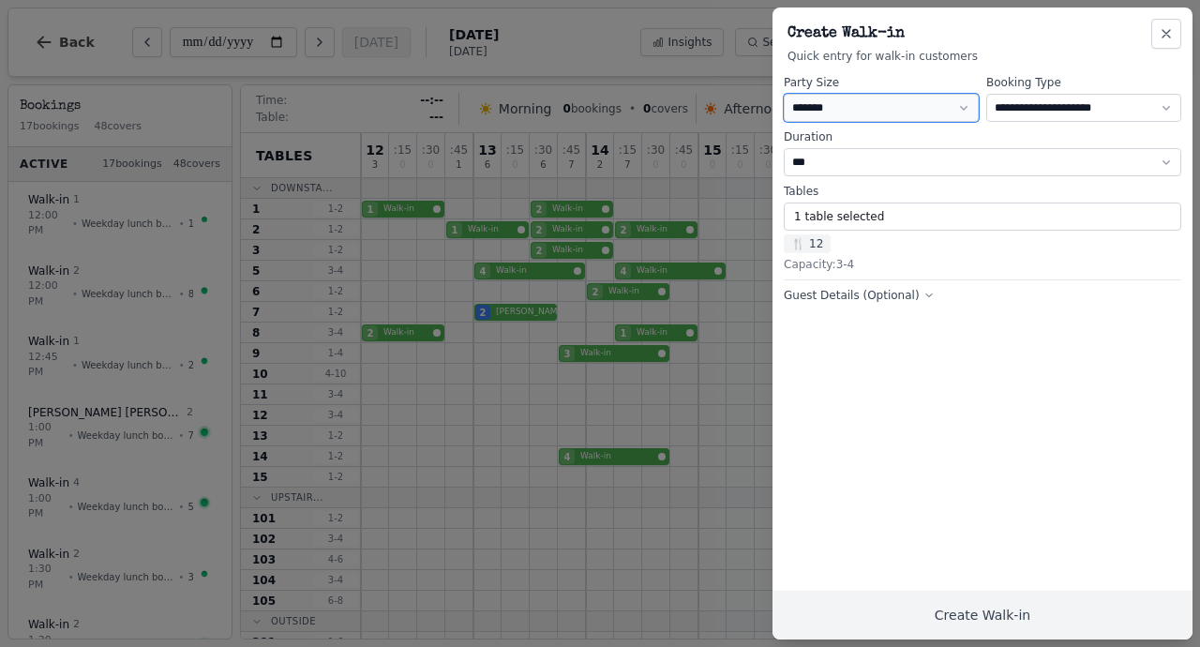
click at [832, 115] on select "* ***** * ****** * ****** * ****** * ****** * ****** * ****** * ****** * ******…" at bounding box center [881, 108] width 195 height 28
select select "*"
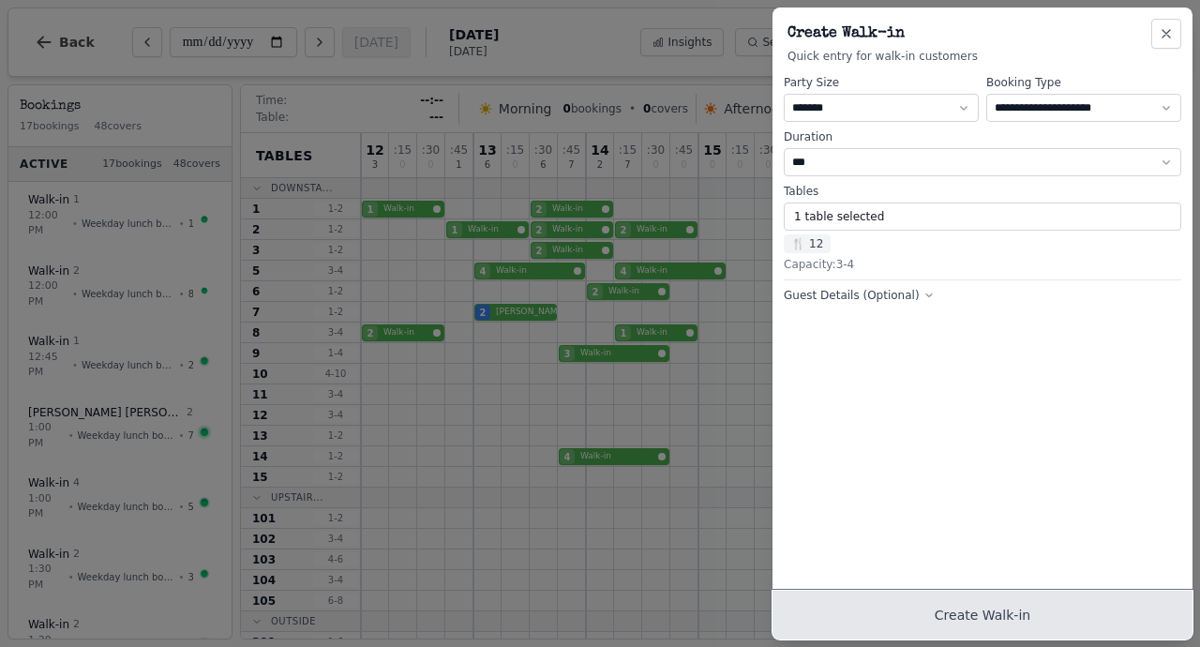
click at [957, 611] on button "Create Walk-in" at bounding box center [983, 615] width 420 height 49
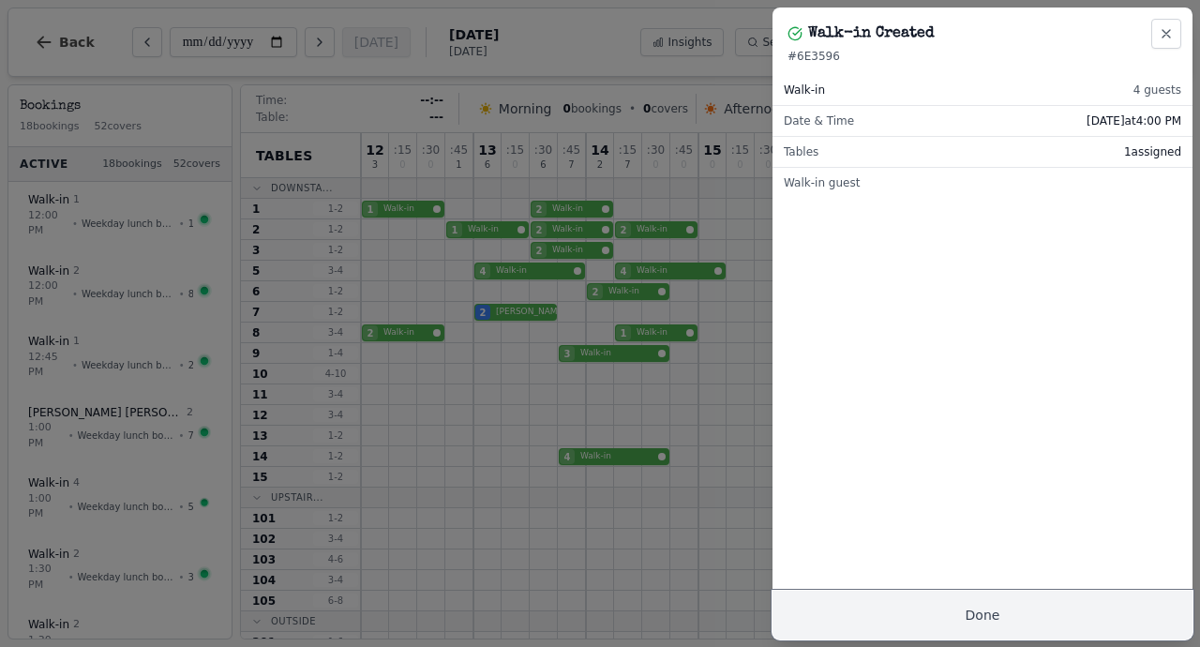
click at [932, 598] on button "Done" at bounding box center [983, 615] width 420 height 49
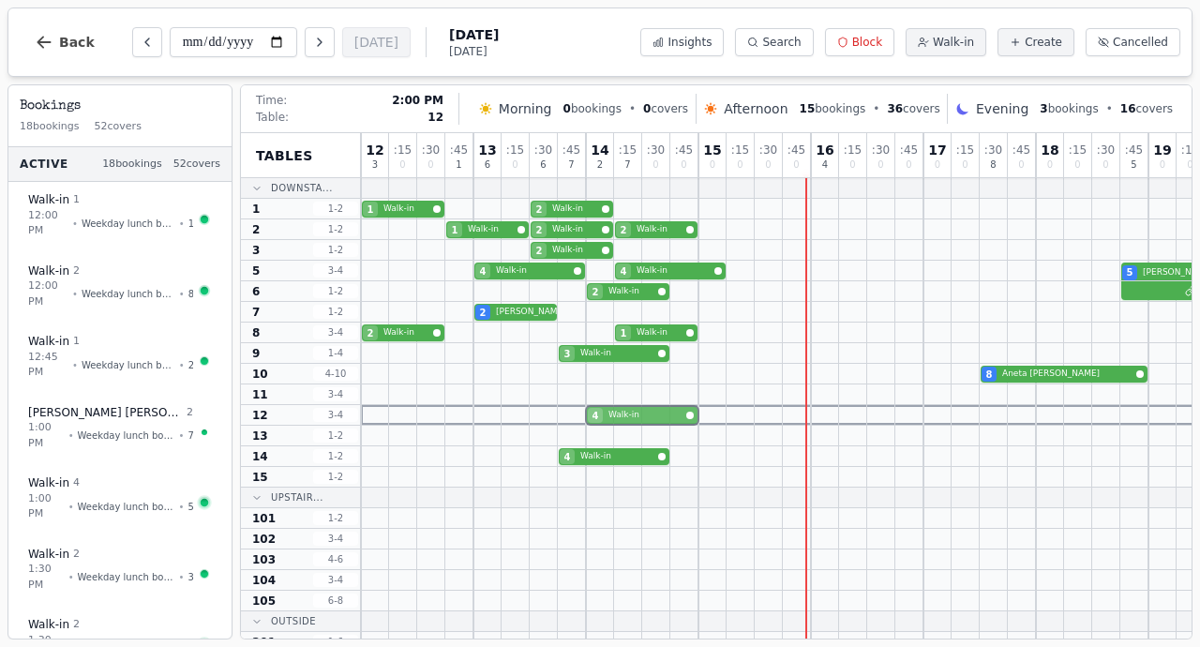
drag, startPoint x: 817, startPoint y: 416, endPoint x: 579, endPoint y: 412, distance: 238.2
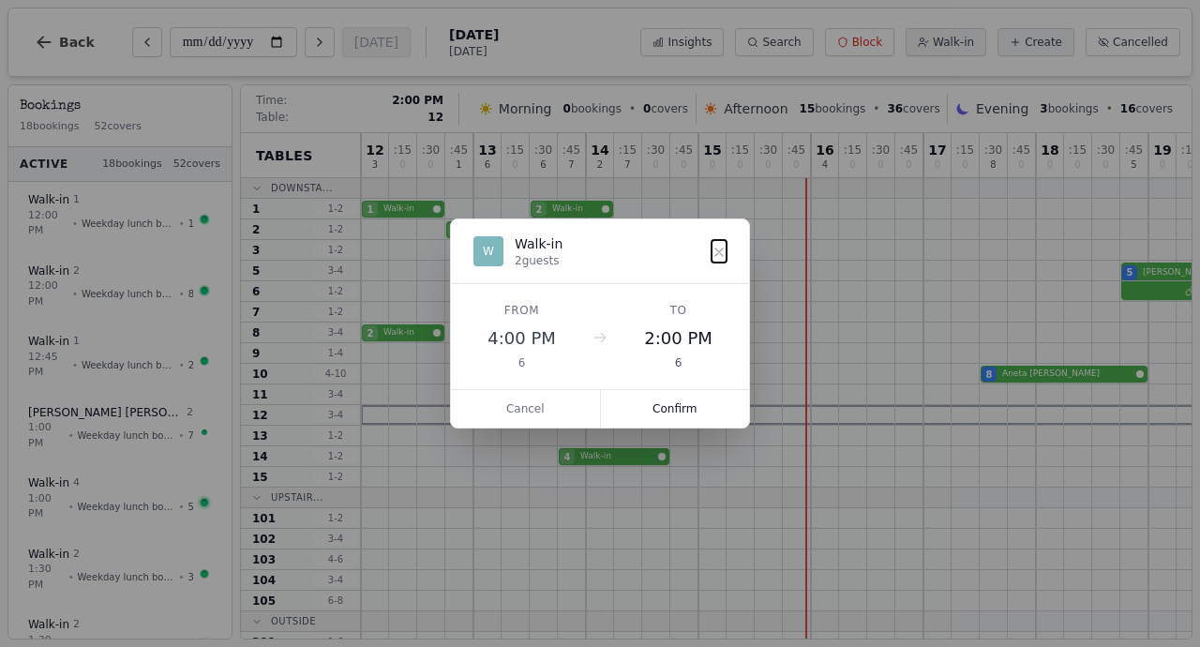
click at [579, 412] on div "4 Walk-in" at bounding box center [952, 415] width 1182 height 21
click at [630, 409] on button "Confirm" at bounding box center [675, 409] width 149 height 38
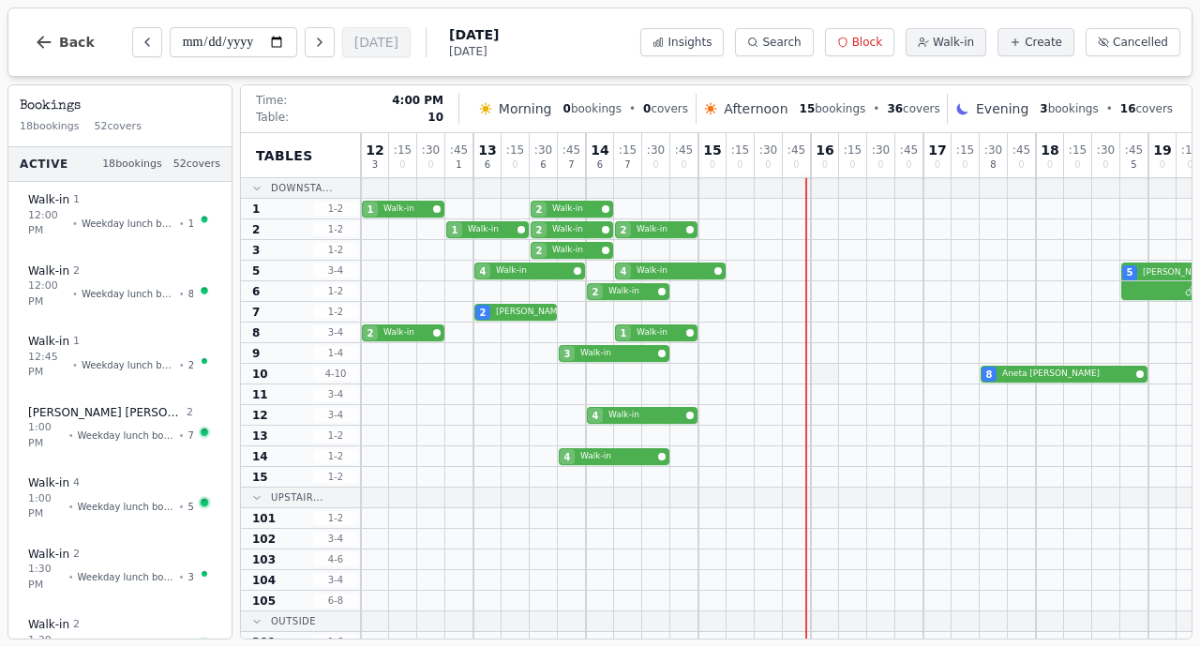
click at [820, 369] on div at bounding box center [825, 374] width 28 height 20
select select "****"
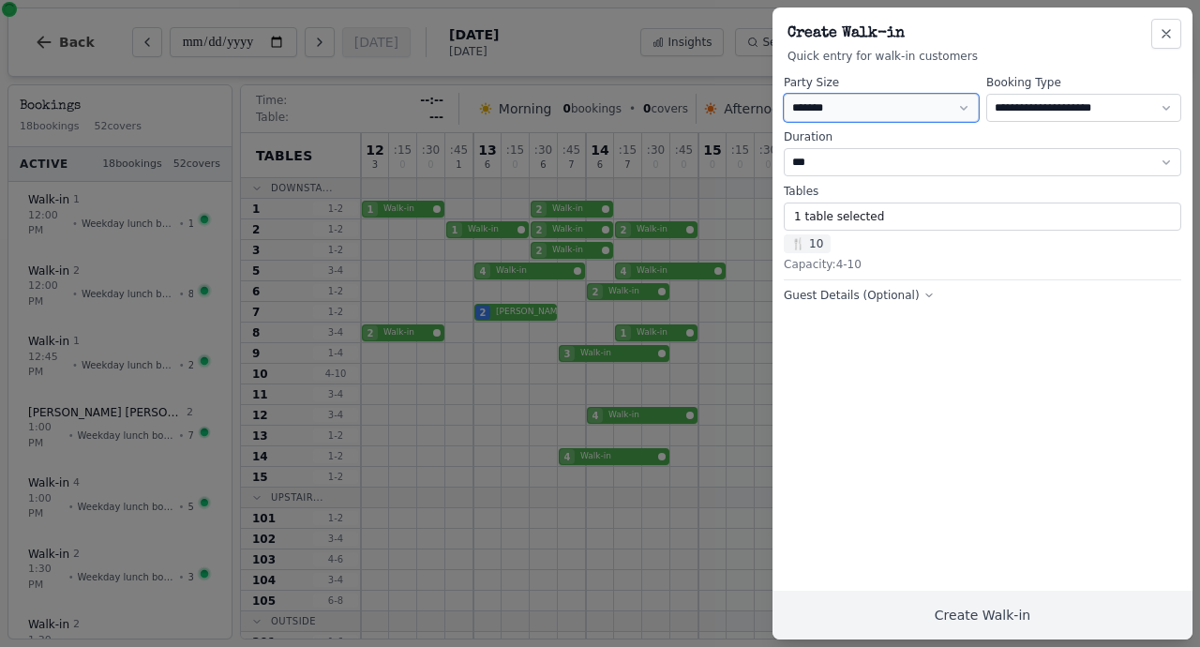
click at [854, 104] on select "* ***** * ****** * ****** * ****** * ****** * ****** * ****** * ****** * ******…" at bounding box center [881, 108] width 195 height 28
select select "*"
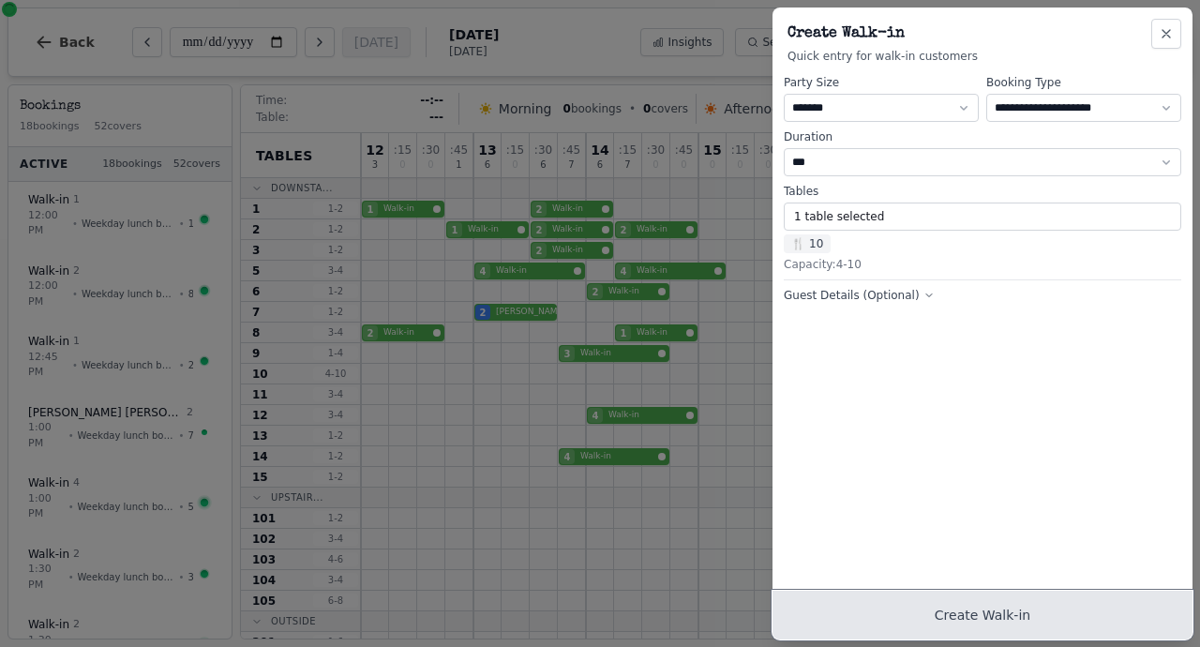
click at [950, 625] on button "Create Walk-in" at bounding box center [983, 615] width 420 height 49
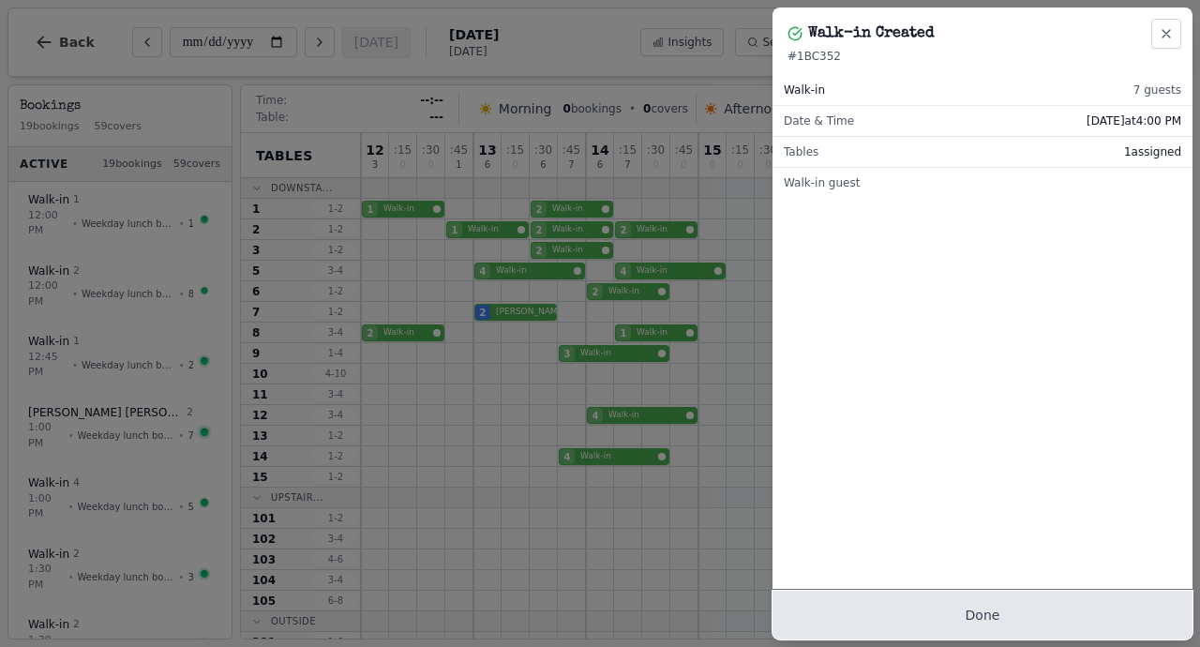
click at [916, 606] on button "Done" at bounding box center [983, 615] width 420 height 49
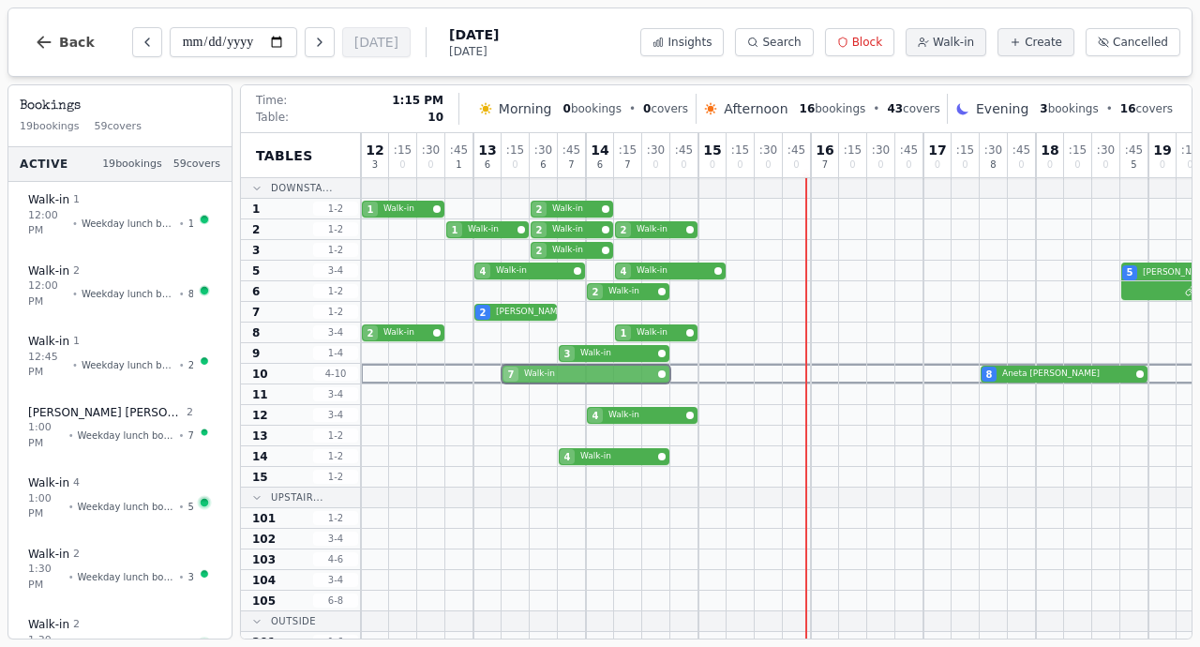
drag, startPoint x: 818, startPoint y: 372, endPoint x: 515, endPoint y: 369, distance: 302.9
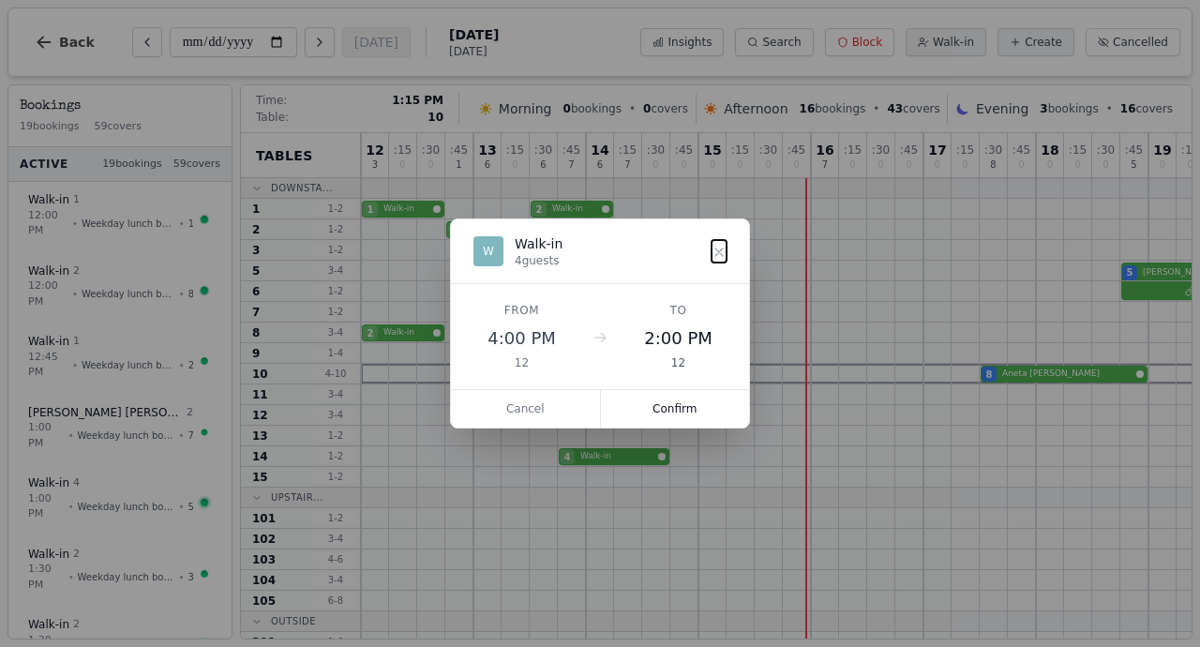
click at [515, 369] on div "7 Walk-in 8 [PERSON_NAME]" at bounding box center [952, 374] width 1182 height 21
click at [669, 407] on button "Confirm" at bounding box center [675, 409] width 149 height 38
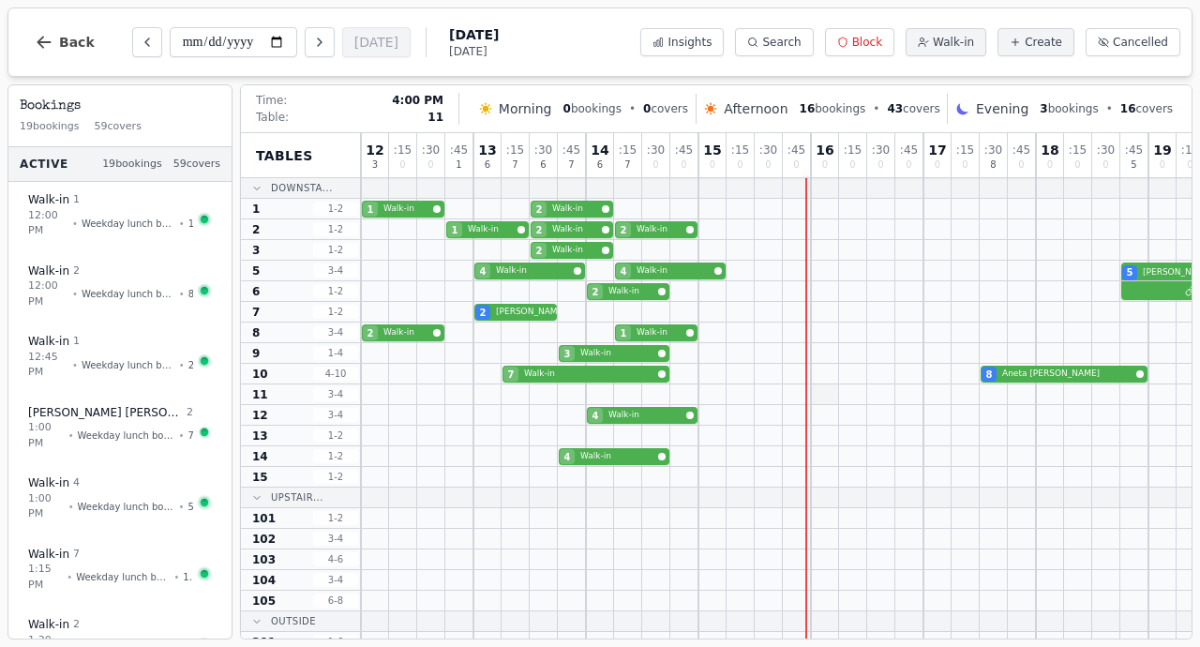
click at [819, 388] on div at bounding box center [825, 394] width 28 height 20
select select "****"
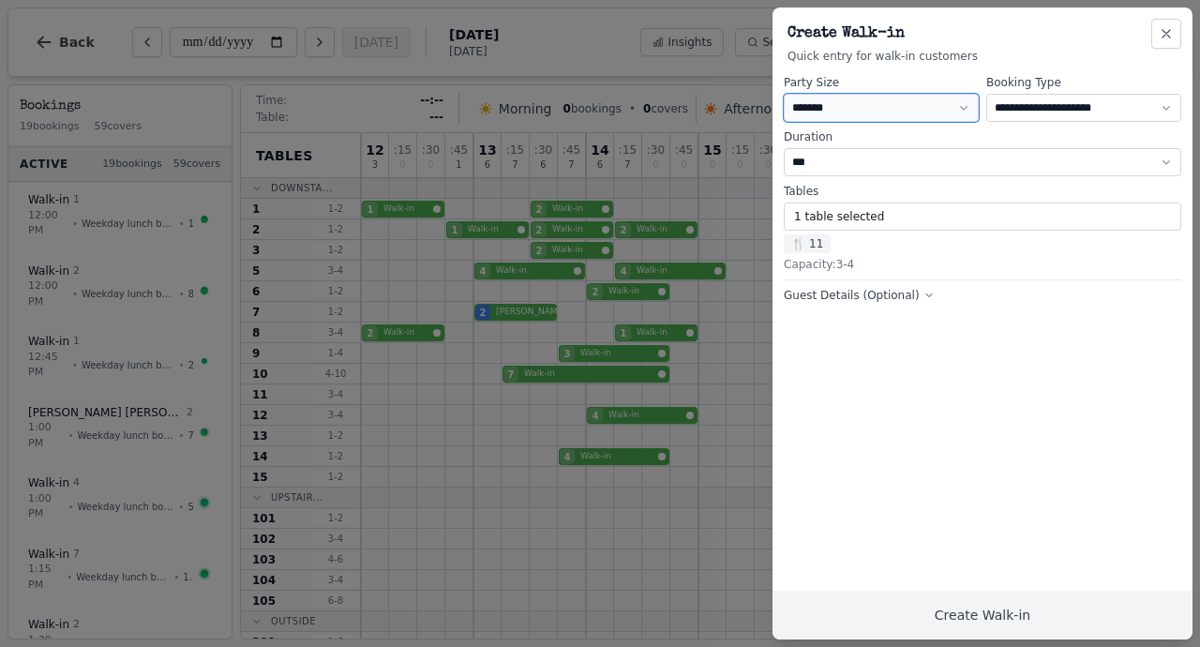
click at [852, 106] on select "* ***** * ****** * ****** * ****** * ****** * ****** * ****** * ****** * ******…" at bounding box center [881, 108] width 195 height 28
select select "*"
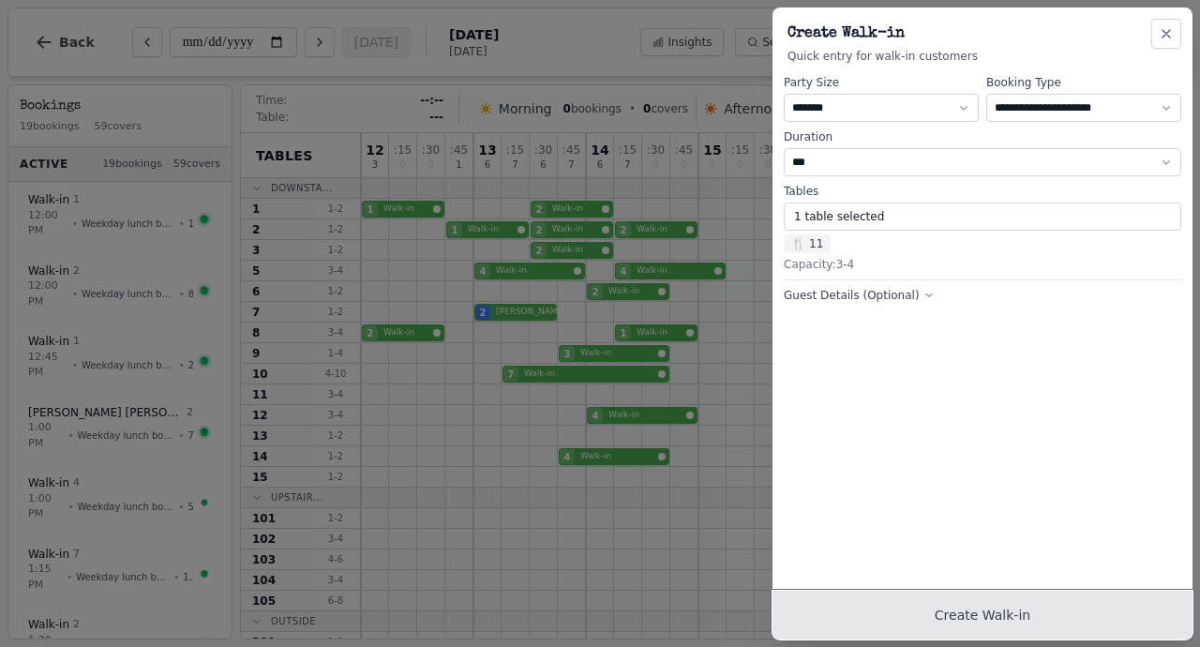
click at [942, 610] on button "Create Walk-in" at bounding box center [983, 615] width 420 height 49
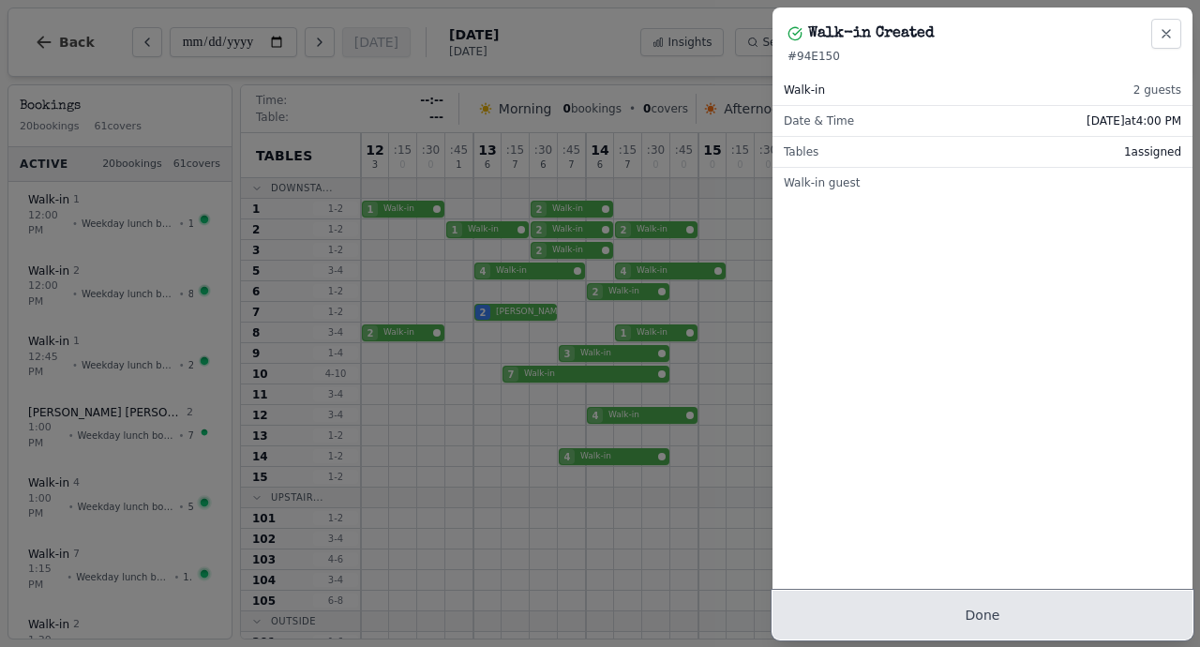
click at [917, 625] on button "Done" at bounding box center [983, 615] width 420 height 49
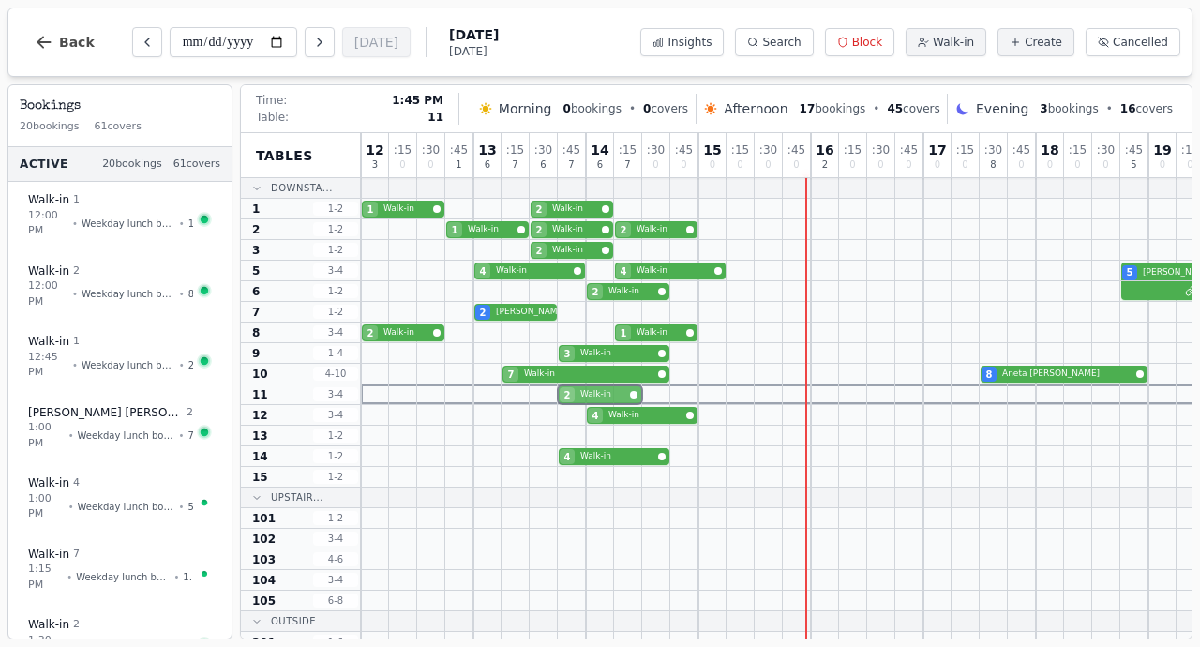
drag, startPoint x: 818, startPoint y: 390, endPoint x: 571, endPoint y: 391, distance: 246.6
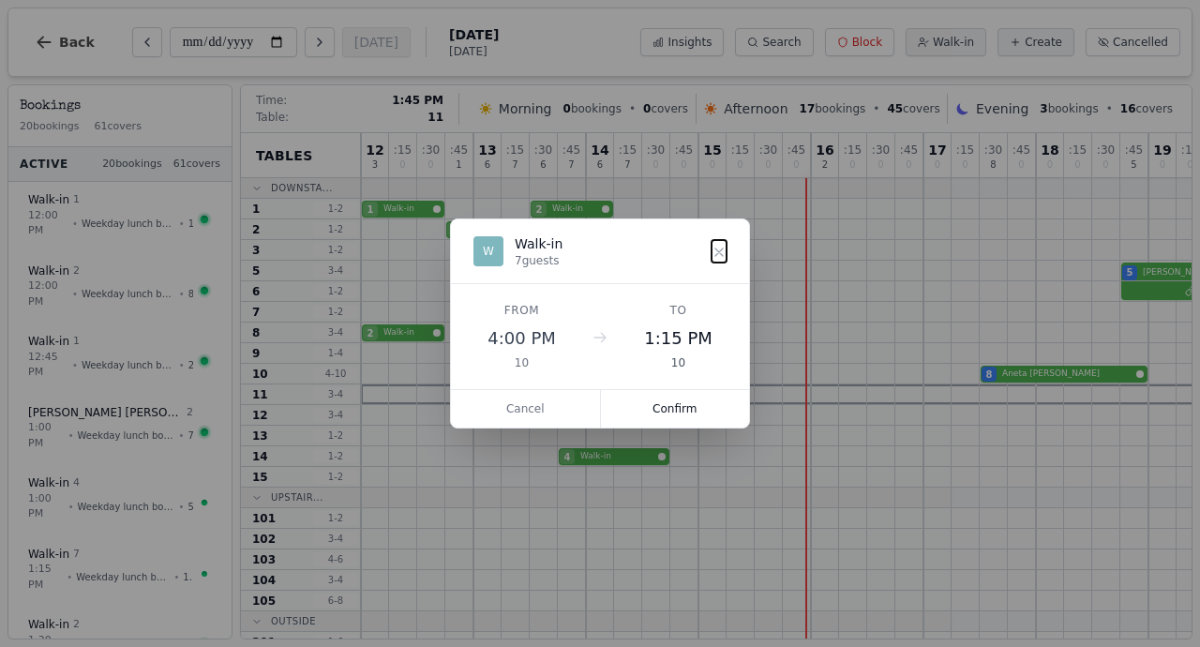
click at [571, 391] on div "2 Walk-in" at bounding box center [952, 394] width 1182 height 21
click at [660, 408] on button "Confirm" at bounding box center [675, 409] width 149 height 38
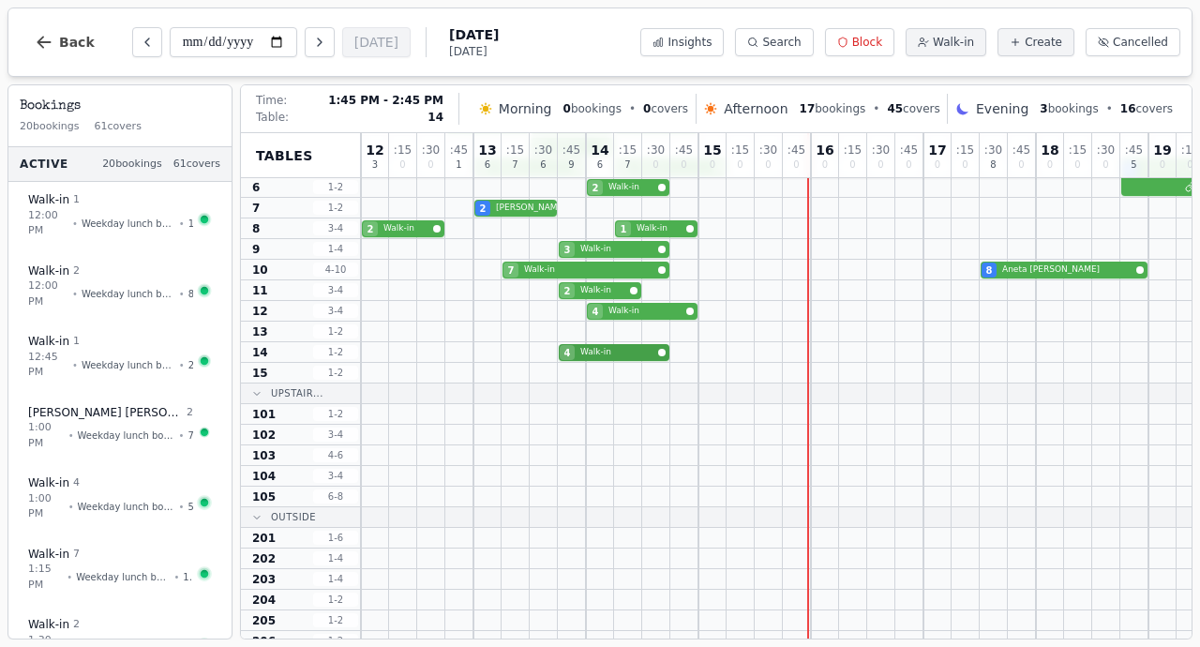
scroll to position [111, 0]
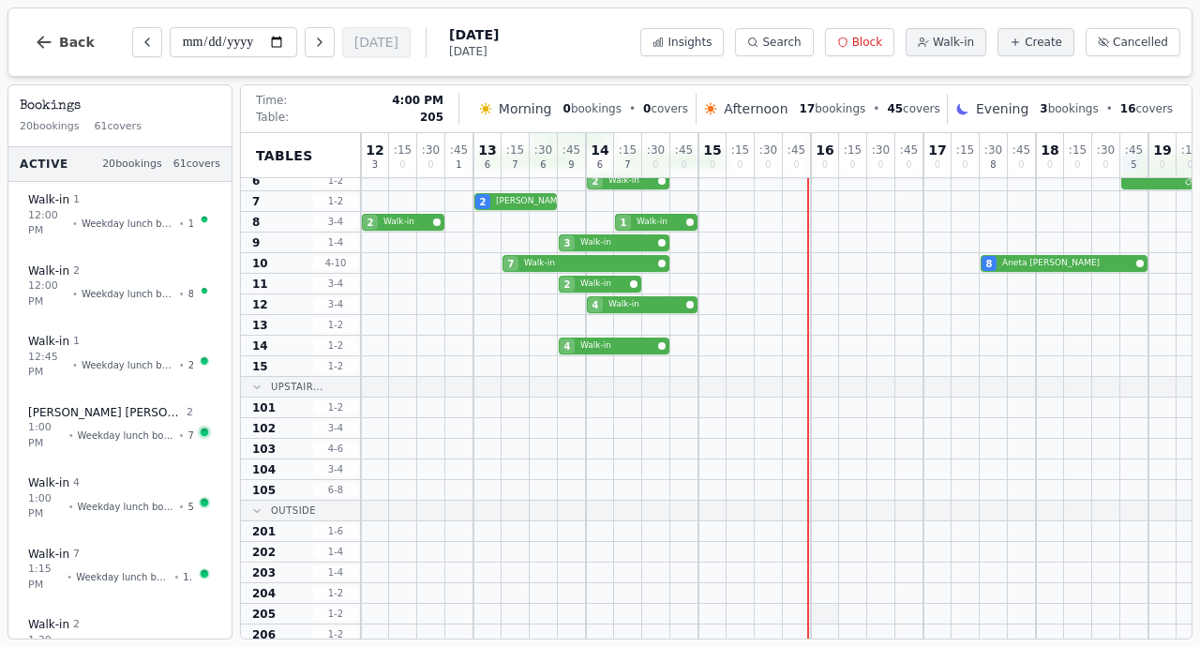
click at [832, 614] on div at bounding box center [825, 614] width 28 height 20
select select "****"
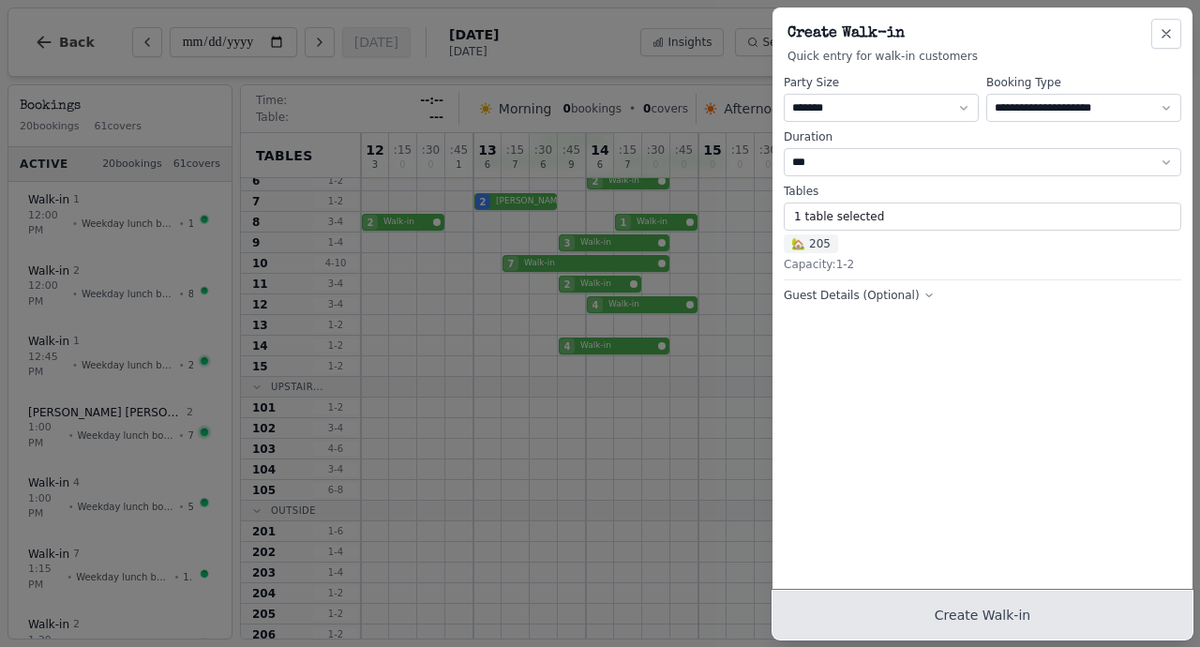
click at [958, 627] on button "Create Walk-in" at bounding box center [983, 615] width 420 height 49
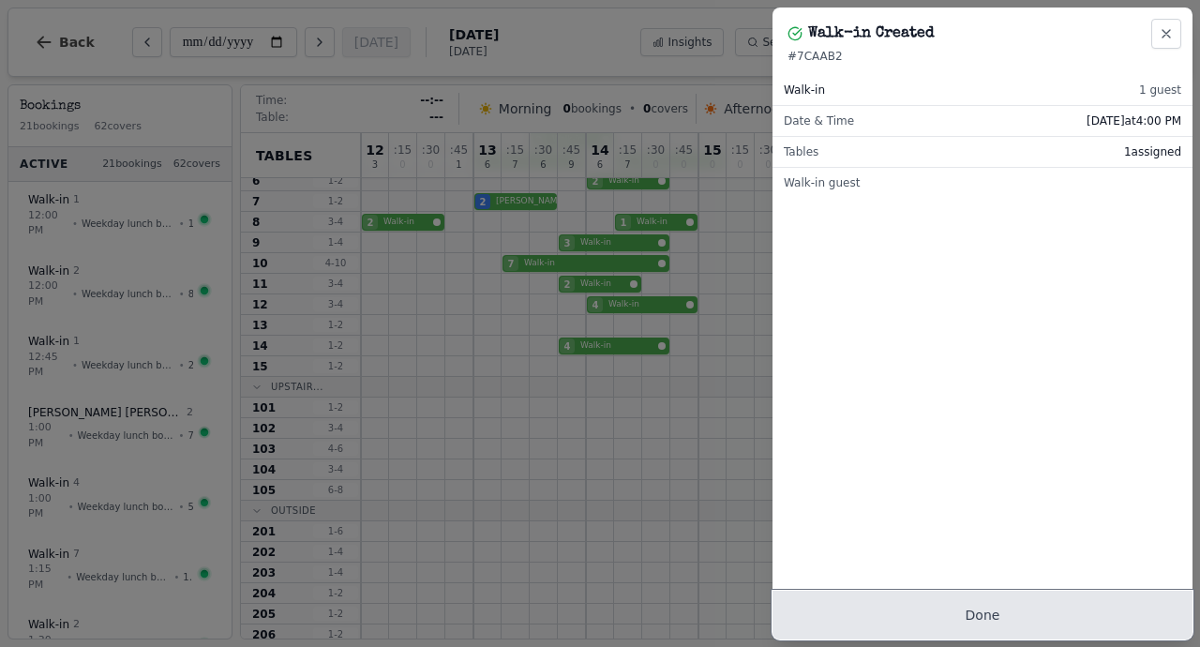
click at [958, 627] on button "Done" at bounding box center [983, 615] width 420 height 49
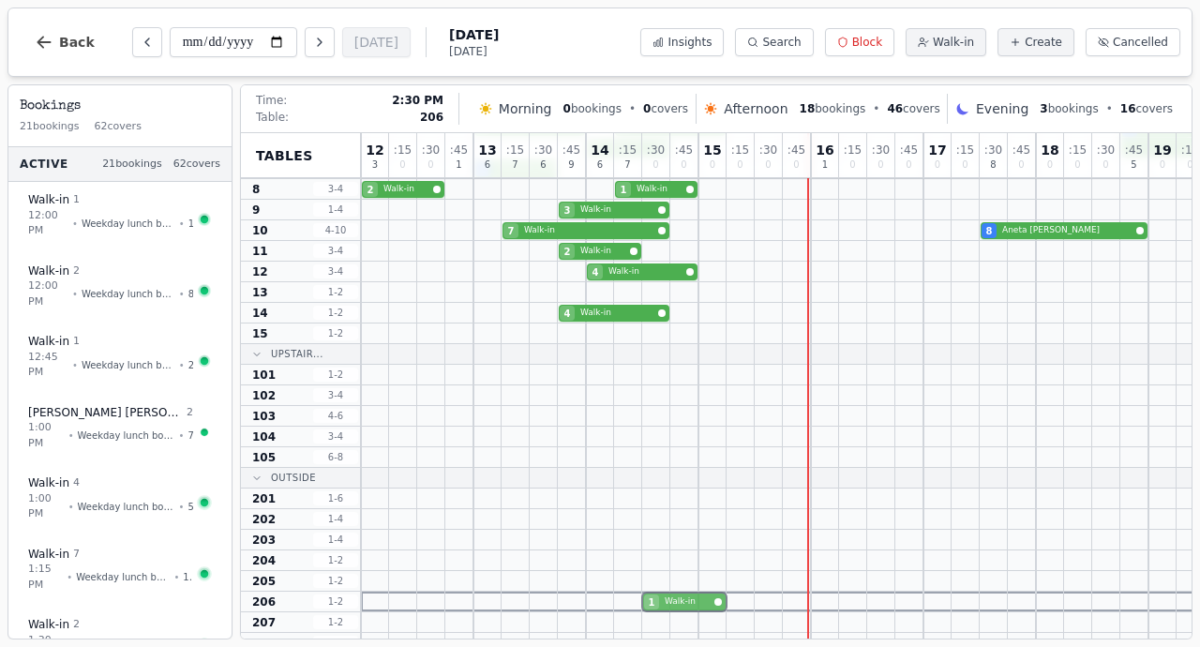
scroll to position [154, 0]
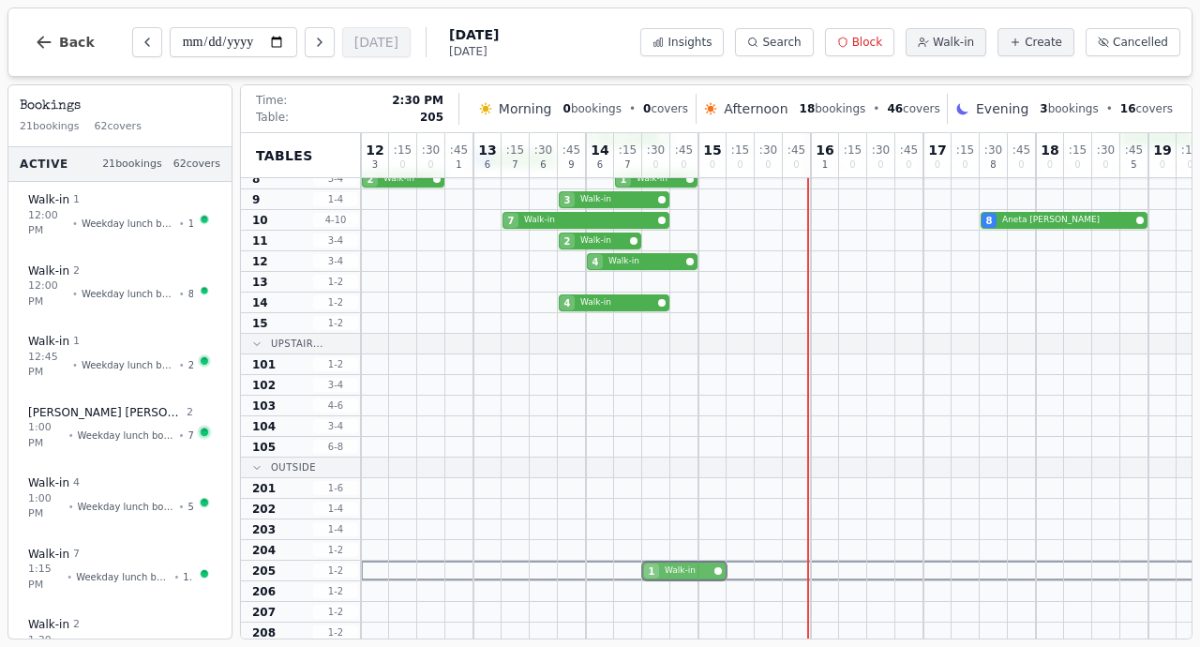
drag, startPoint x: 820, startPoint y: 616, endPoint x: 650, endPoint y: 567, distance: 176.6
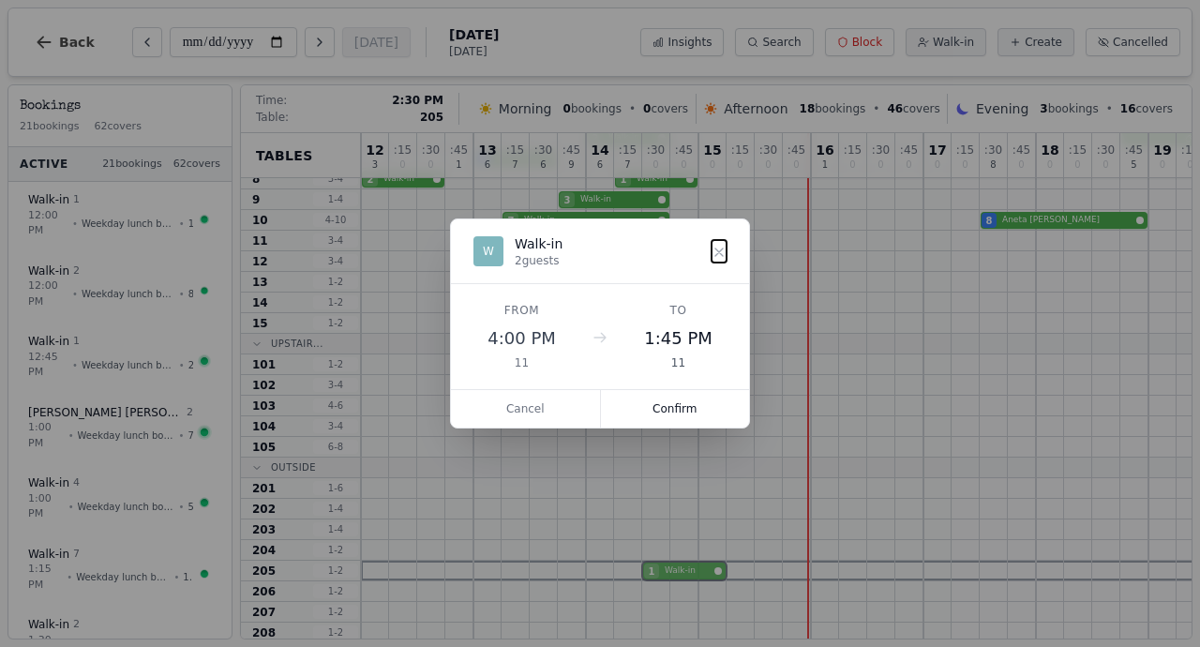
click at [650, 567] on div "1 Walk-in" at bounding box center [952, 571] width 1182 height 21
click at [677, 402] on button "Confirm" at bounding box center [675, 409] width 149 height 38
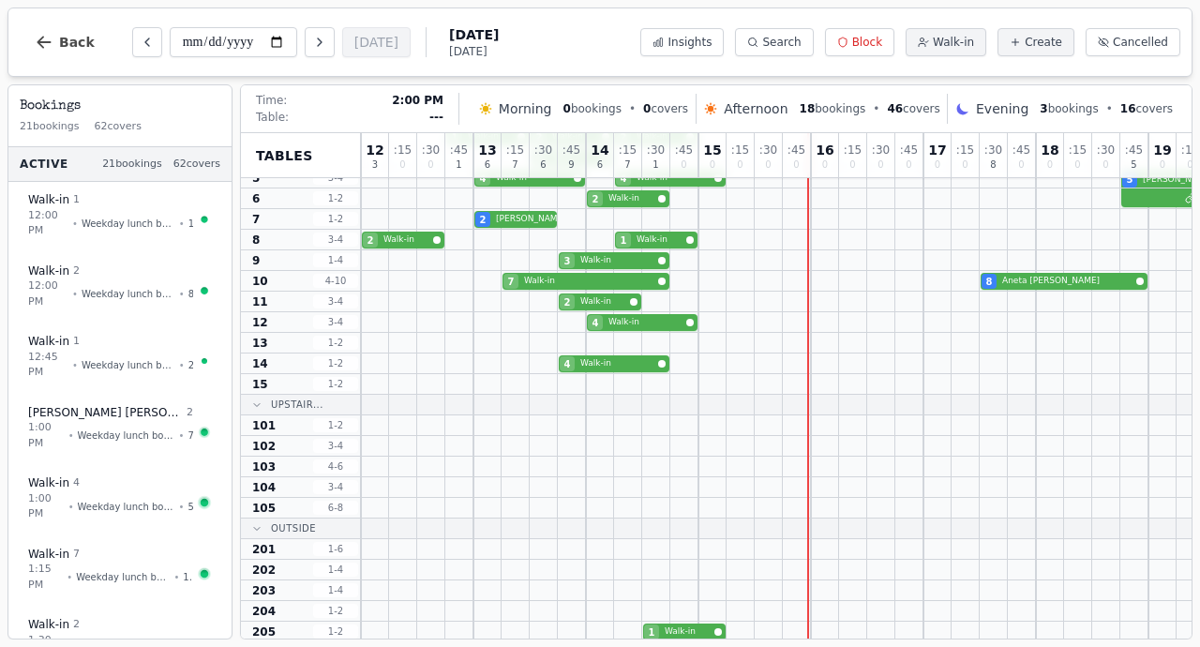
scroll to position [94, 0]
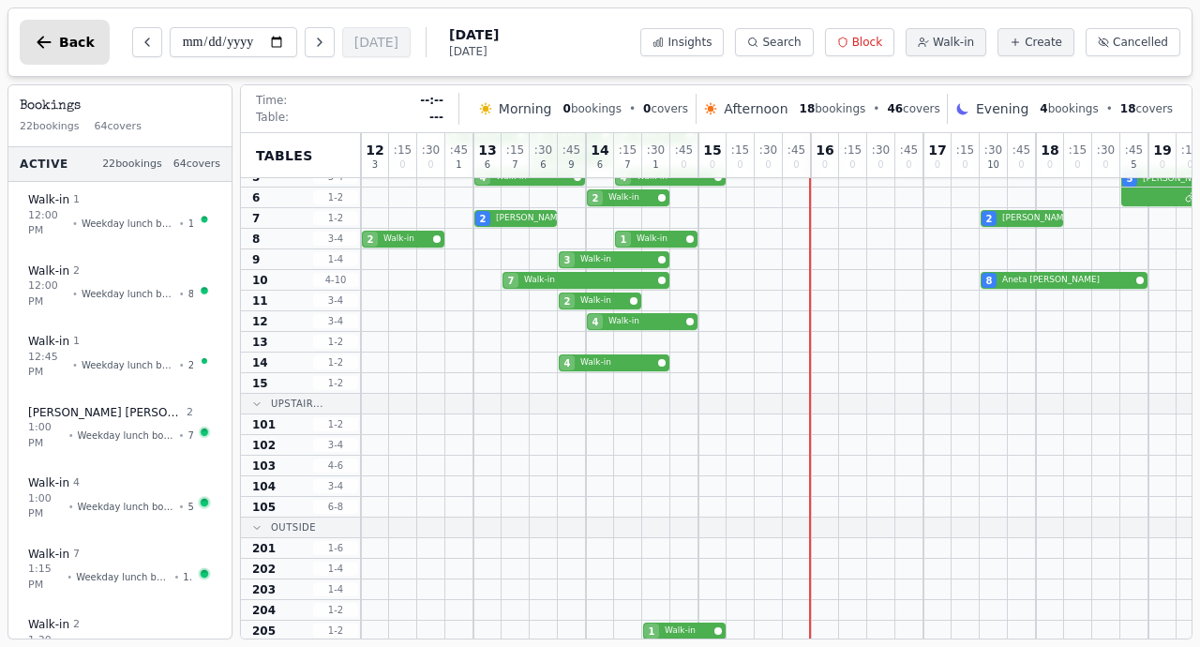
click at [59, 55] on button "Back" at bounding box center [65, 42] width 90 height 45
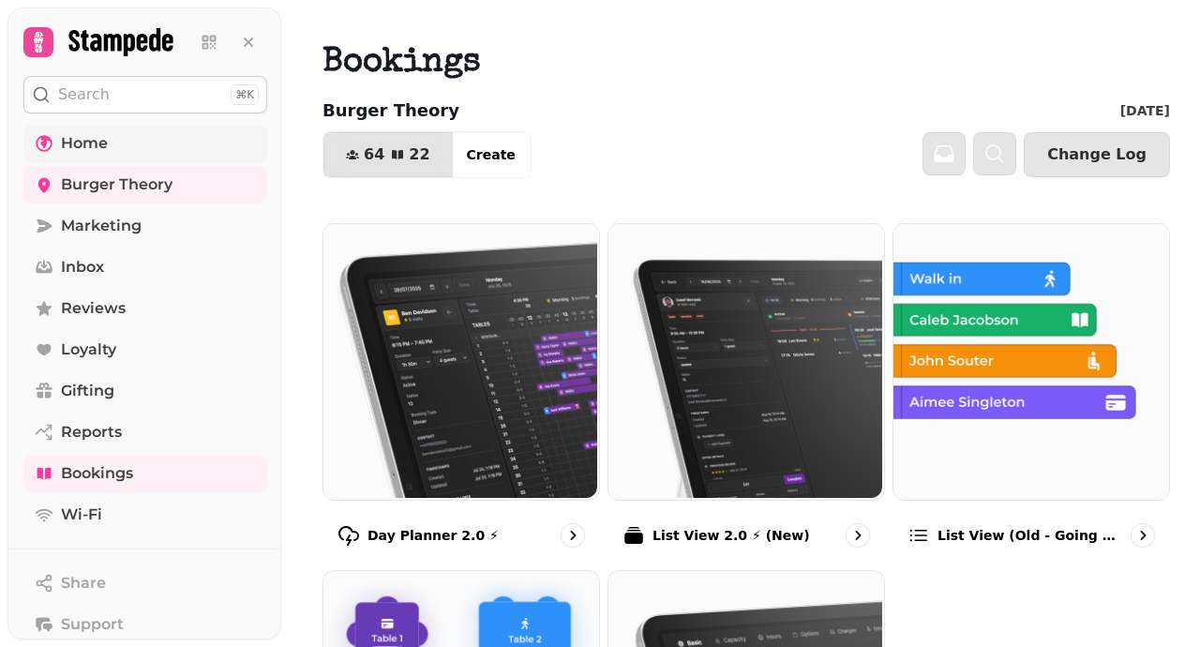
click at [104, 143] on span "Home" at bounding box center [84, 143] width 47 height 23
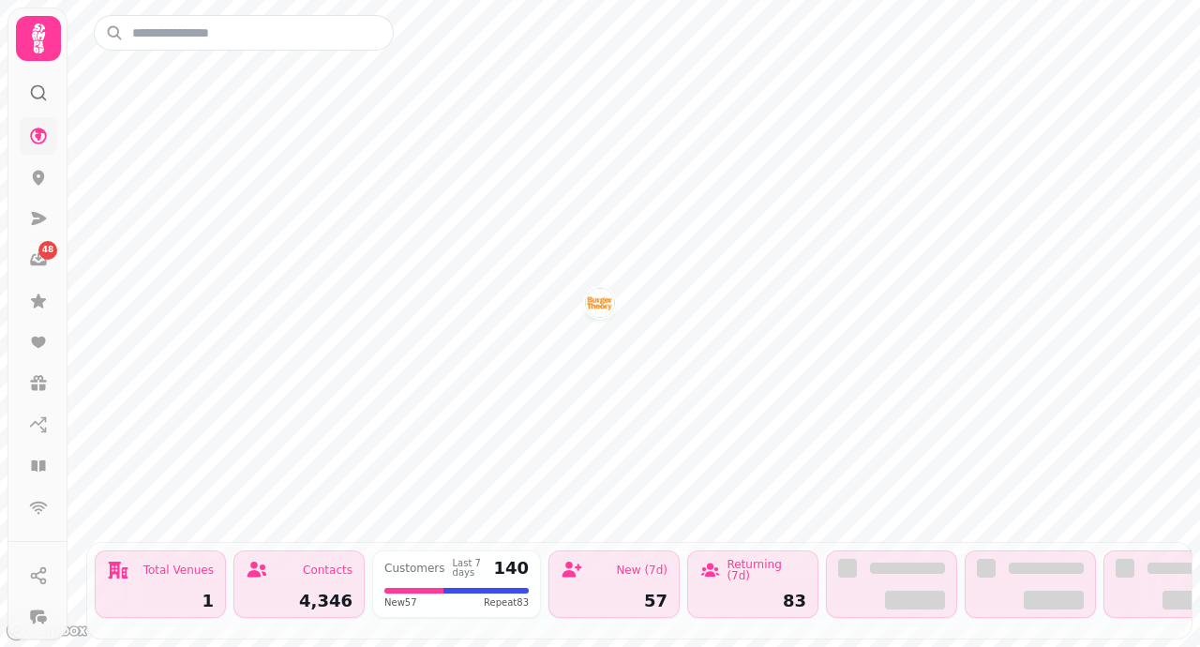
click at [36, 34] on icon at bounding box center [38, 38] width 13 height 30
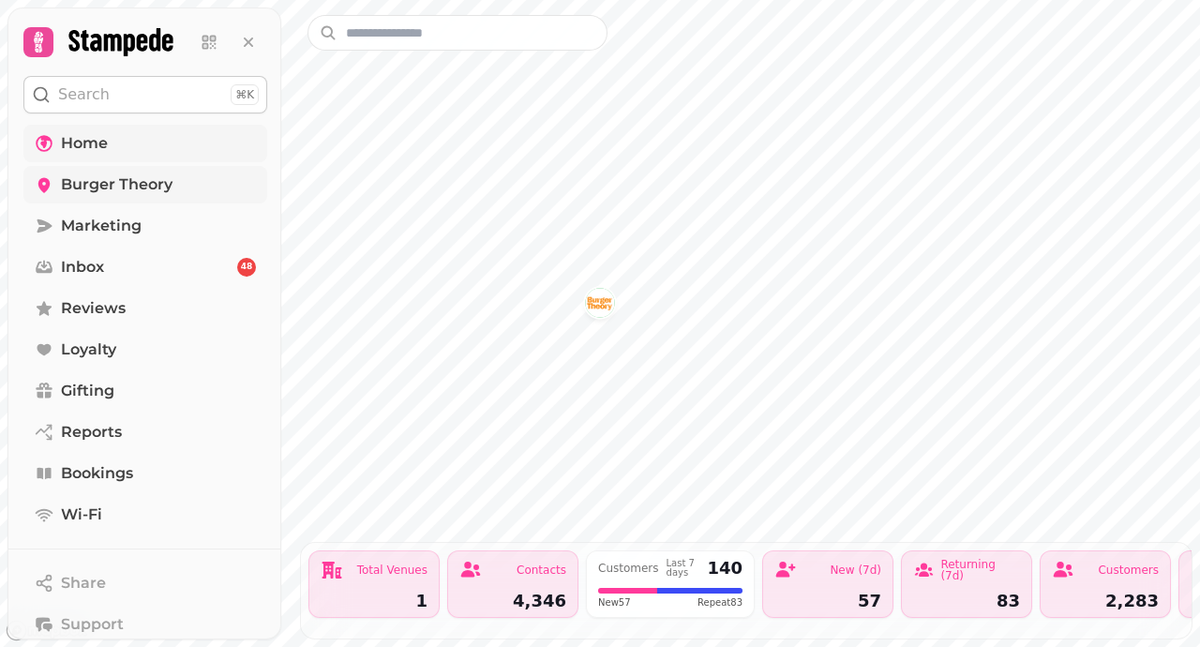
click at [117, 174] on span "Burger Theory" at bounding box center [117, 184] width 112 height 23
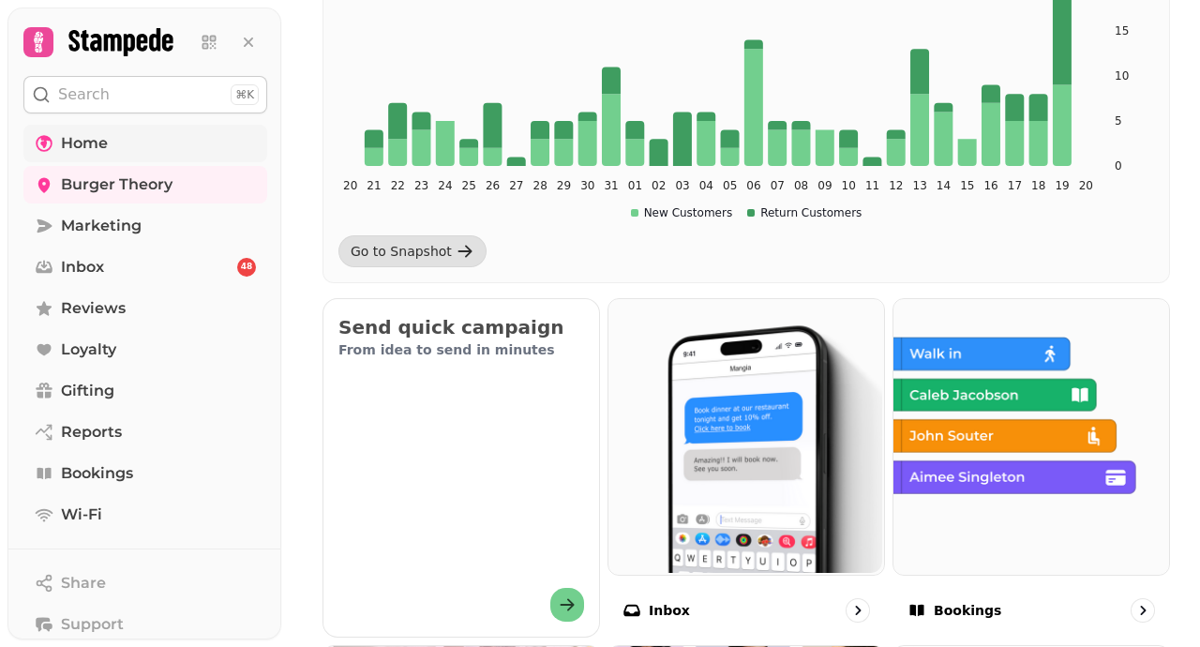
scroll to position [485, 0]
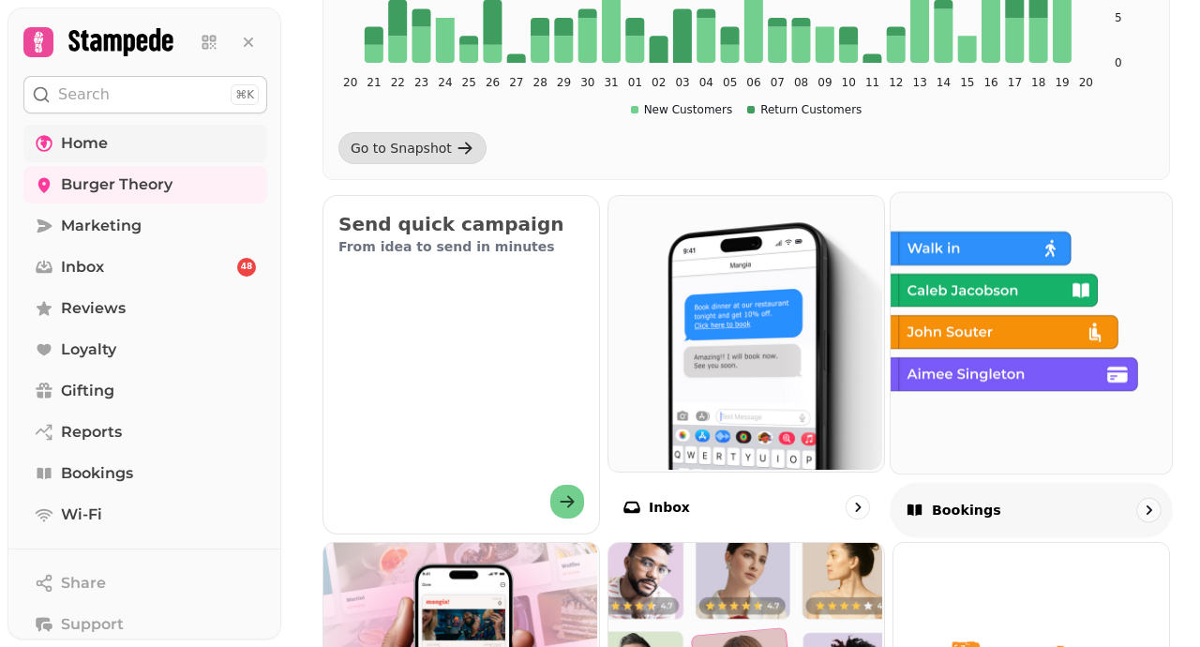
click at [958, 408] on img at bounding box center [1029, 330] width 281 height 281
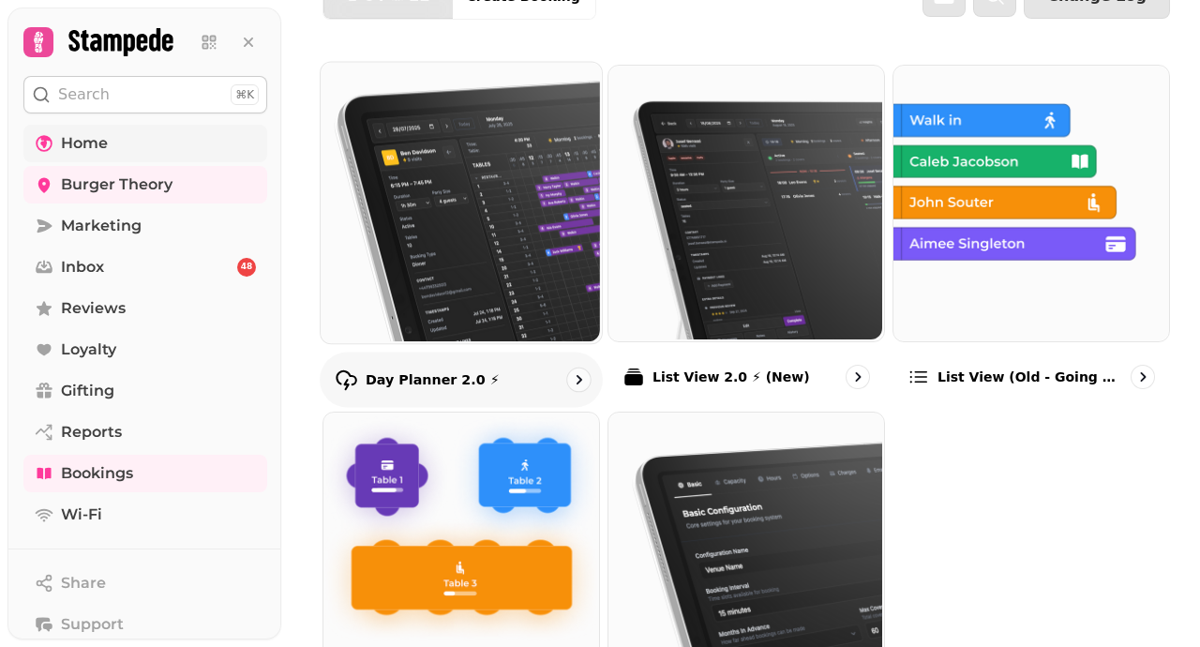
scroll to position [51, 0]
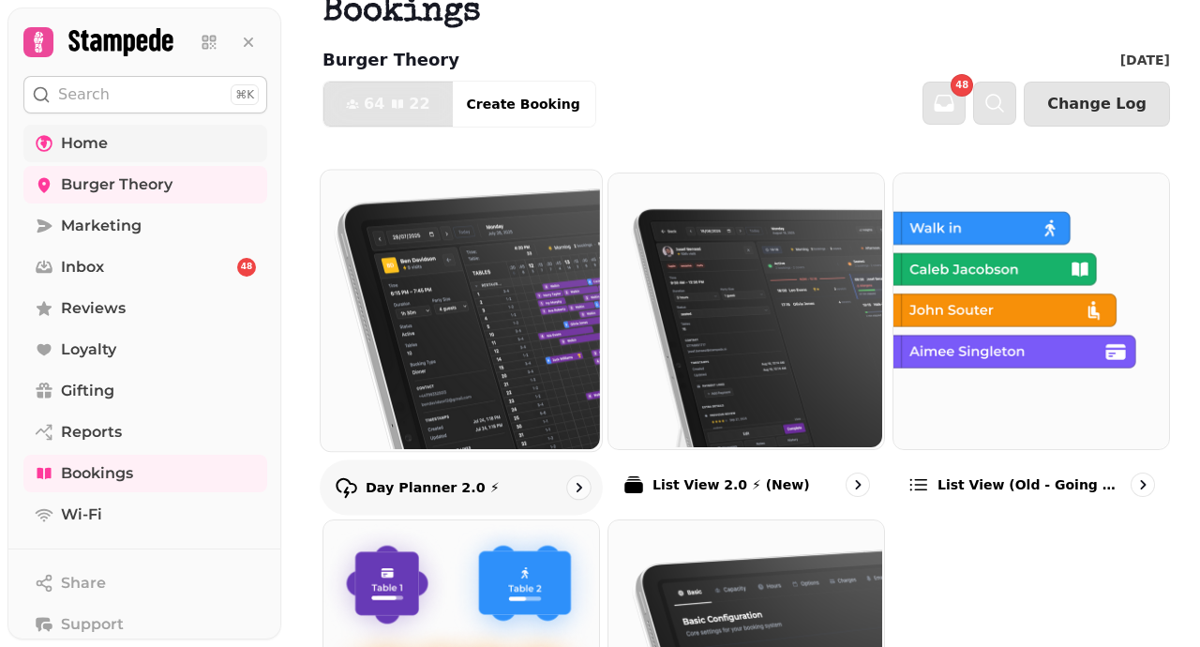
click at [534, 391] on img at bounding box center [459, 308] width 281 height 281
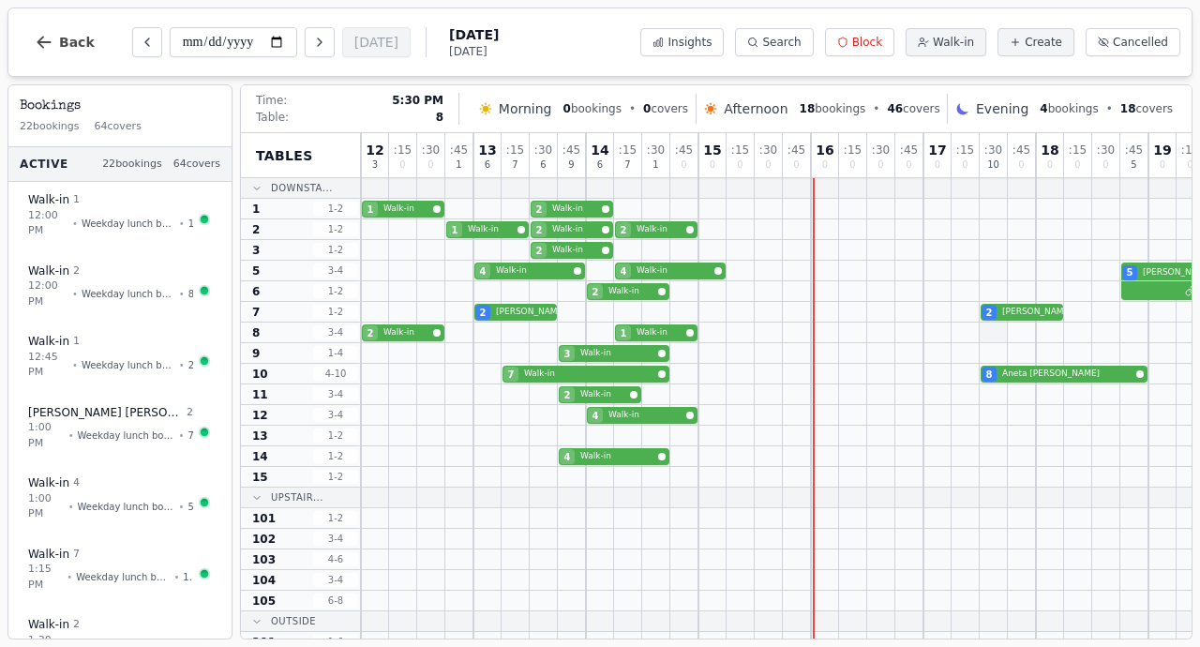
scroll to position [0, 351]
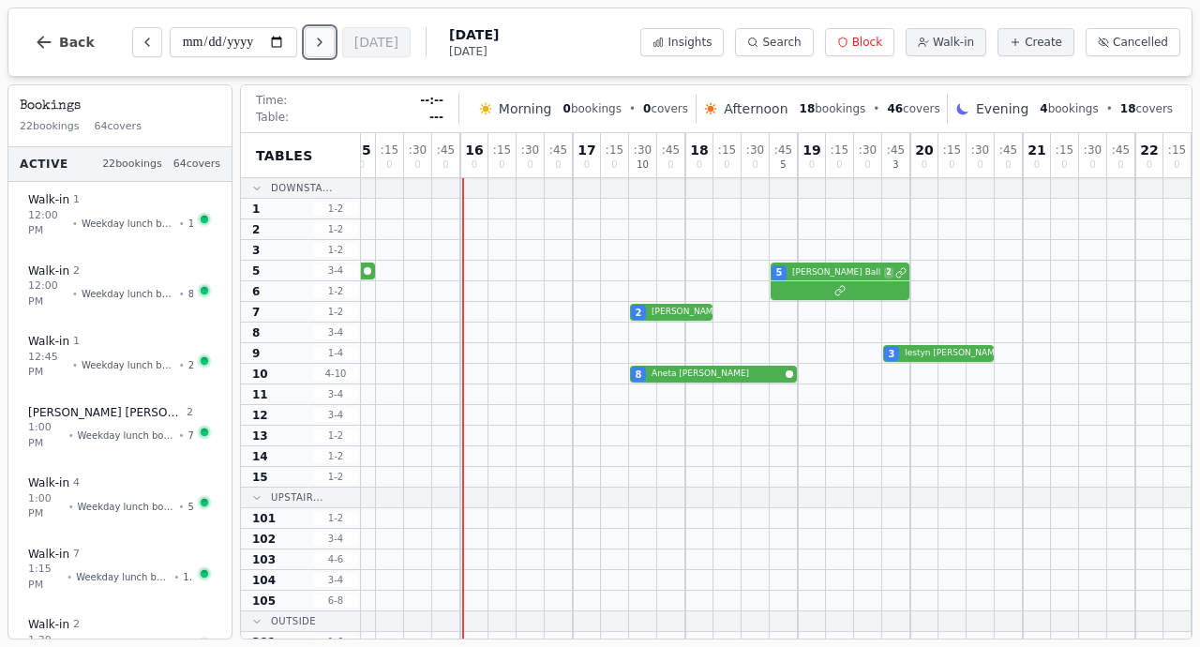
click at [322, 39] on icon "Next day" at bounding box center [319, 42] width 15 height 15
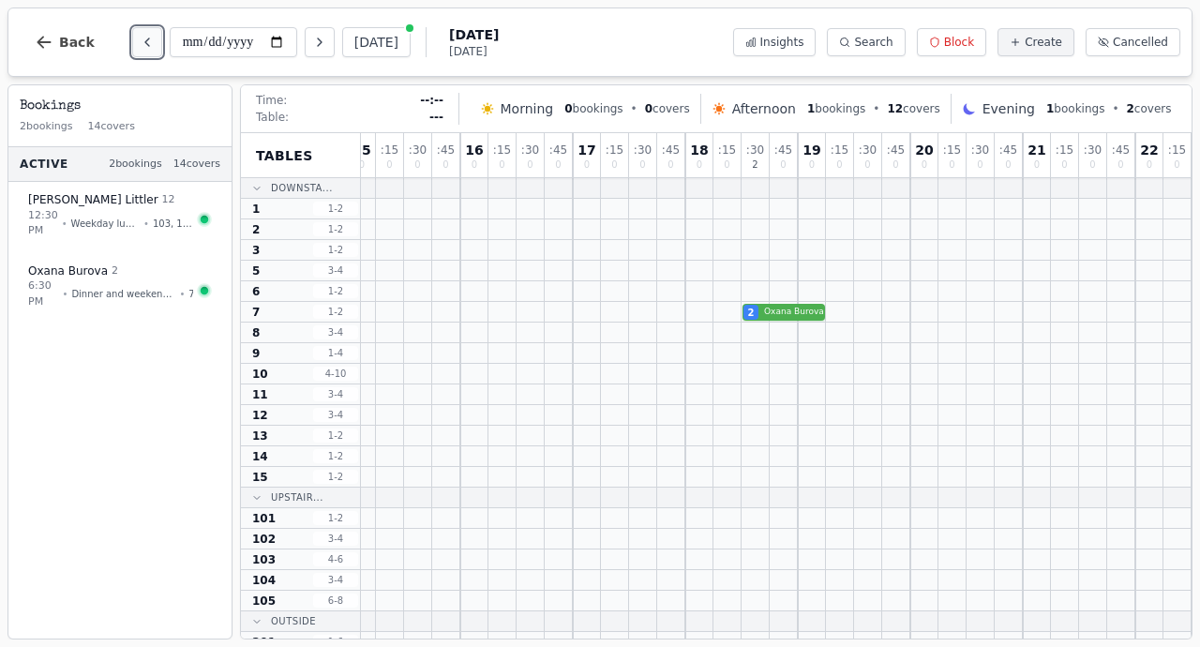
click at [140, 45] on icon "Previous day" at bounding box center [147, 42] width 15 height 15
type input "**********"
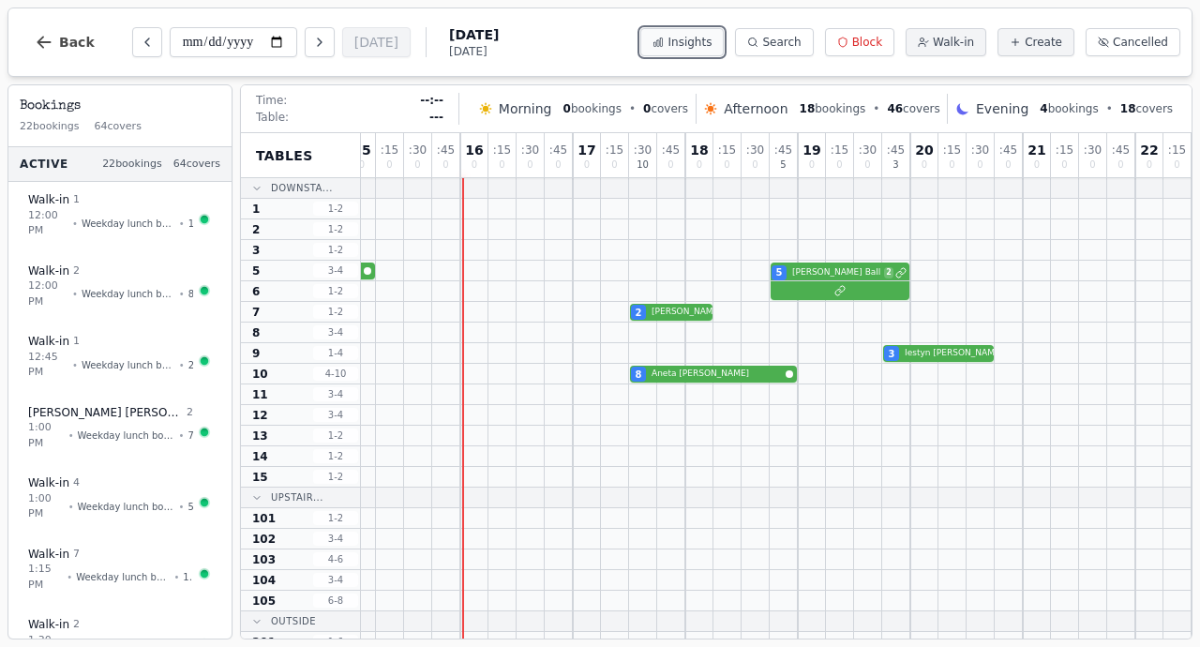
click at [710, 44] on span "Insights" at bounding box center [690, 42] width 44 height 15
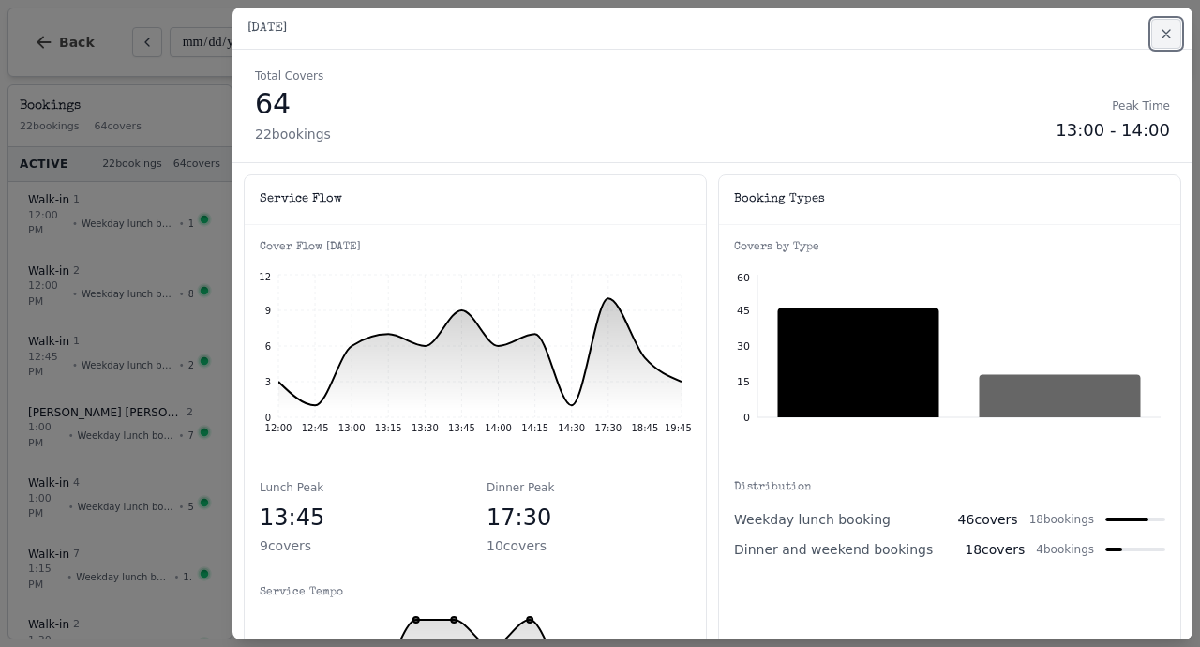
click at [1170, 38] on icon "button" at bounding box center [1167, 34] width 8 height 8
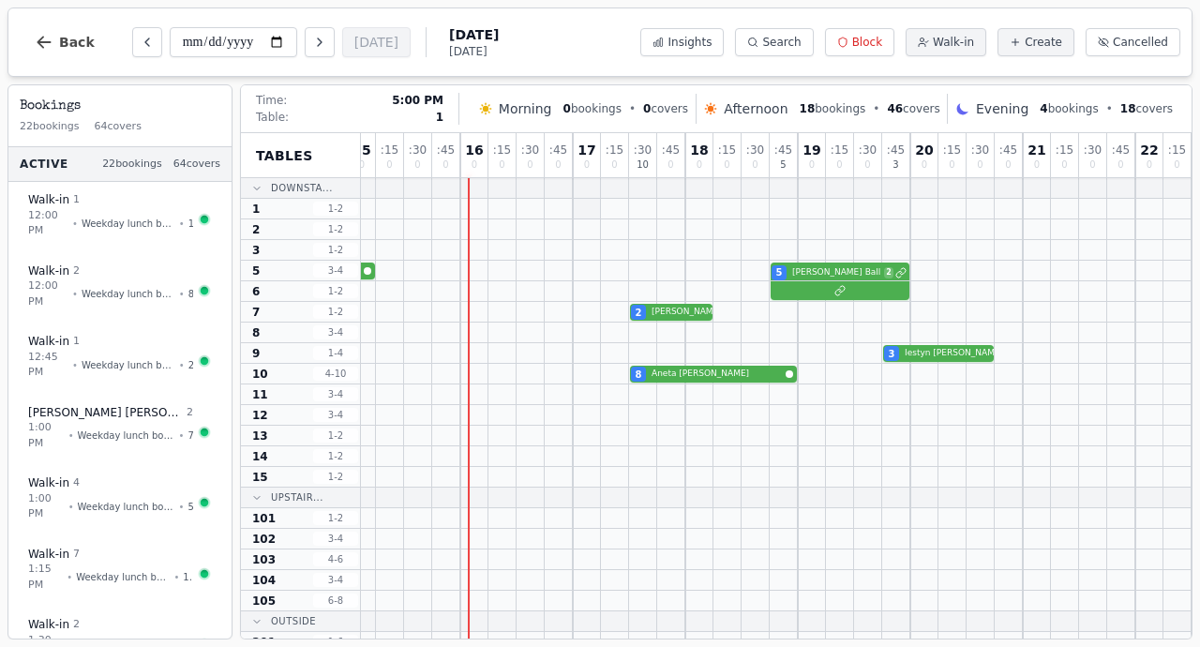
click at [586, 203] on div at bounding box center [587, 209] width 28 height 20
select select "****"
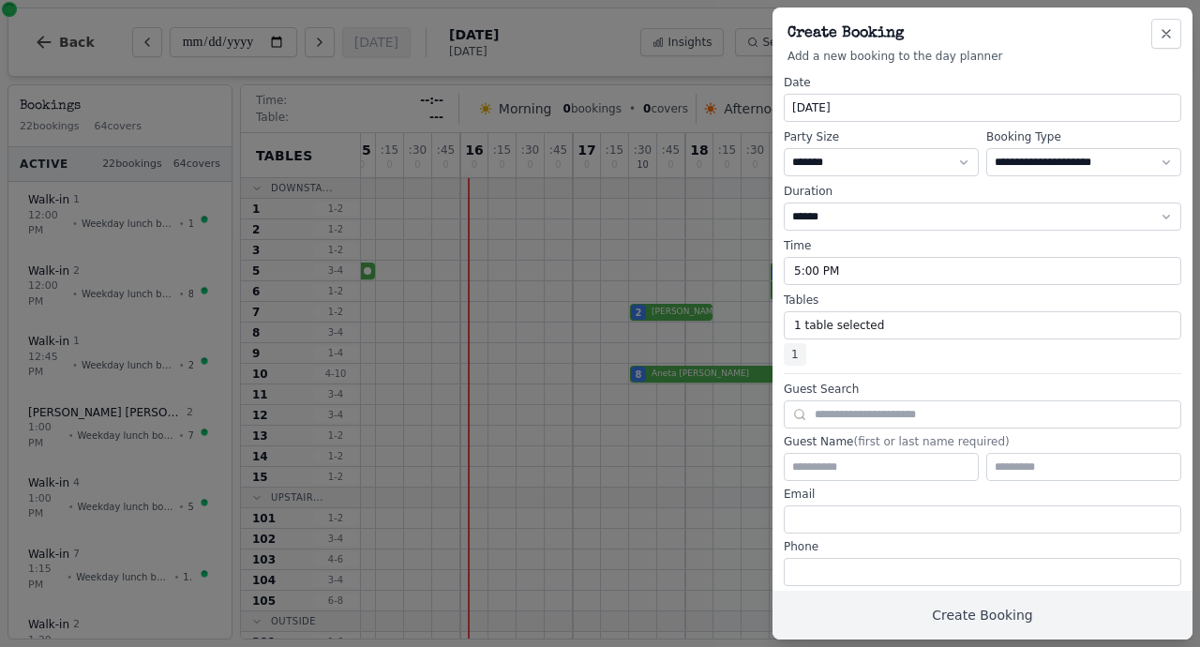
click at [870, 146] on div "Party Size * ***** * ****** * ****** * ****** * ****** * ****** * ****** * ****…" at bounding box center [881, 152] width 195 height 47
click at [867, 157] on select "* ***** * ****** * ****** * ****** * ****** * ****** * ****** * ****** * ******…" at bounding box center [881, 162] width 195 height 28
select select "*"
click at [864, 471] on input "text" at bounding box center [881, 467] width 195 height 28
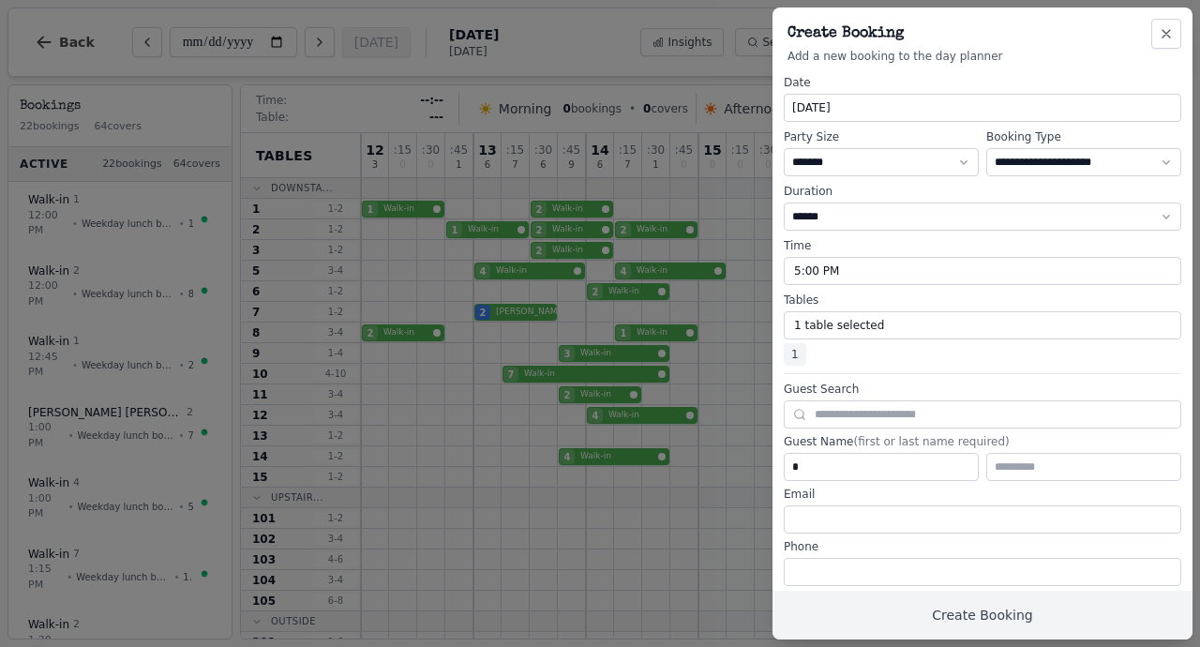
select select "*"
select select "****"
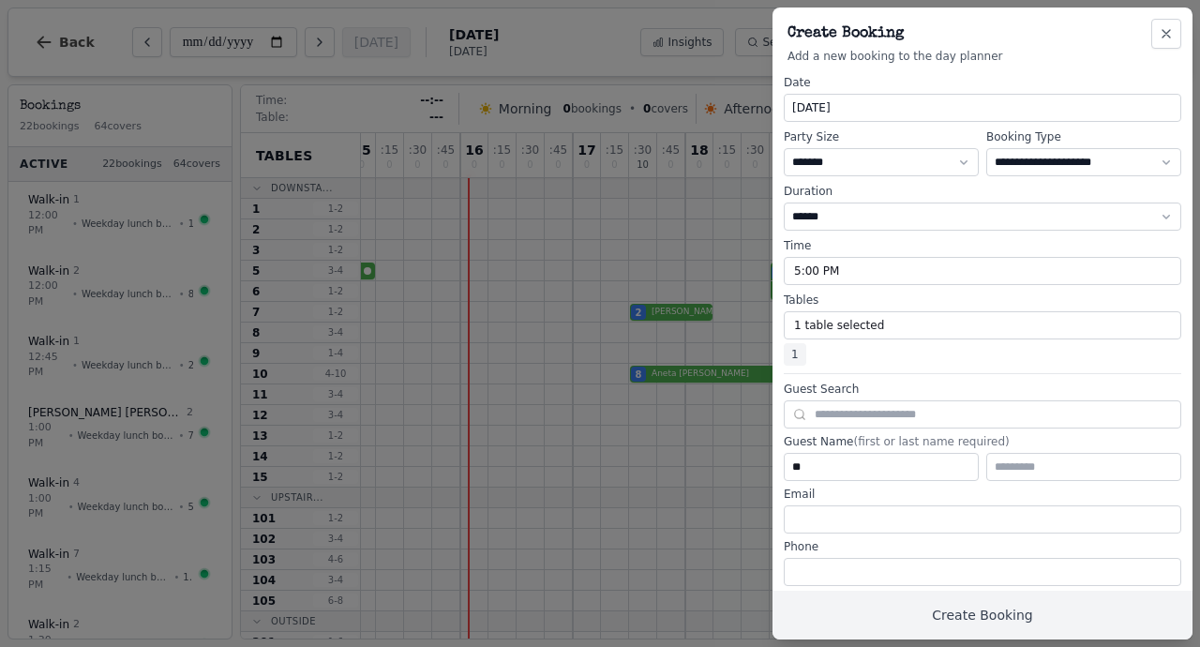
type input "*"
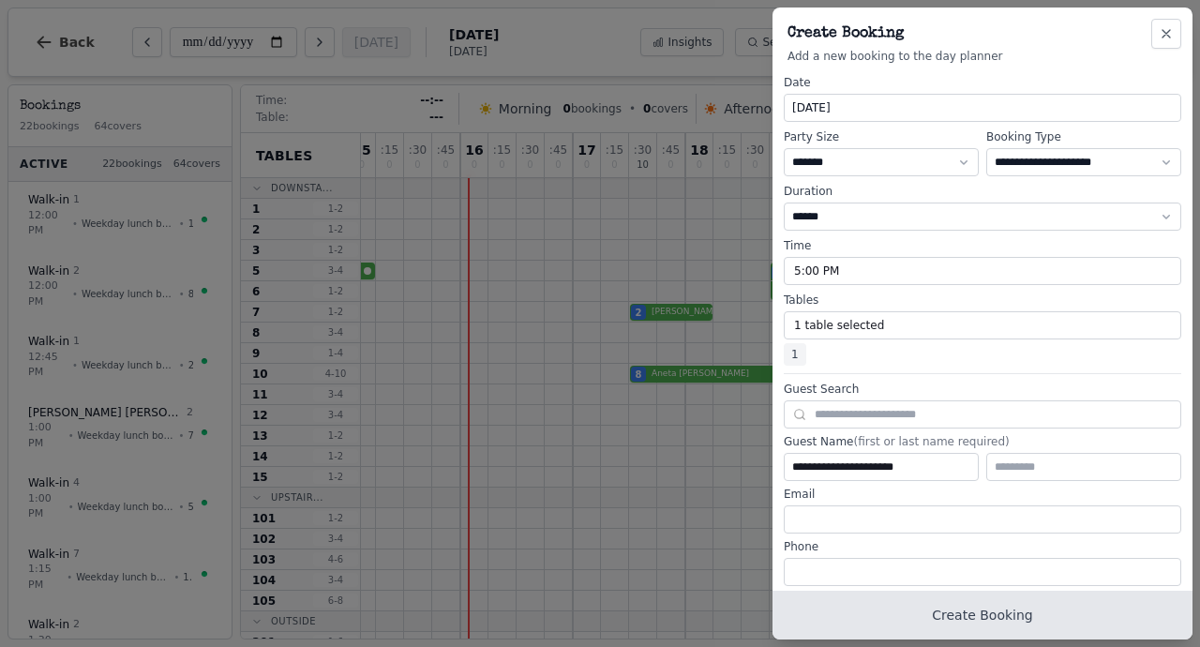
type input "**********"
click at [1013, 623] on button "Create Booking" at bounding box center [983, 615] width 420 height 49
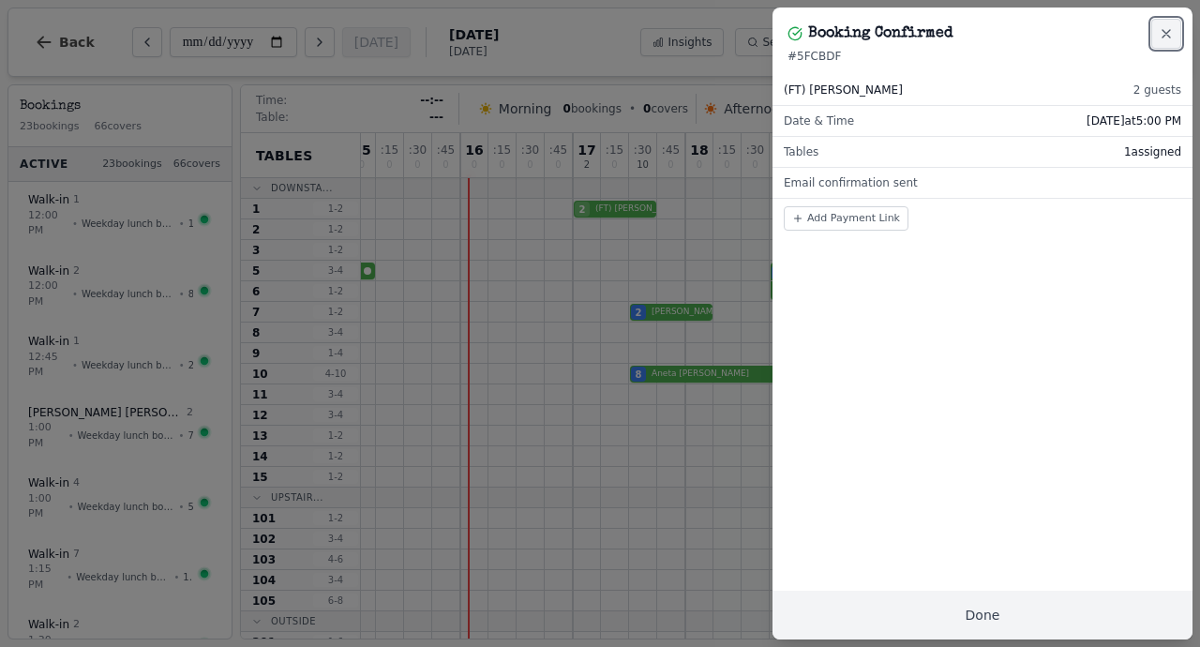
click at [1166, 37] on icon "button" at bounding box center [1166, 33] width 15 height 15
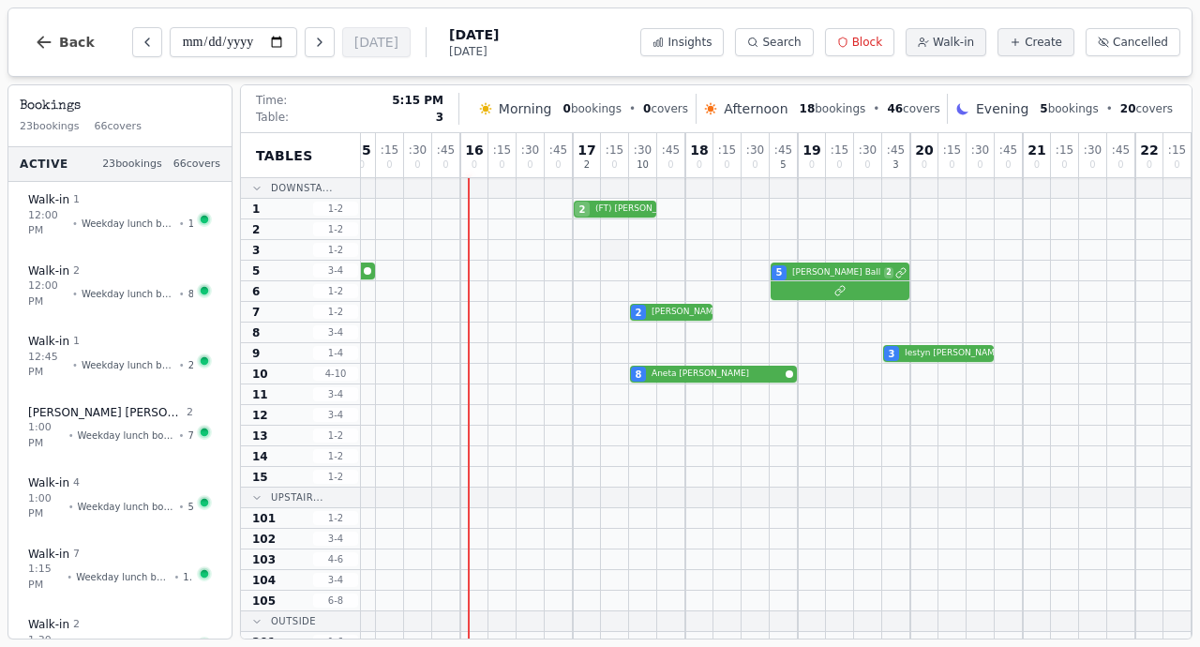
scroll to position [0, 0]
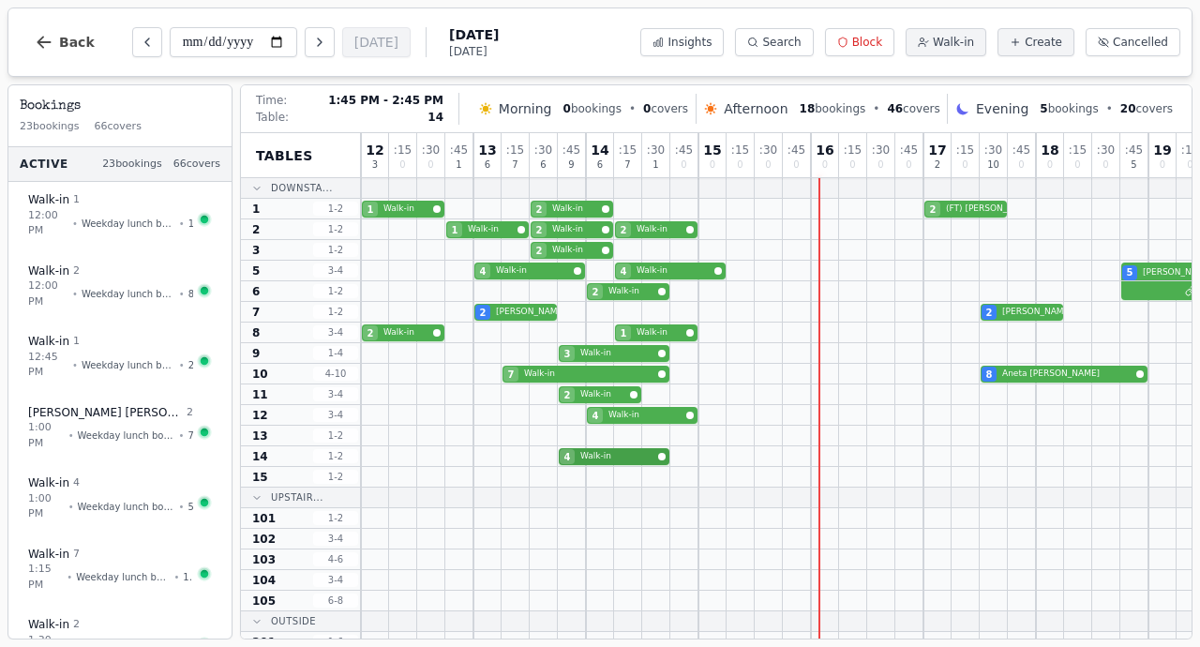
click at [568, 457] on div "4 Walk-in" at bounding box center [952, 456] width 1182 height 21
select select "****"
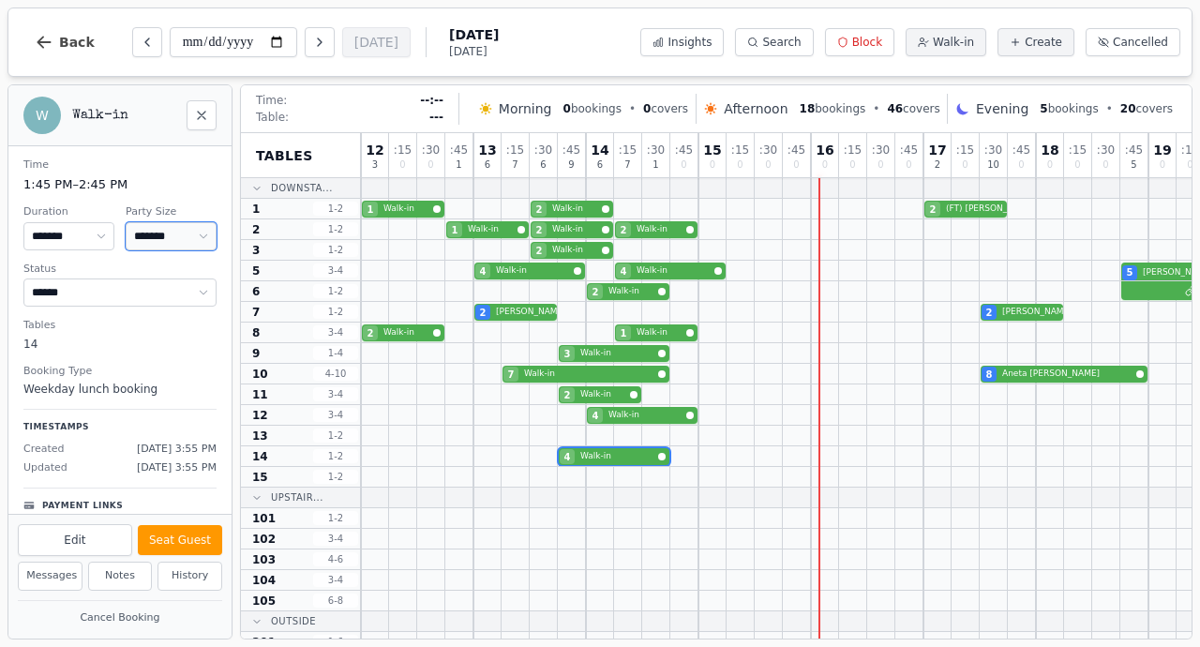
click at [144, 230] on select "* ***** * ****** * ****** * ****** * ****** * ****** * ****** * ****** * ******…" at bounding box center [171, 236] width 91 height 28
select select "*"
click at [90, 544] on button "Edit" at bounding box center [75, 540] width 114 height 32
select select "*"
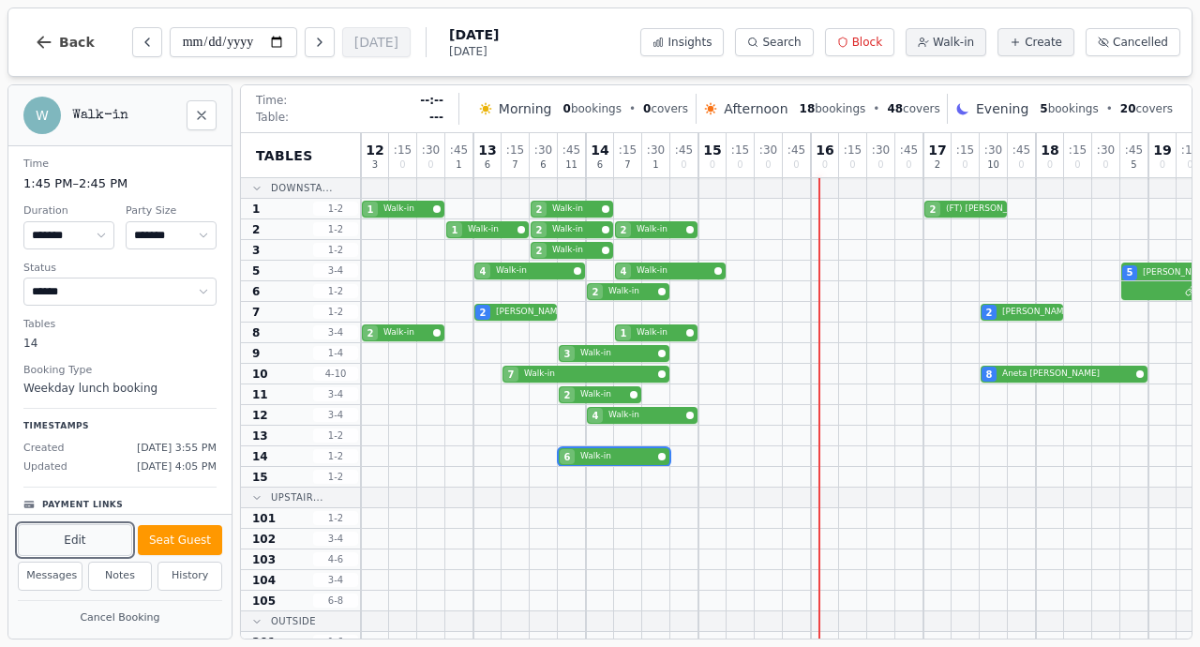
select select "****"
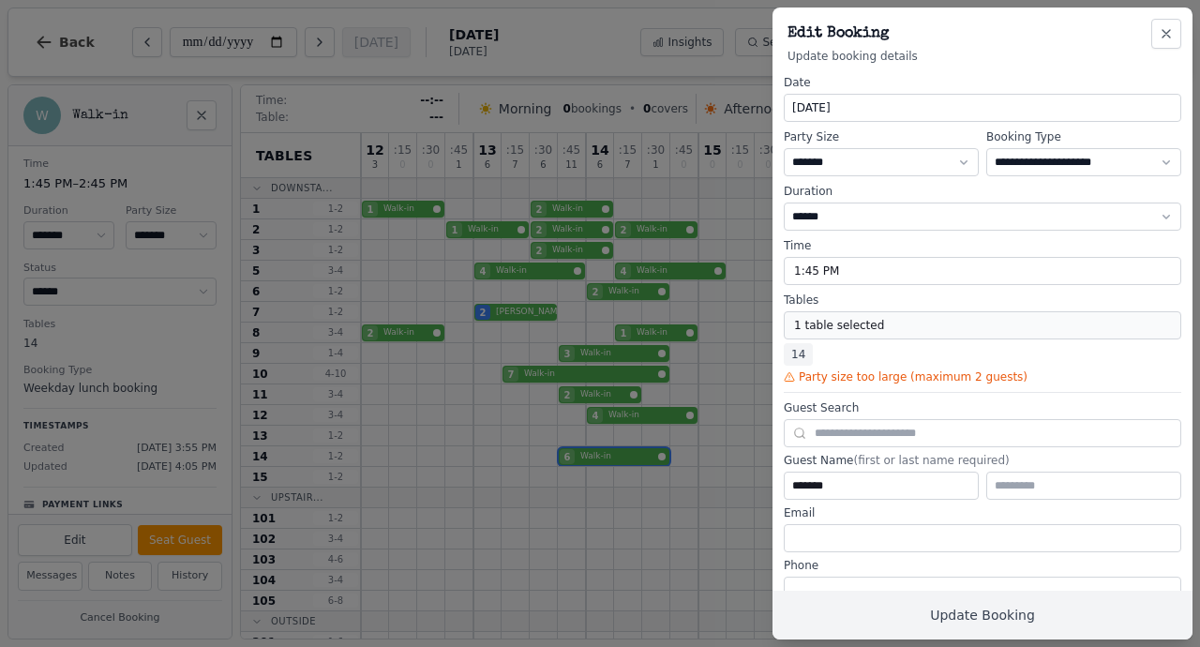
click at [862, 327] on button "1 table selected" at bounding box center [983, 325] width 398 height 28
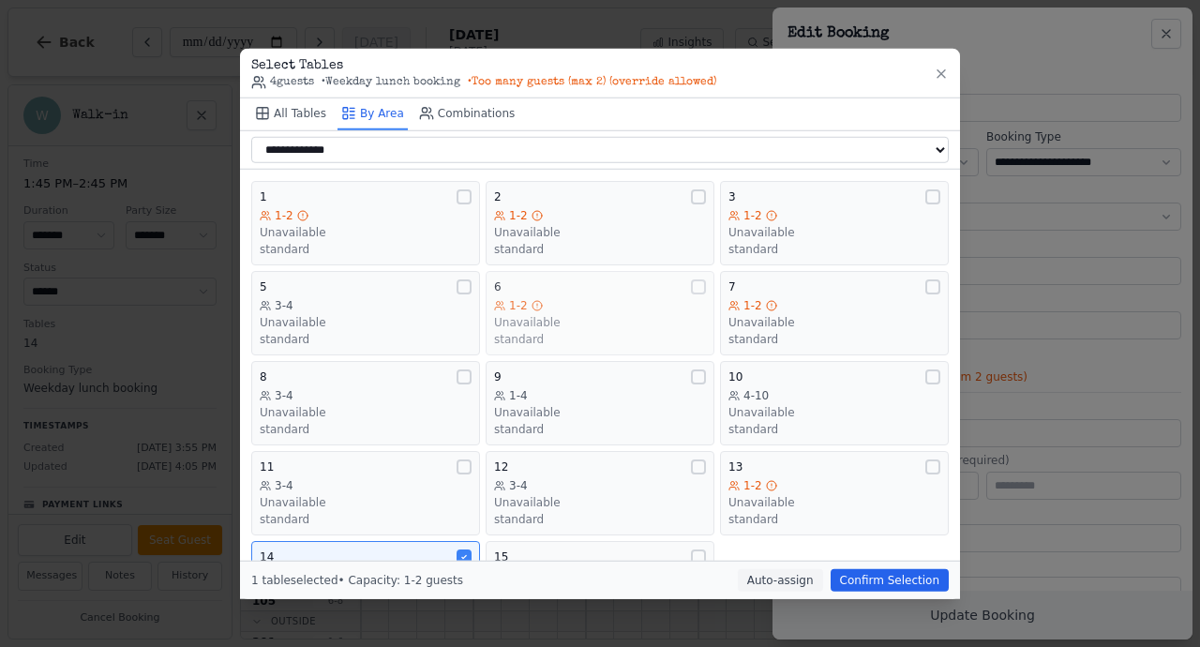
scroll to position [79, 0]
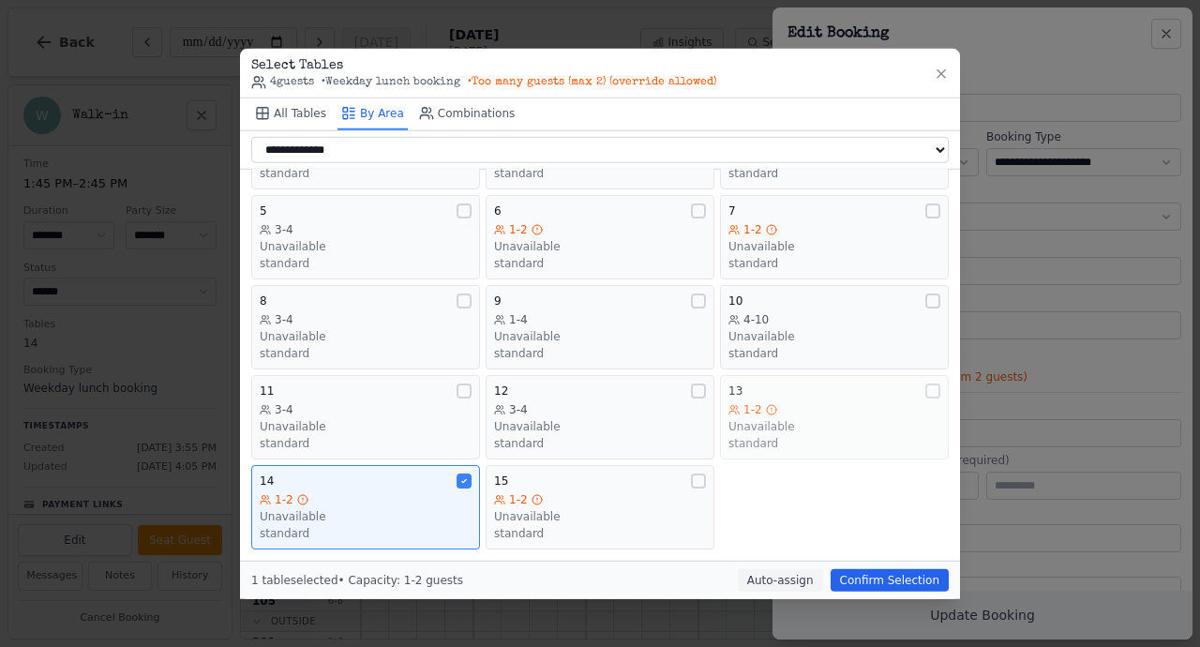
click at [794, 410] on div "1-2" at bounding box center [835, 409] width 212 height 15
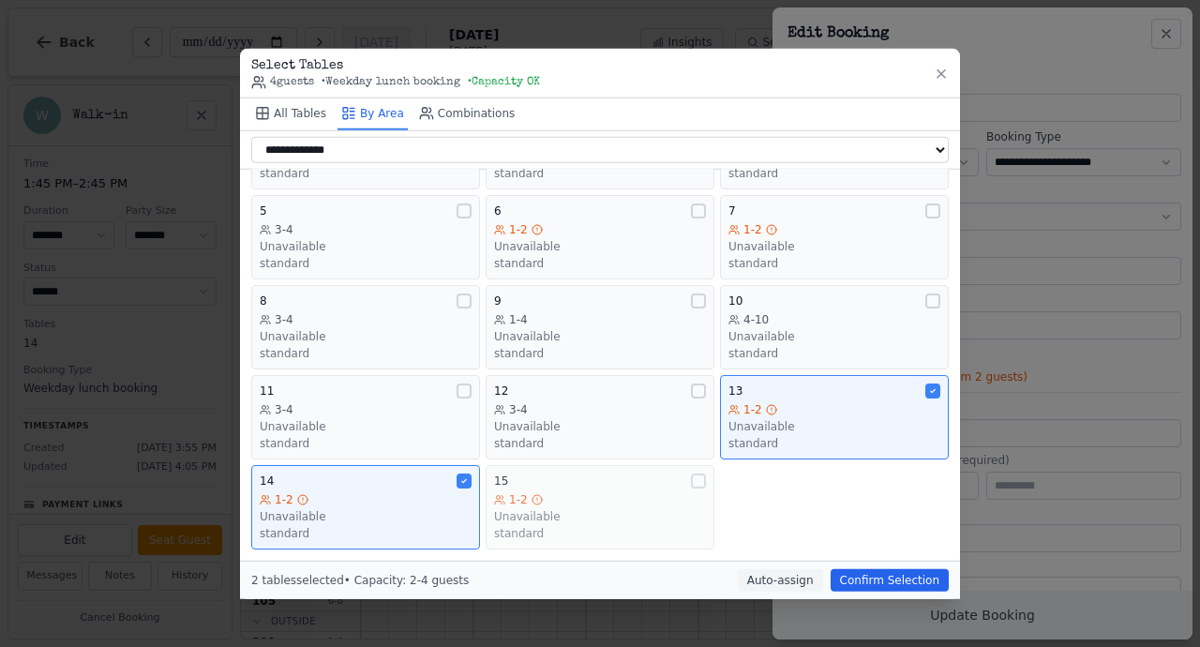
click at [617, 480] on div "15" at bounding box center [600, 481] width 212 height 15
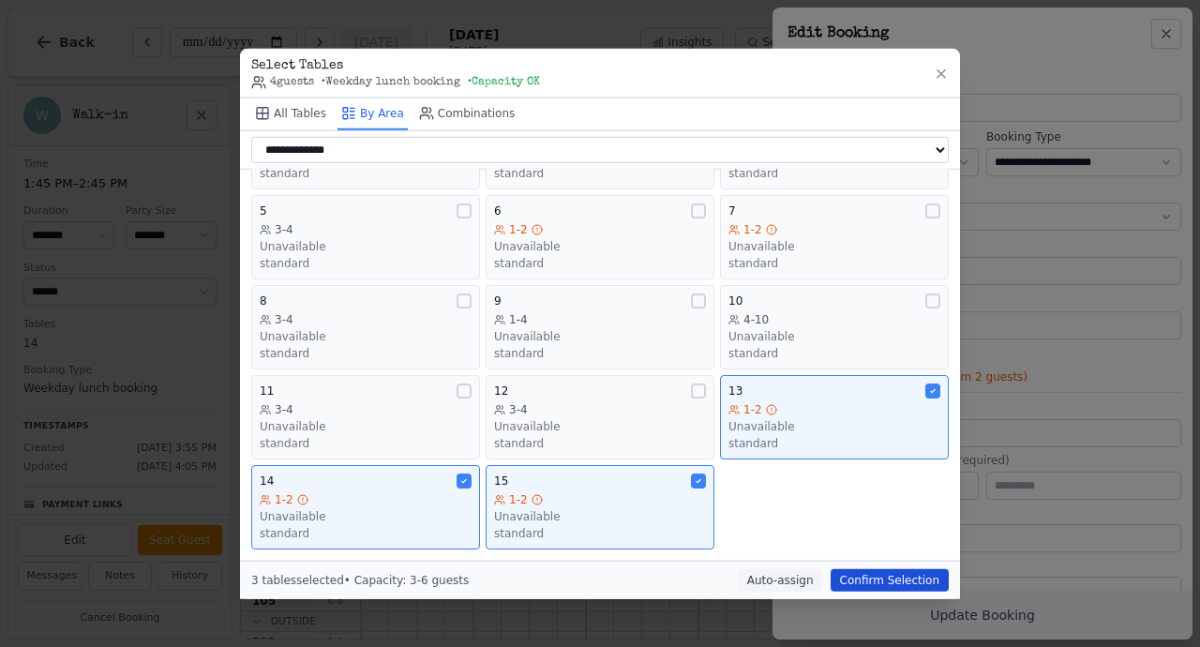
click at [890, 587] on button "Confirm Selection" at bounding box center [890, 579] width 118 height 23
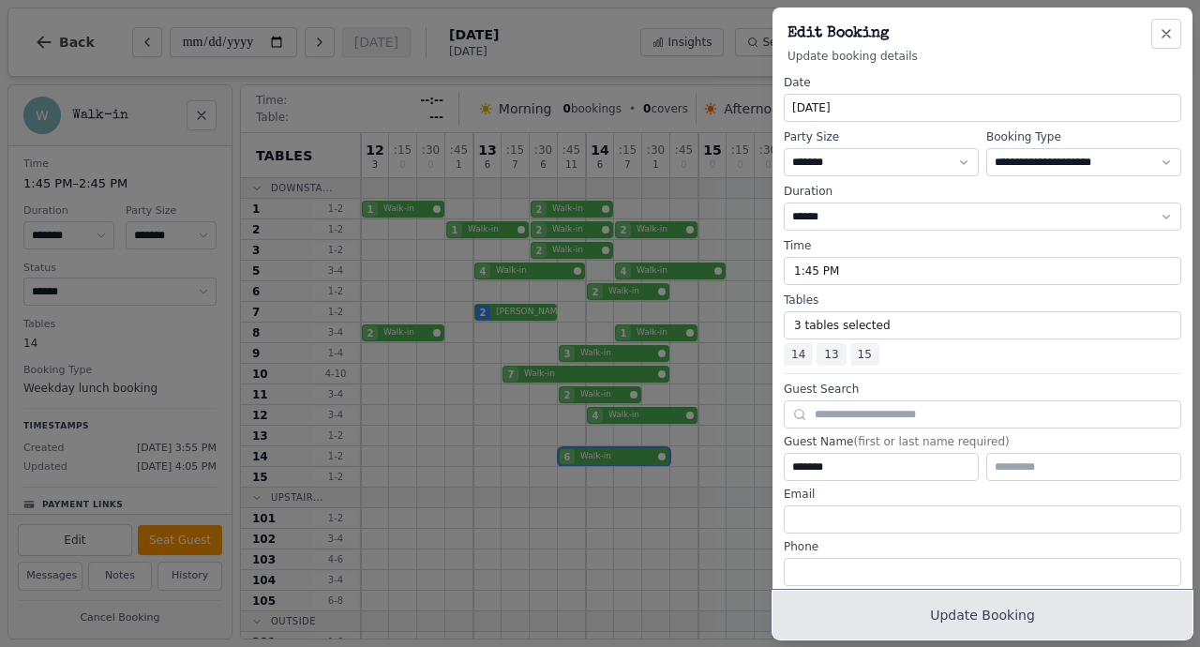
click at [985, 619] on button "Update Booking" at bounding box center [983, 615] width 420 height 49
select select "*"
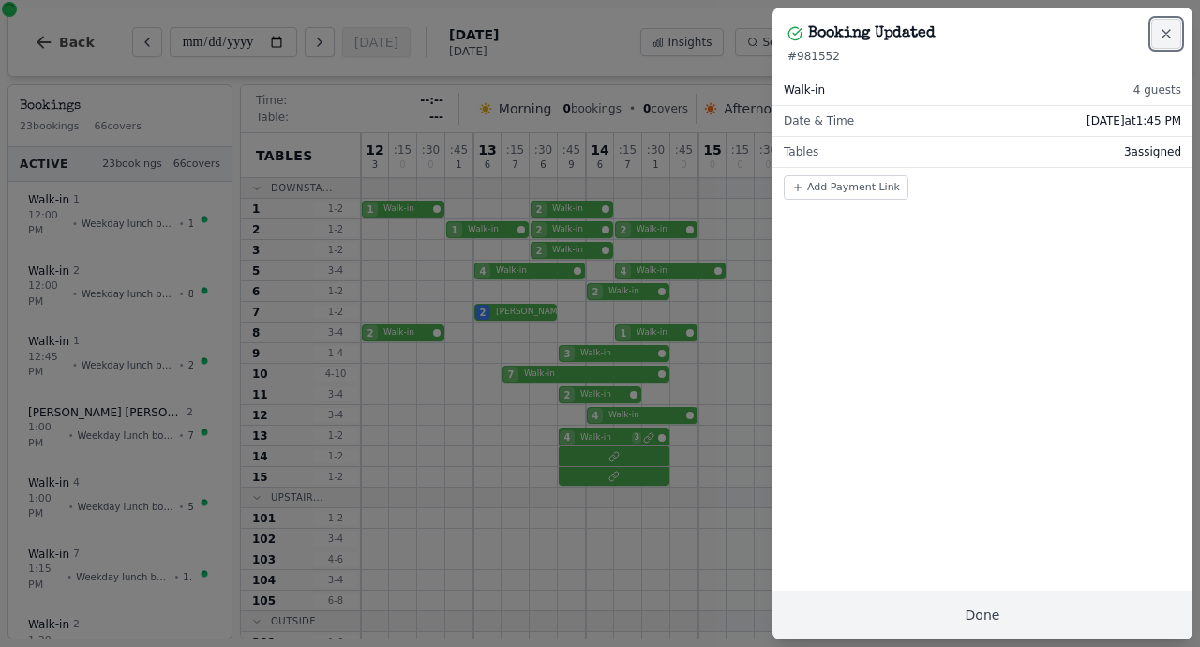
click at [1163, 38] on icon "button" at bounding box center [1167, 34] width 8 height 8
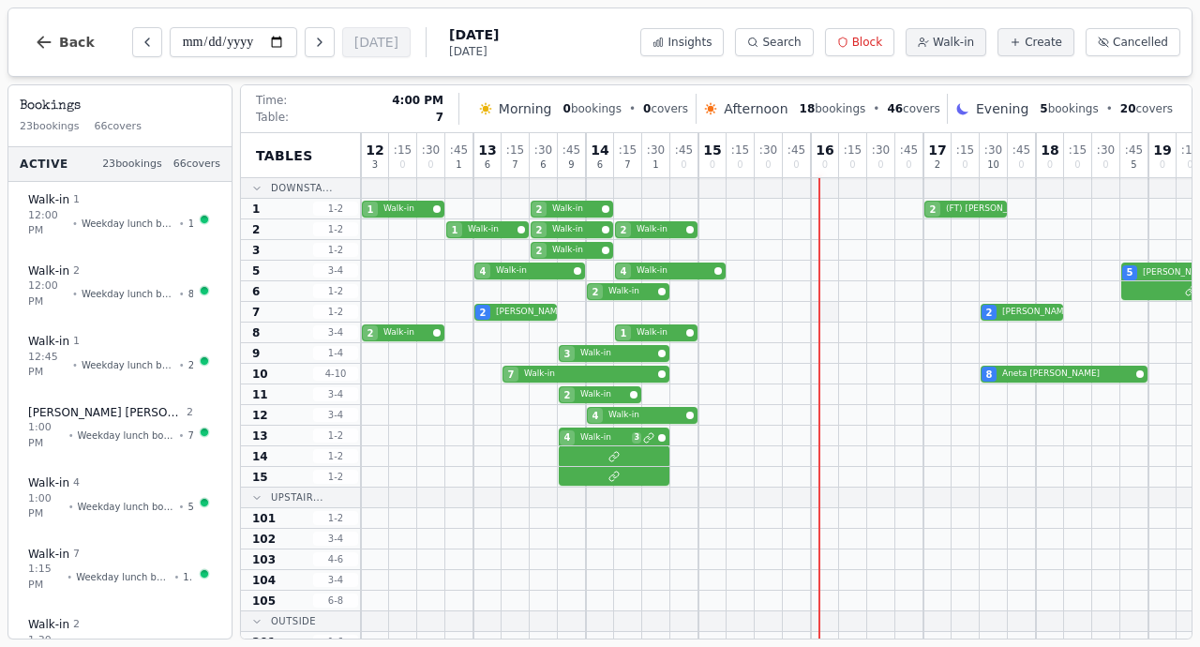
click at [833, 311] on div at bounding box center [825, 312] width 28 height 20
select select "****"
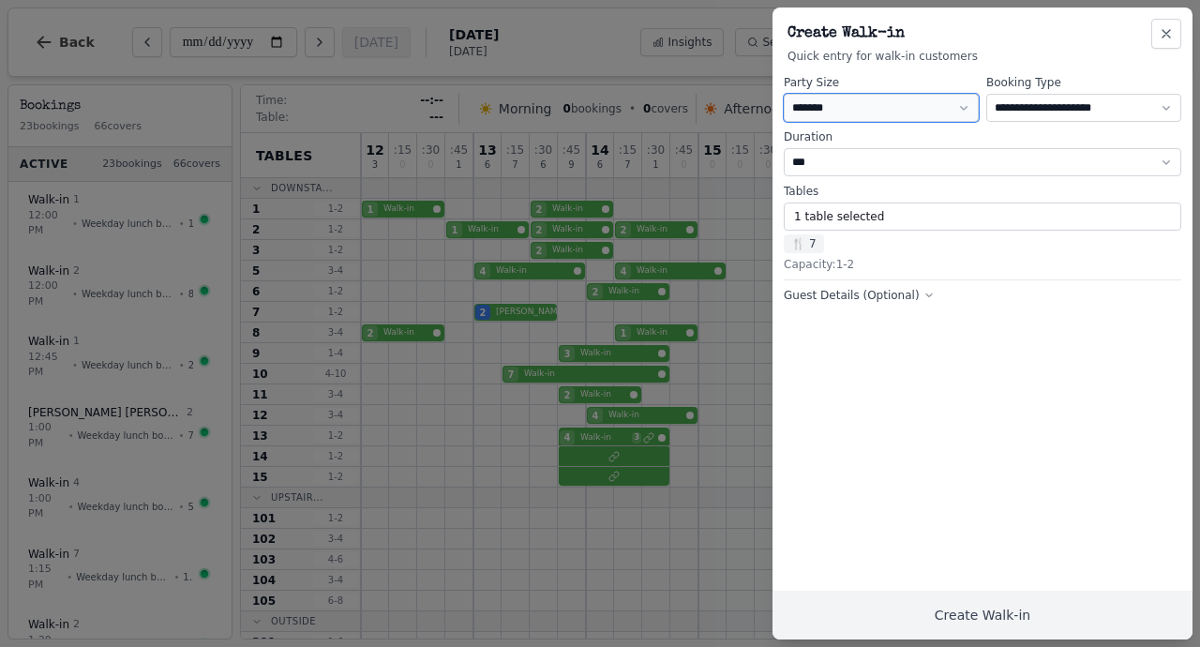
click at [847, 110] on select "* ***** * ****** * ****** * ****** * ****** * ****** * ****** * ****** * ******…" at bounding box center [881, 108] width 195 height 28
select select "*"
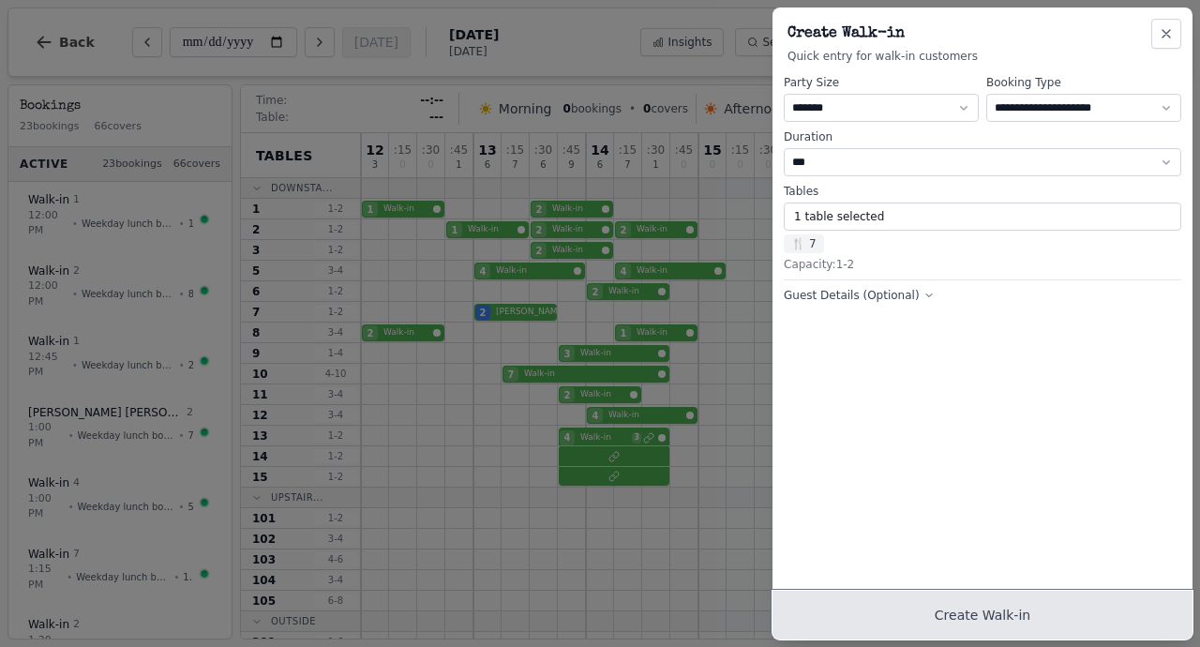
click at [994, 608] on button "Create Walk-in" at bounding box center [983, 615] width 420 height 49
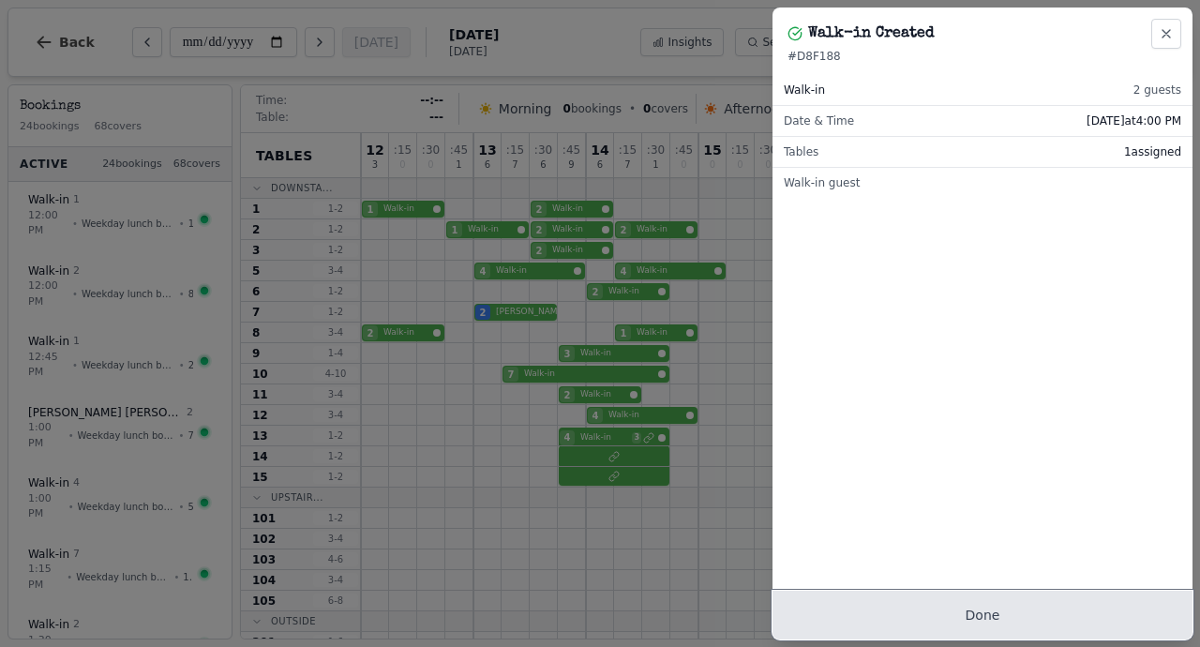
click at [994, 608] on button "Done" at bounding box center [983, 615] width 420 height 49
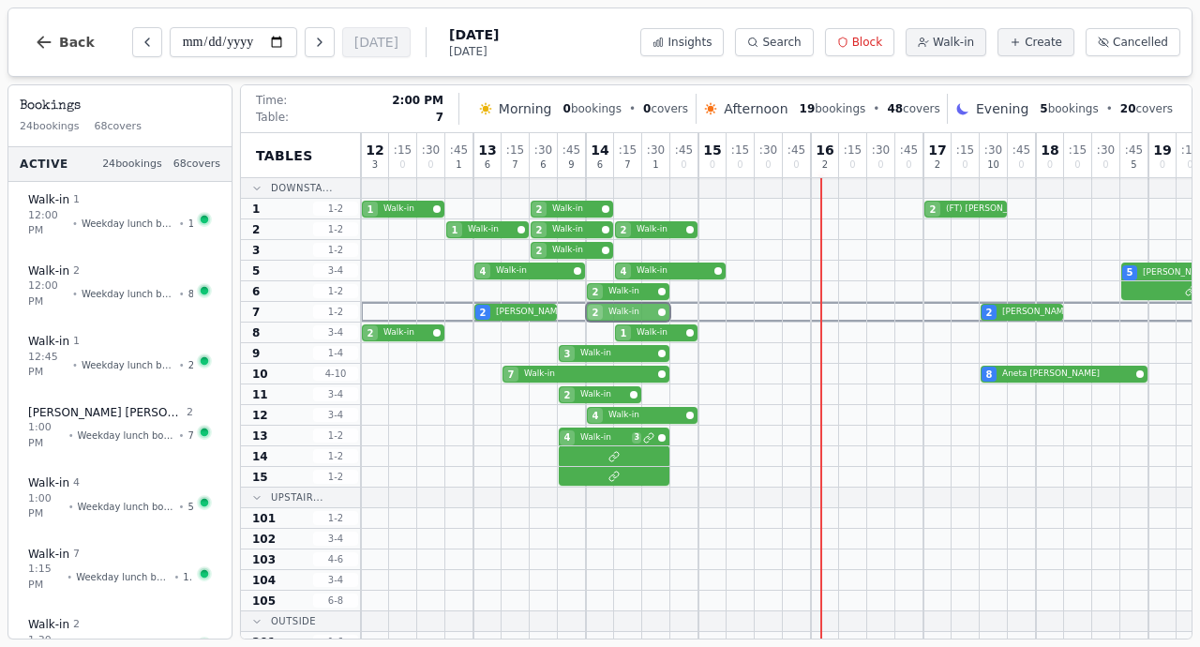
drag, startPoint x: 817, startPoint y: 309, endPoint x: 601, endPoint y: 306, distance: 215.7
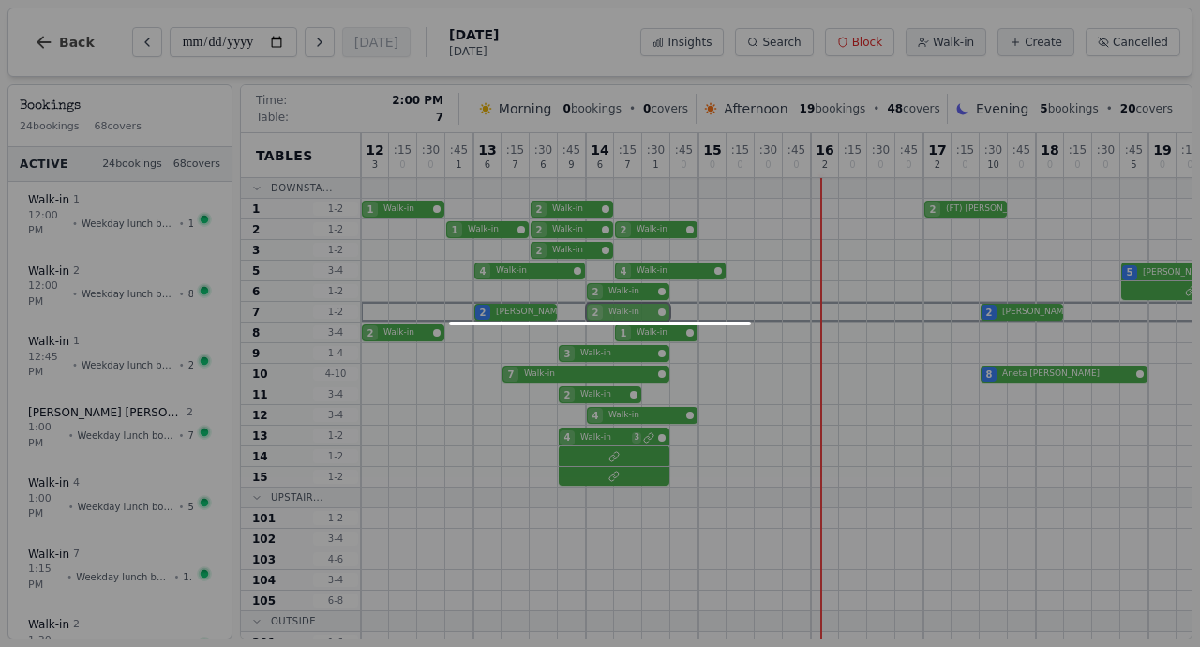
click at [601, 306] on div "2 Lindsey OBrien 2 Walk-in 2 Kate Richards-Short" at bounding box center [952, 312] width 1182 height 21
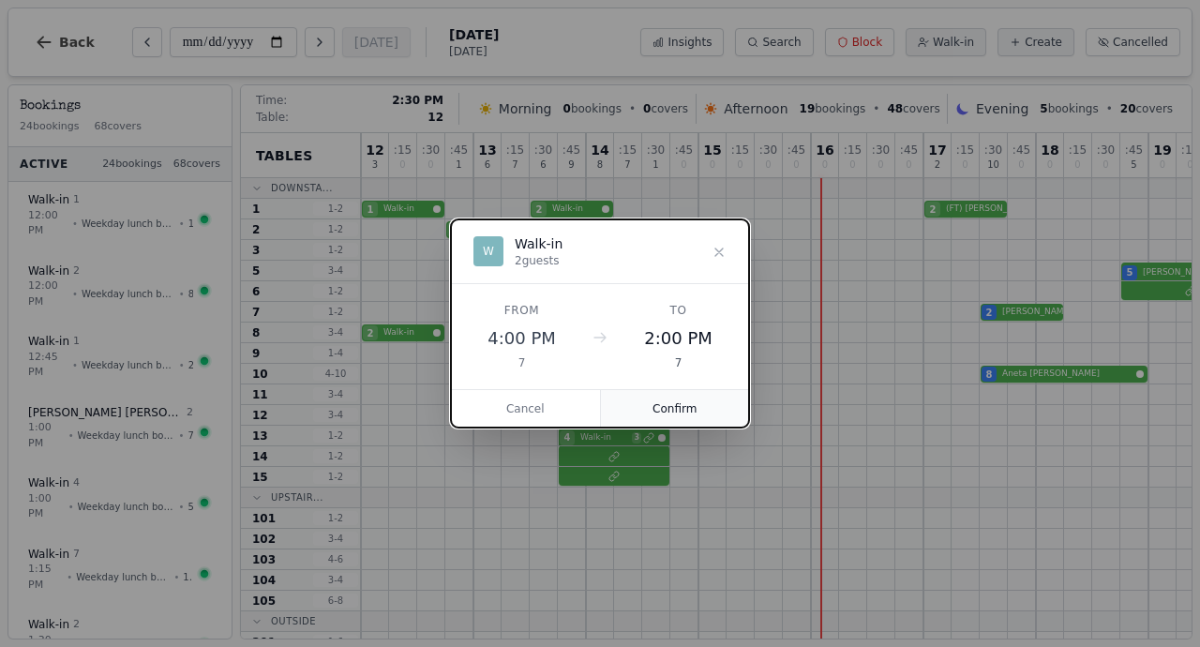
click at [654, 414] on button "Confirm" at bounding box center [675, 409] width 149 height 38
